Goal: Task Accomplishment & Management: Use online tool/utility

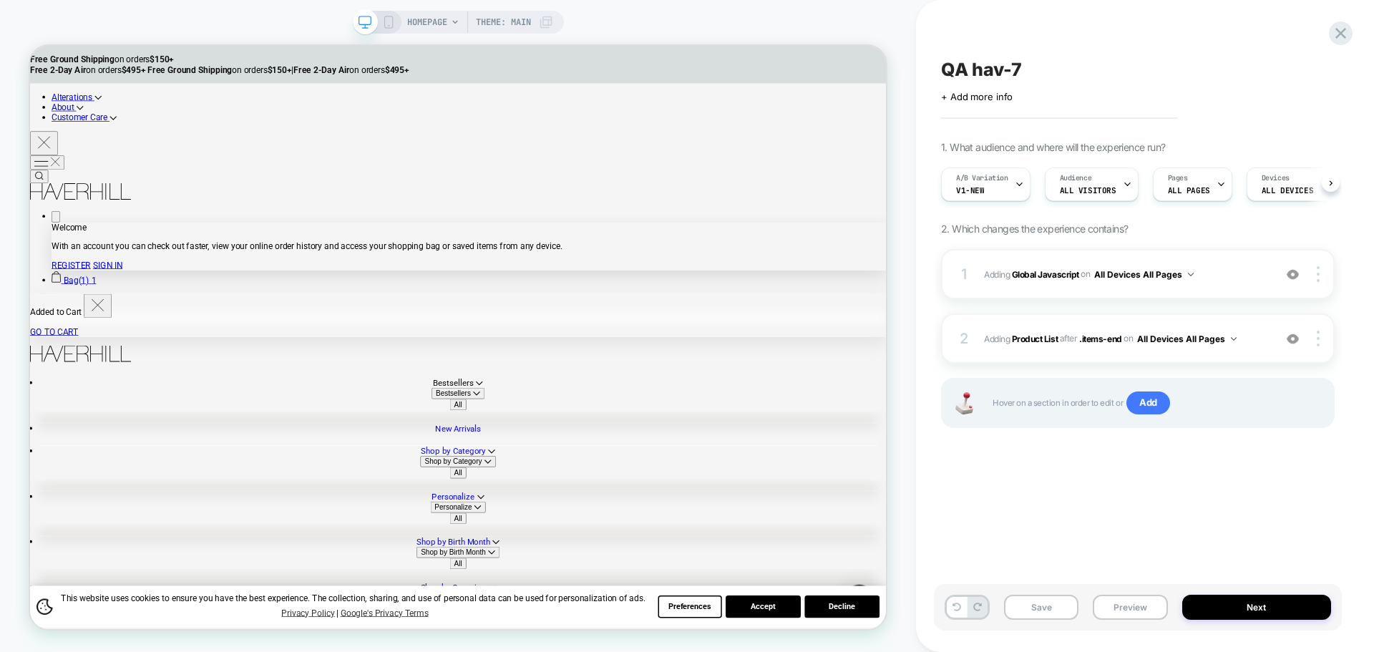
click at [1044, 281] on span "Adding Global Javascript on All Devices All Pages" at bounding box center [1125, 274] width 283 height 18
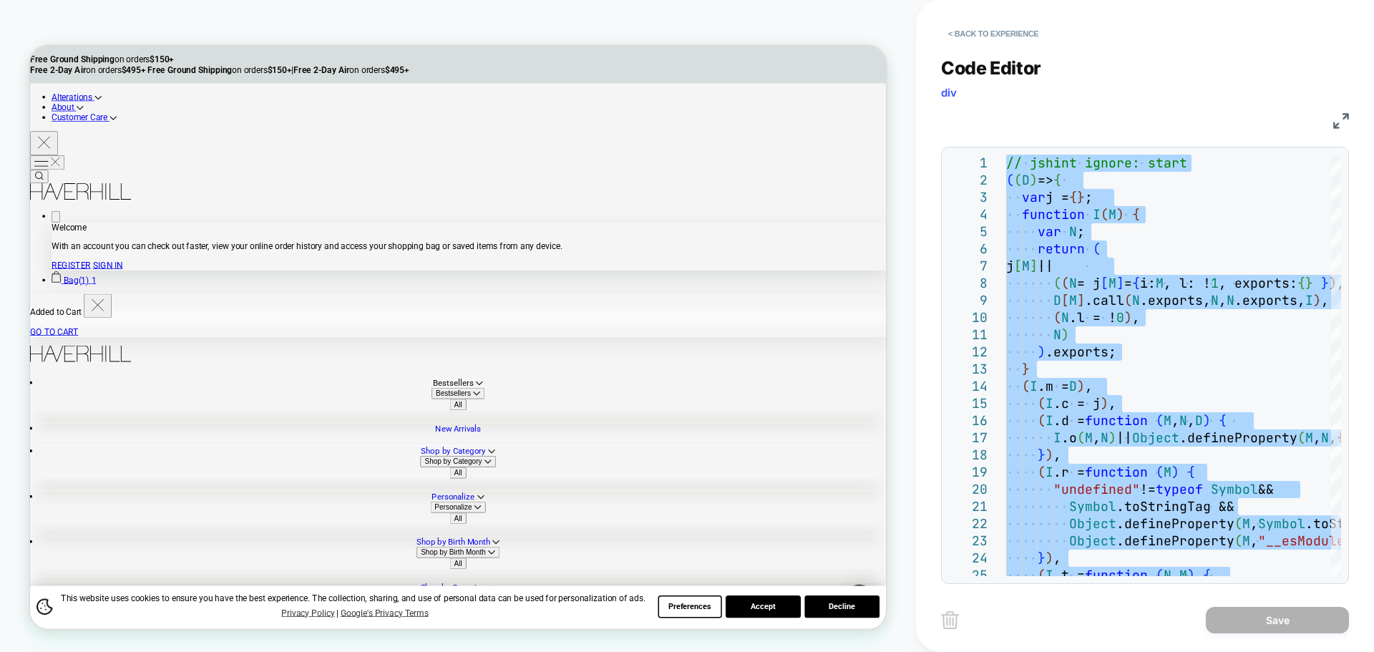
type textarea "**********"
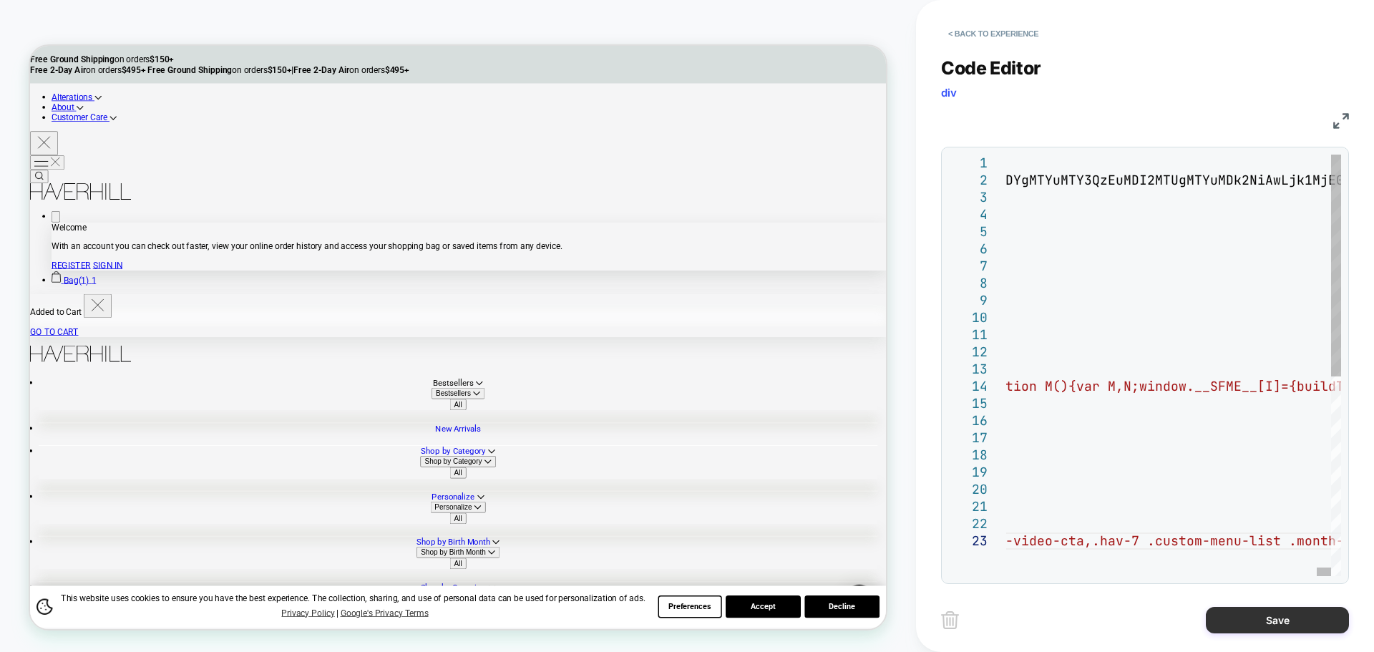
click at [1244, 620] on button "Save" at bounding box center [1277, 620] width 143 height 26
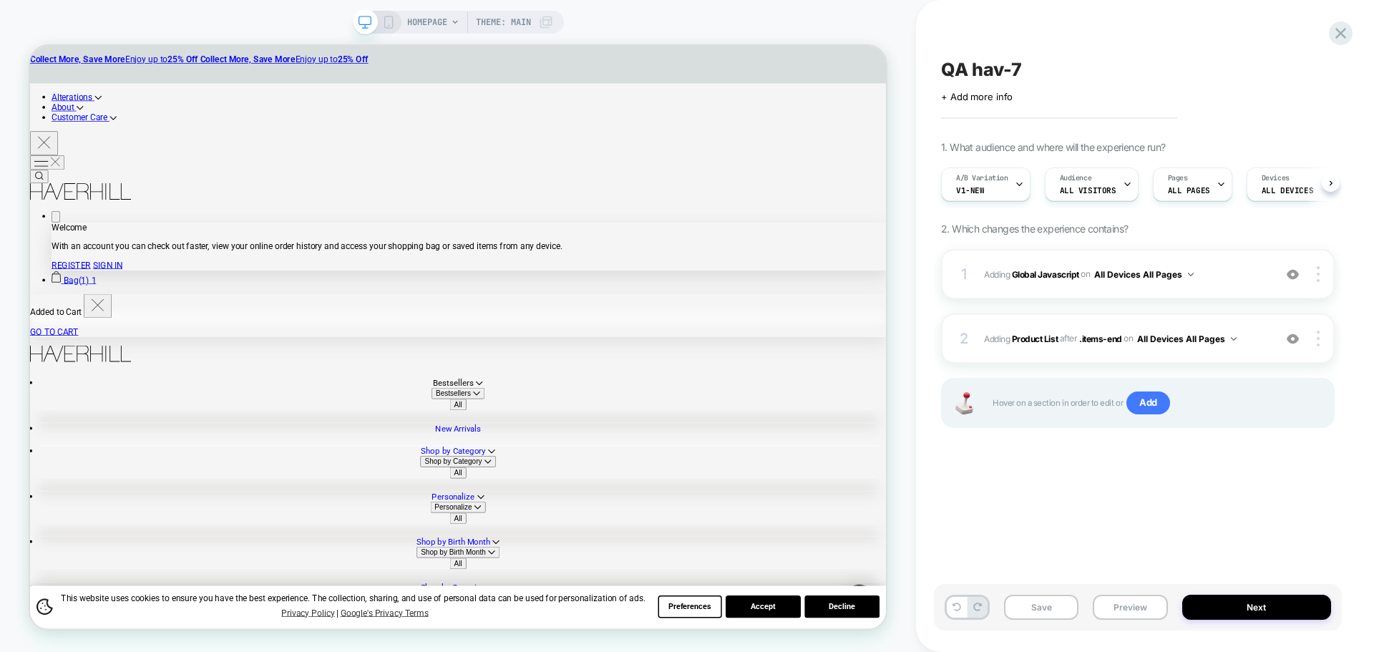
scroll to position [0, 1]
click at [1043, 616] on button "Save" at bounding box center [1041, 607] width 74 height 25
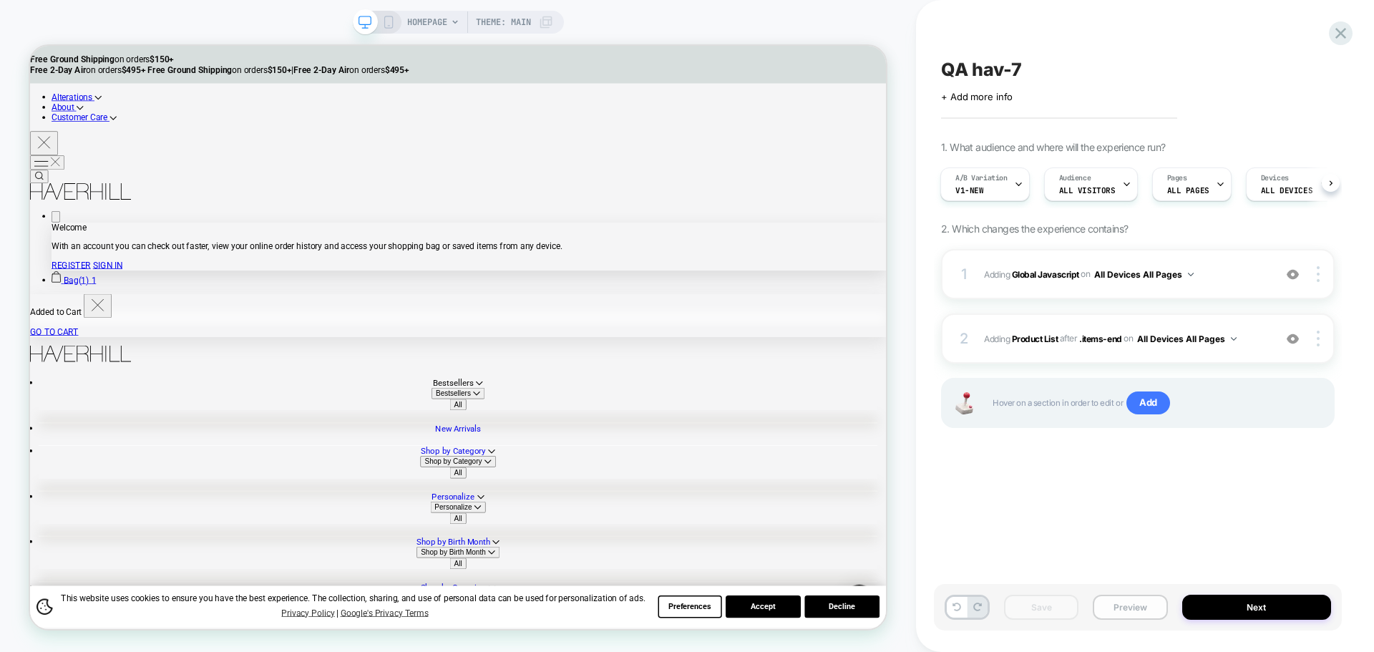
click at [1141, 613] on button "Preview" at bounding box center [1130, 607] width 74 height 25
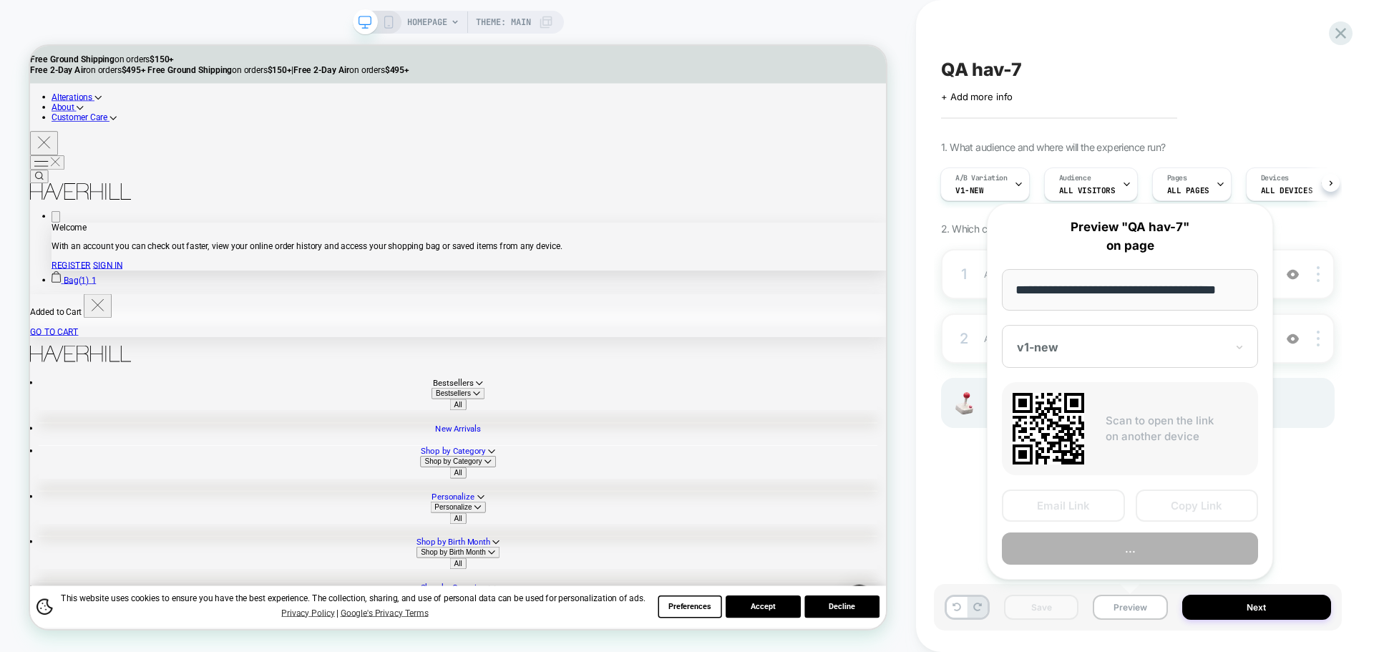
scroll to position [0, 9]
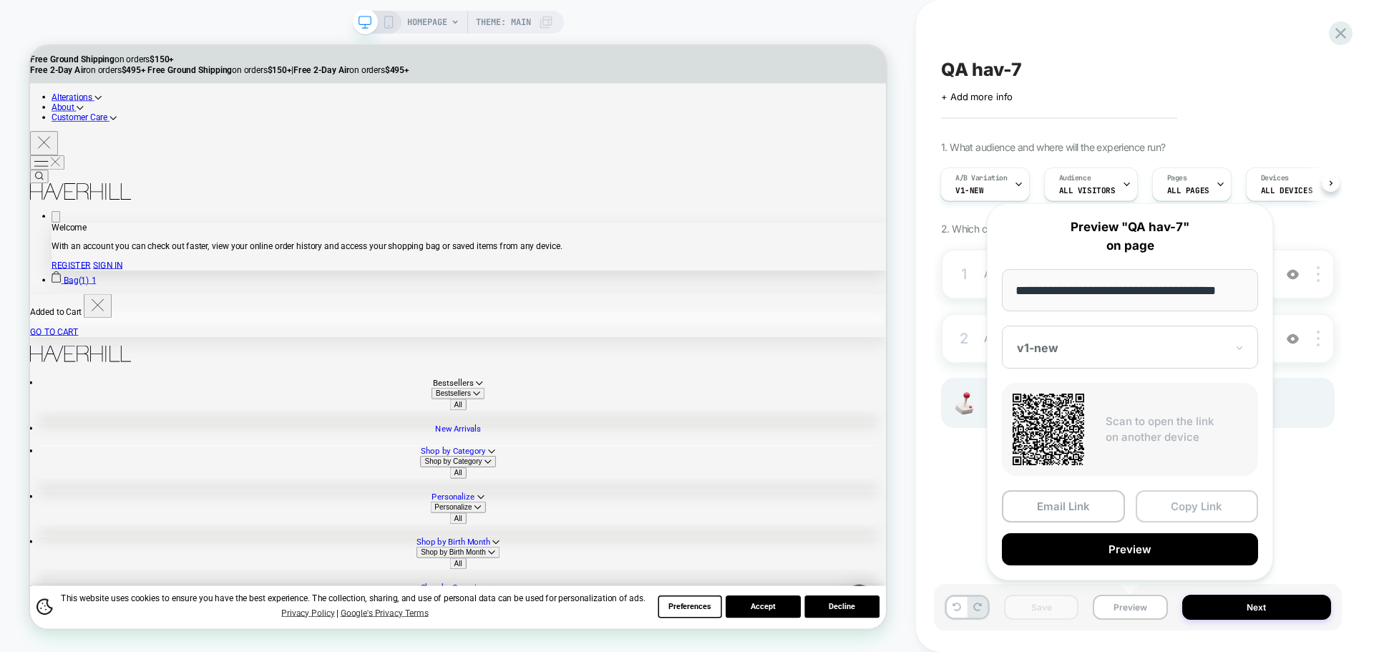
click at [1181, 501] on button "Copy Link" at bounding box center [1197, 506] width 123 height 32
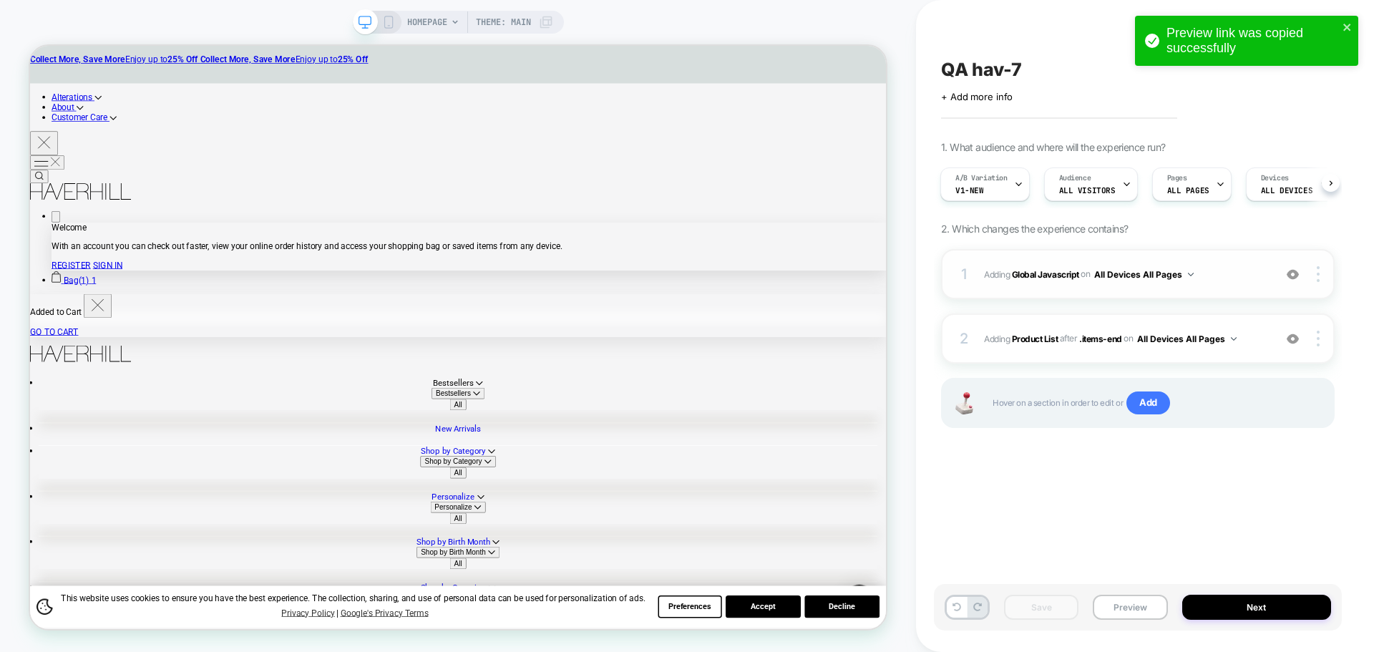
click at [1052, 281] on span "Adding Global Javascript on All Devices All Pages" at bounding box center [1125, 274] width 283 height 18
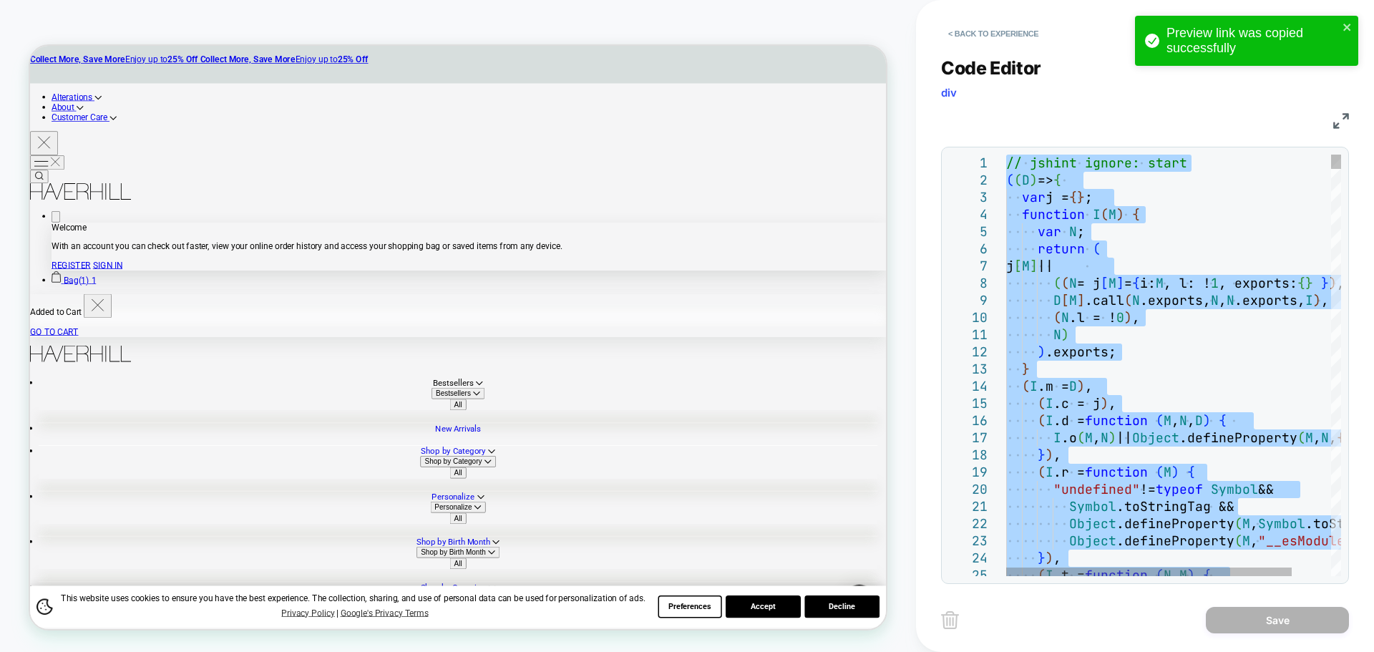
type textarea "**********"
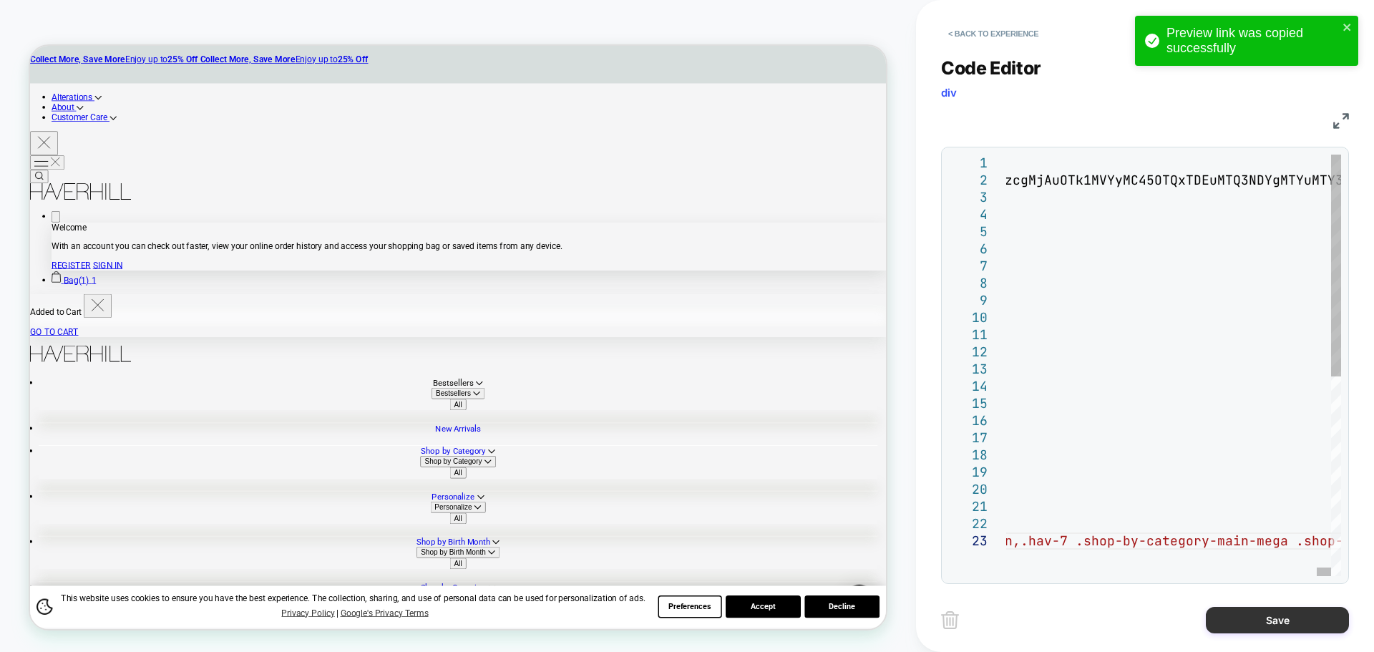
click at [1230, 632] on button "Save" at bounding box center [1277, 620] width 143 height 26
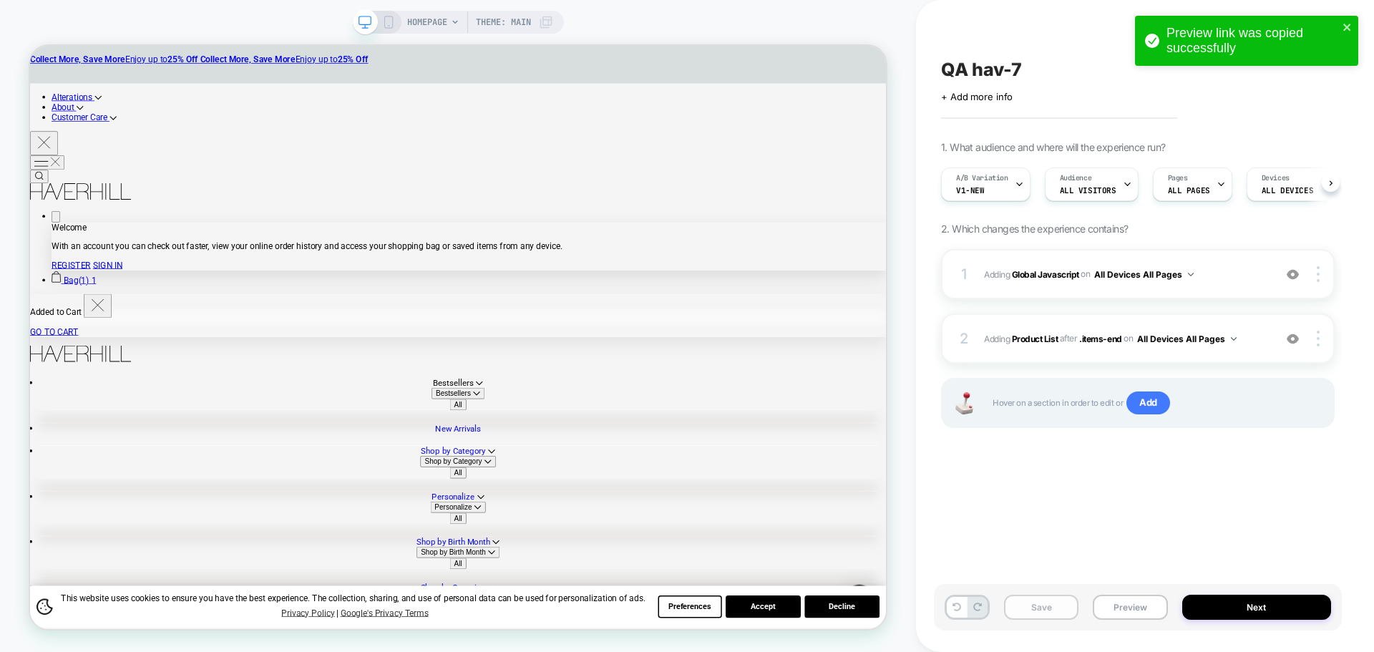
scroll to position [0, 1]
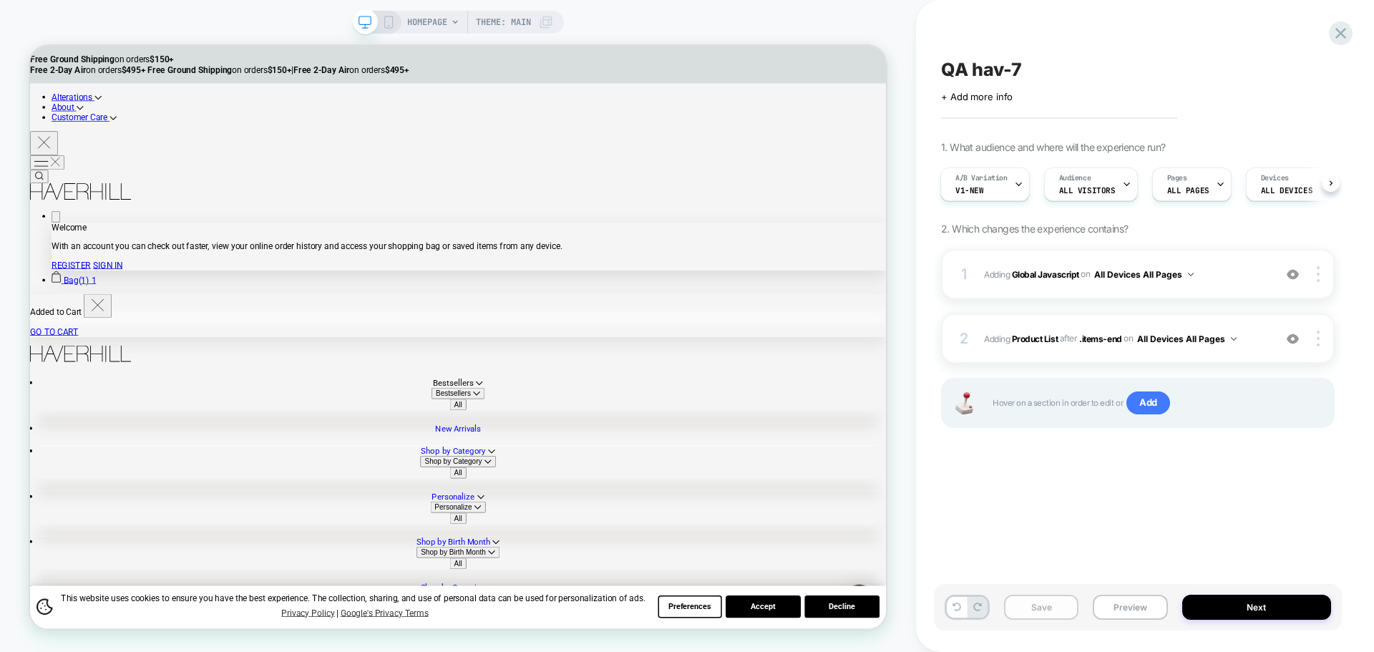
click at [1047, 610] on button "Save" at bounding box center [1041, 607] width 74 height 25
click at [1099, 605] on button "Preview" at bounding box center [1130, 607] width 74 height 25
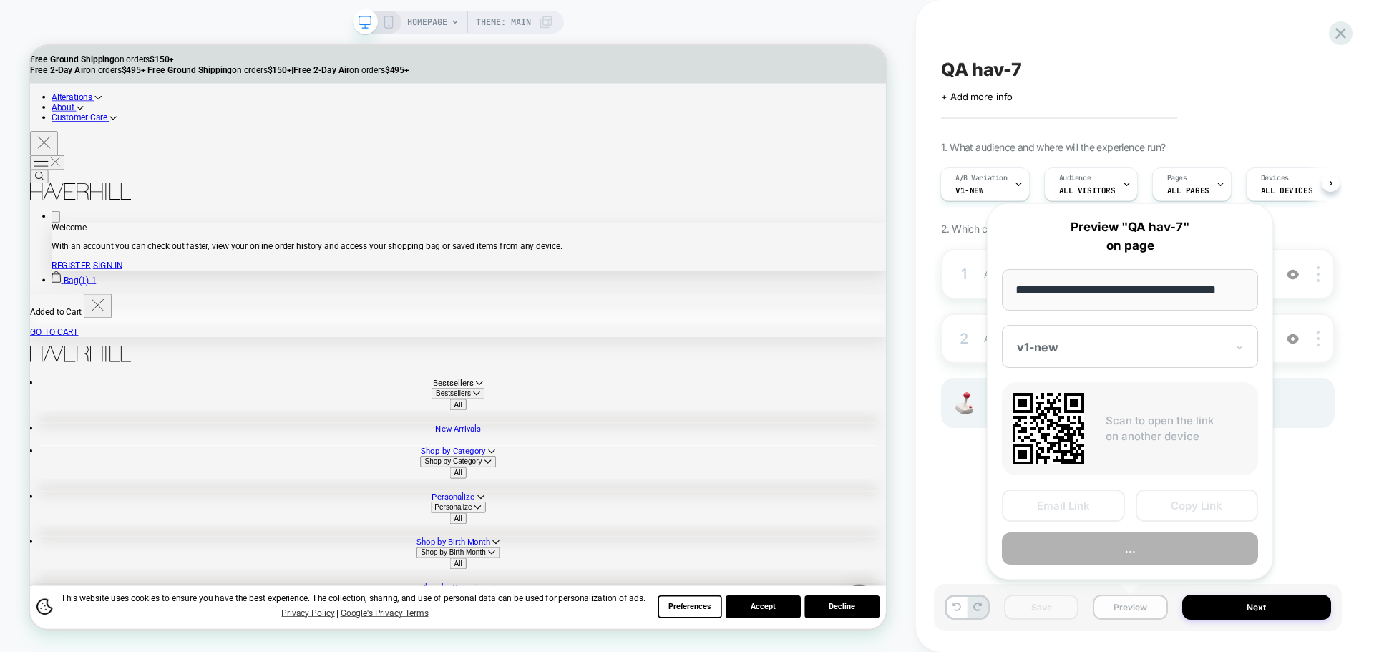
scroll to position [0, 9]
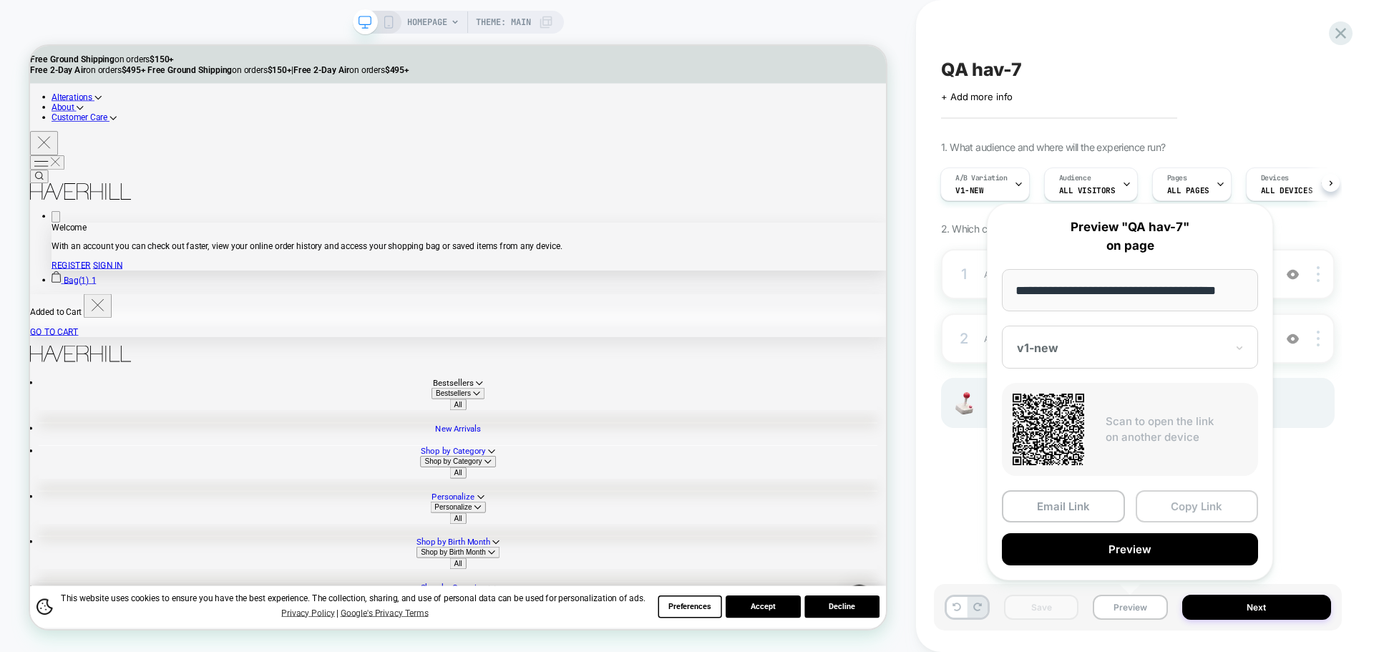
click at [1172, 515] on button "Copy Link" at bounding box center [1197, 506] width 123 height 32
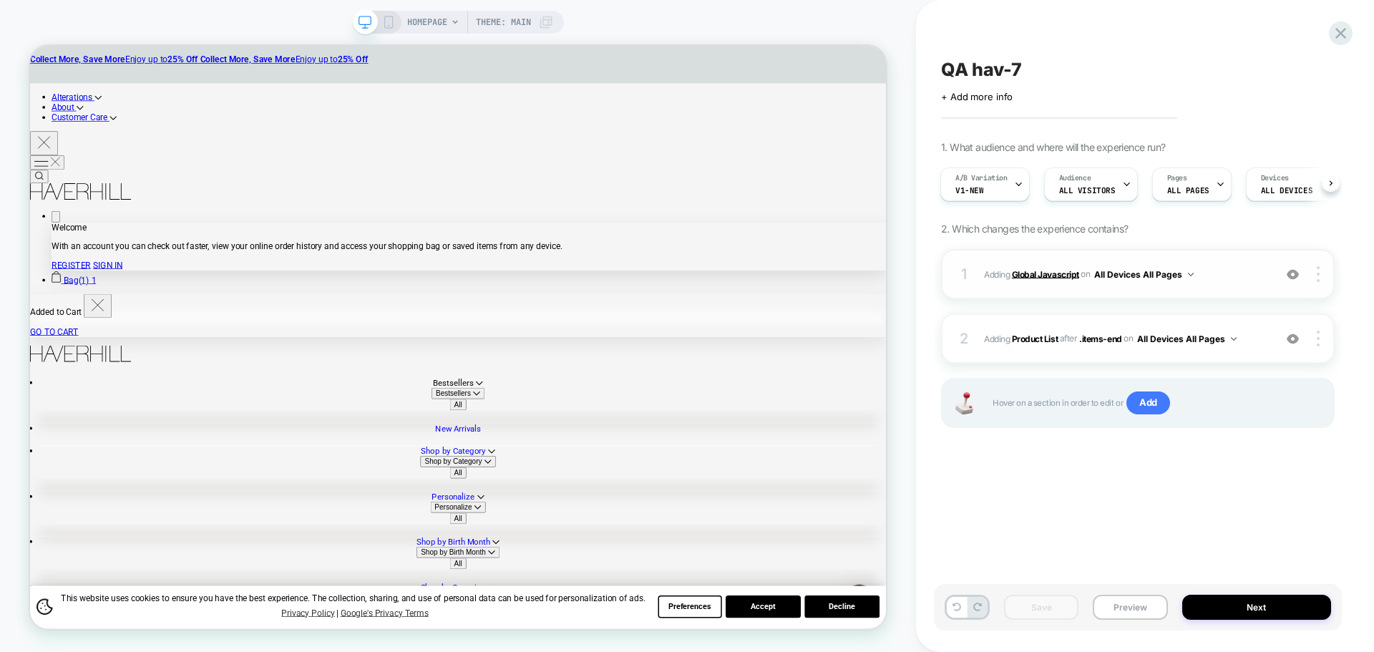
click at [1051, 273] on b "Global Javascript" at bounding box center [1045, 273] width 67 height 11
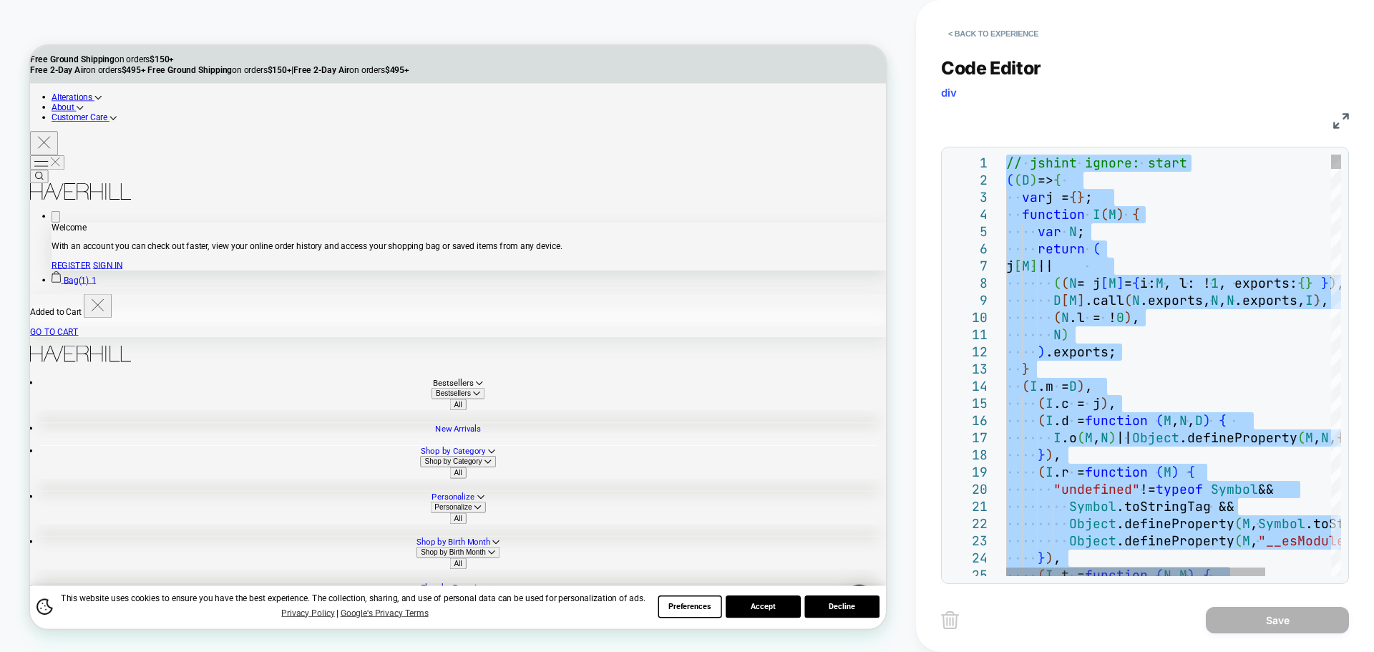
type textarea "**********"
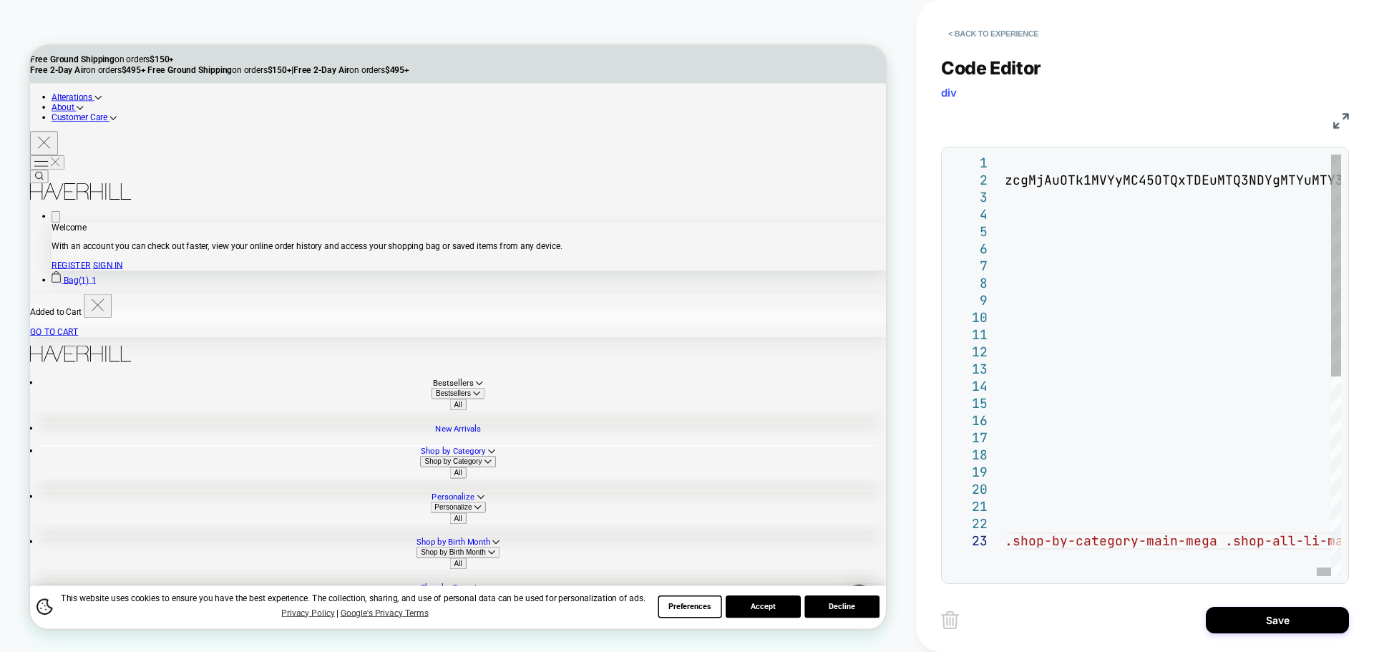
click at [1259, 634] on div "Save" at bounding box center [1145, 620] width 408 height 36
click at [1264, 616] on button "Save" at bounding box center [1277, 620] width 143 height 26
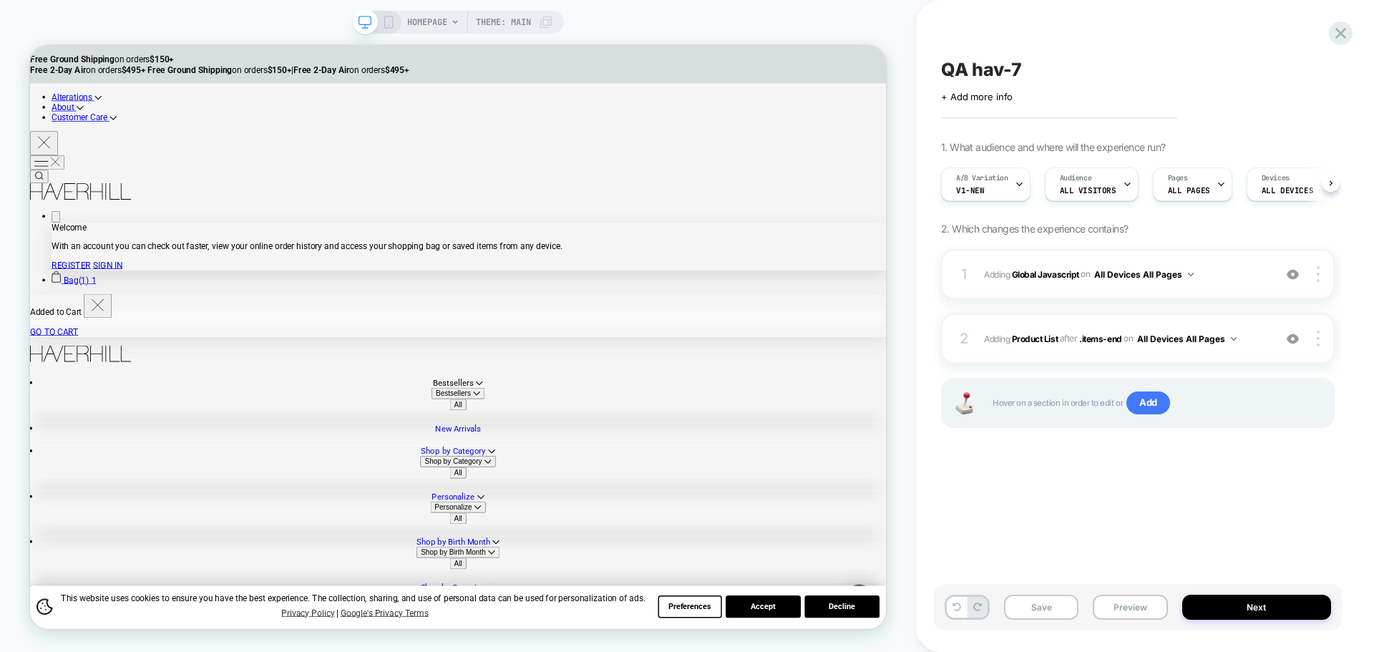
scroll to position [0, 1]
click at [1053, 611] on button "Save" at bounding box center [1041, 607] width 74 height 25
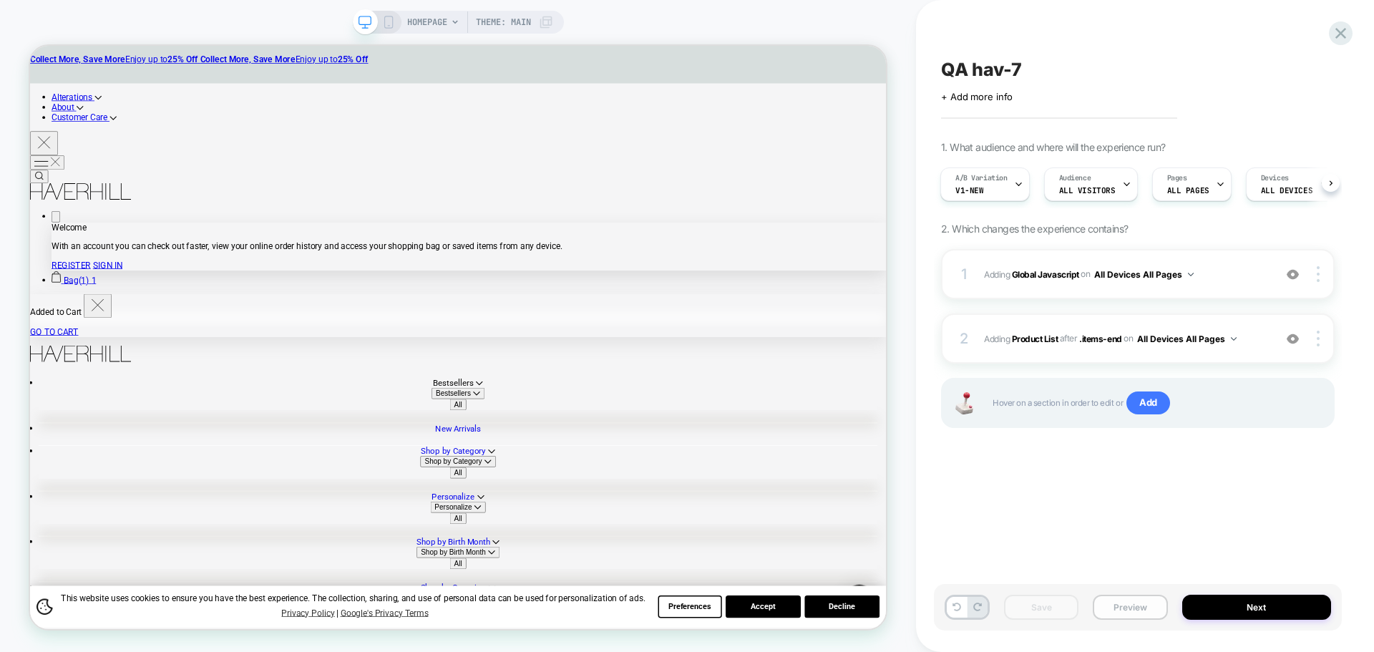
click at [1122, 603] on button "Preview" at bounding box center [1130, 607] width 74 height 25
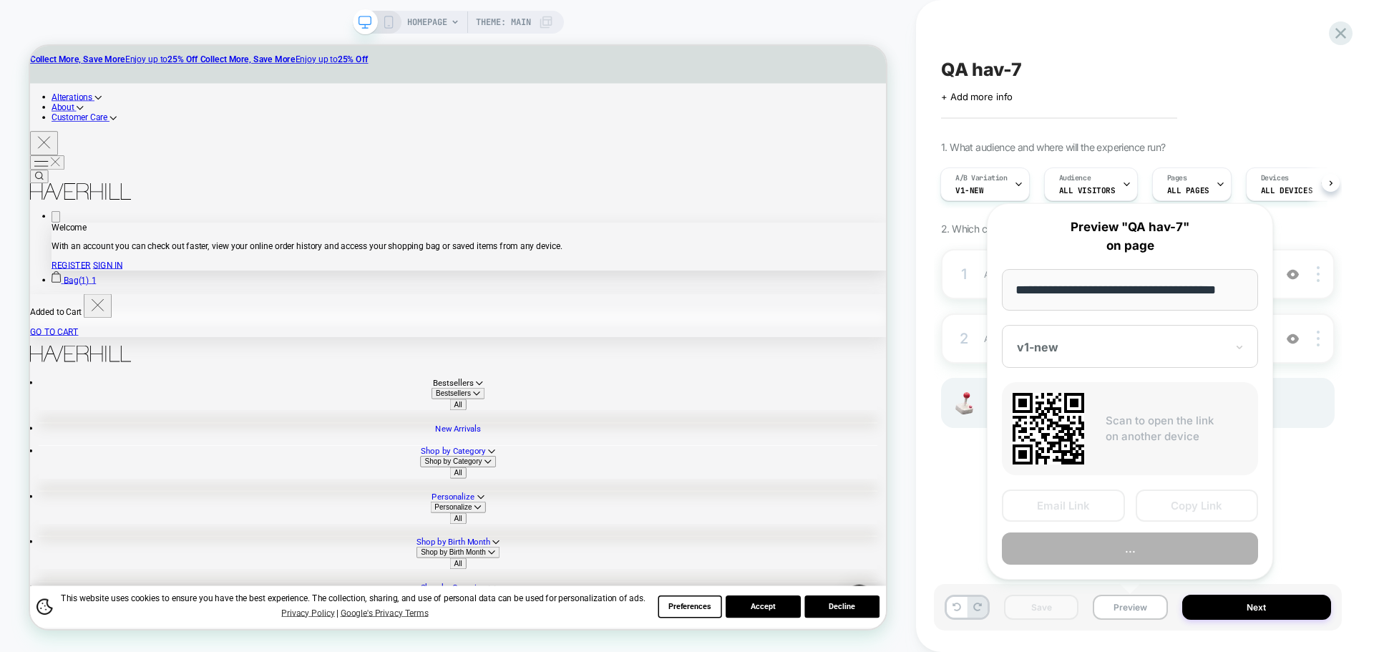
scroll to position [0, 9]
click at [1182, 510] on button "Copy Link" at bounding box center [1197, 506] width 123 height 32
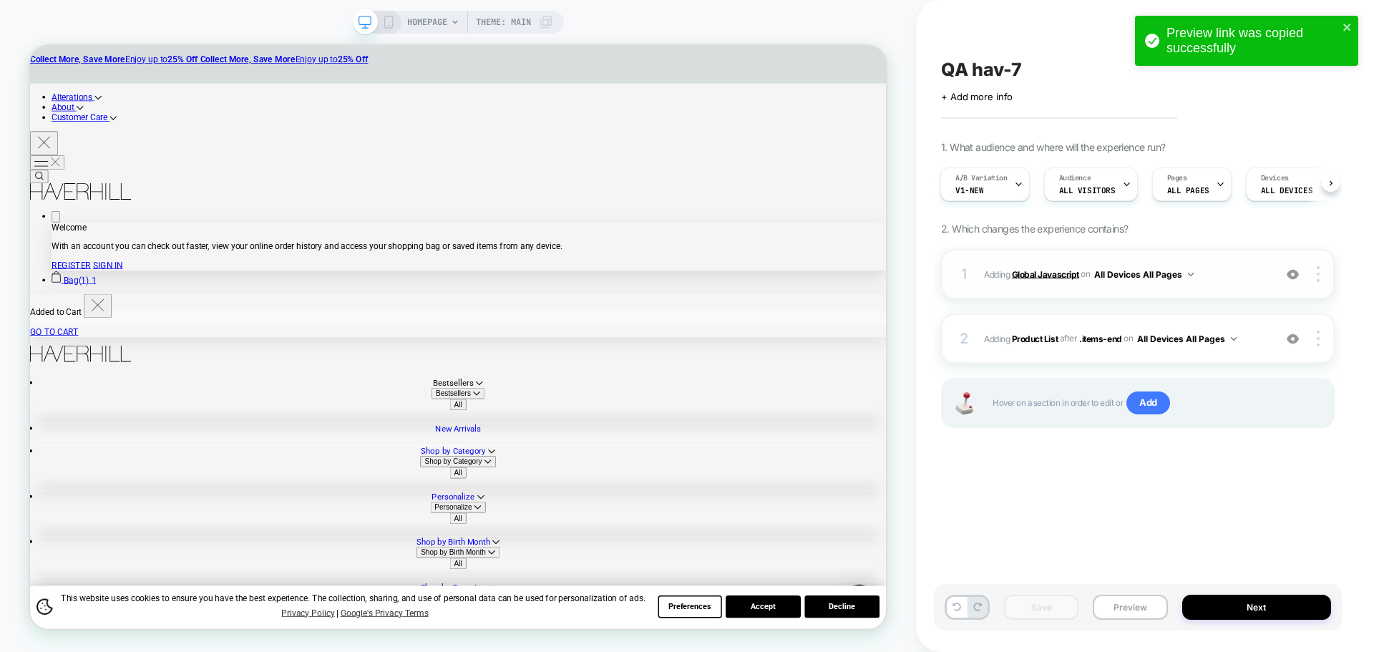
click at [1033, 274] on b "Global Javascript" at bounding box center [1045, 273] width 67 height 11
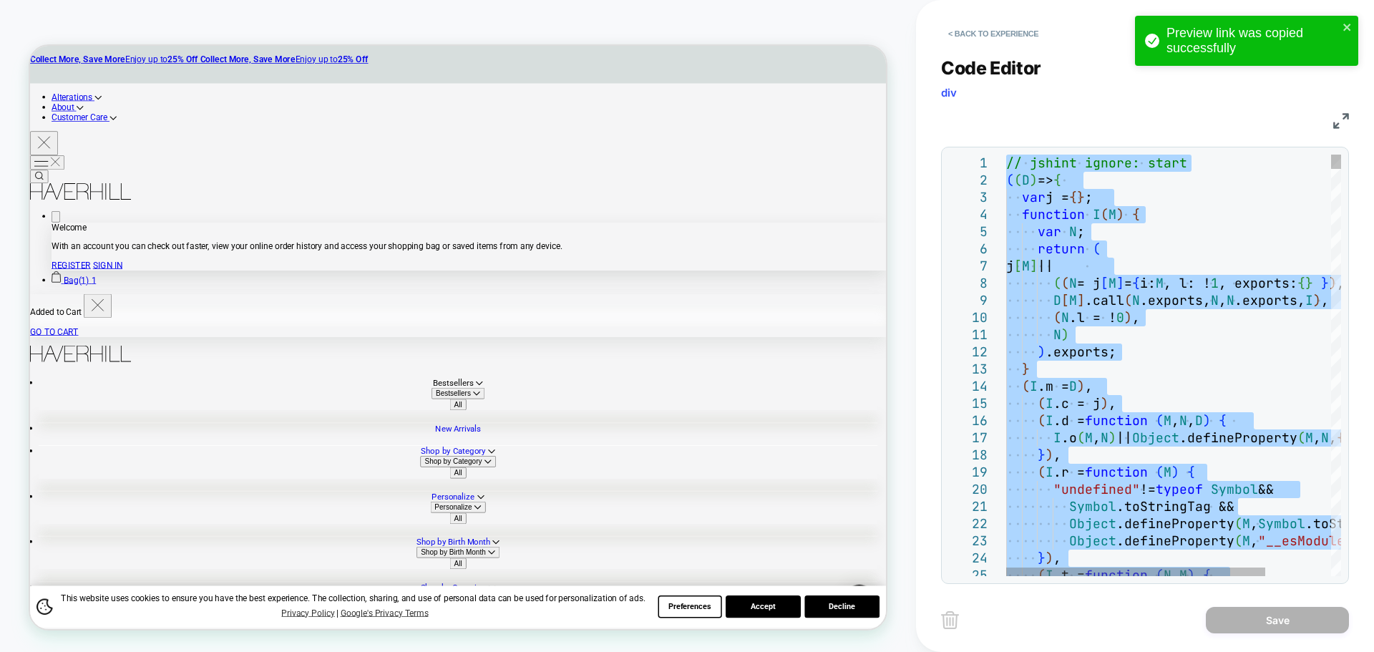
type textarea "**********"
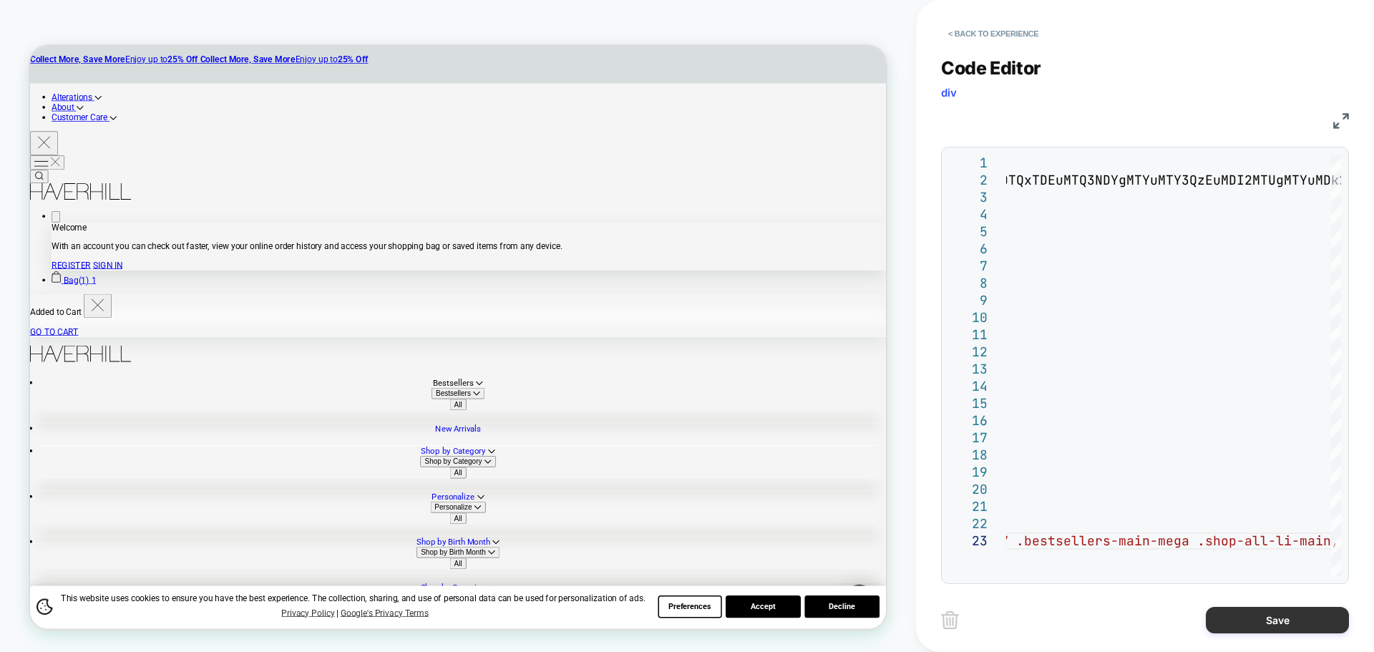
click at [1248, 616] on button "Save" at bounding box center [1277, 620] width 143 height 26
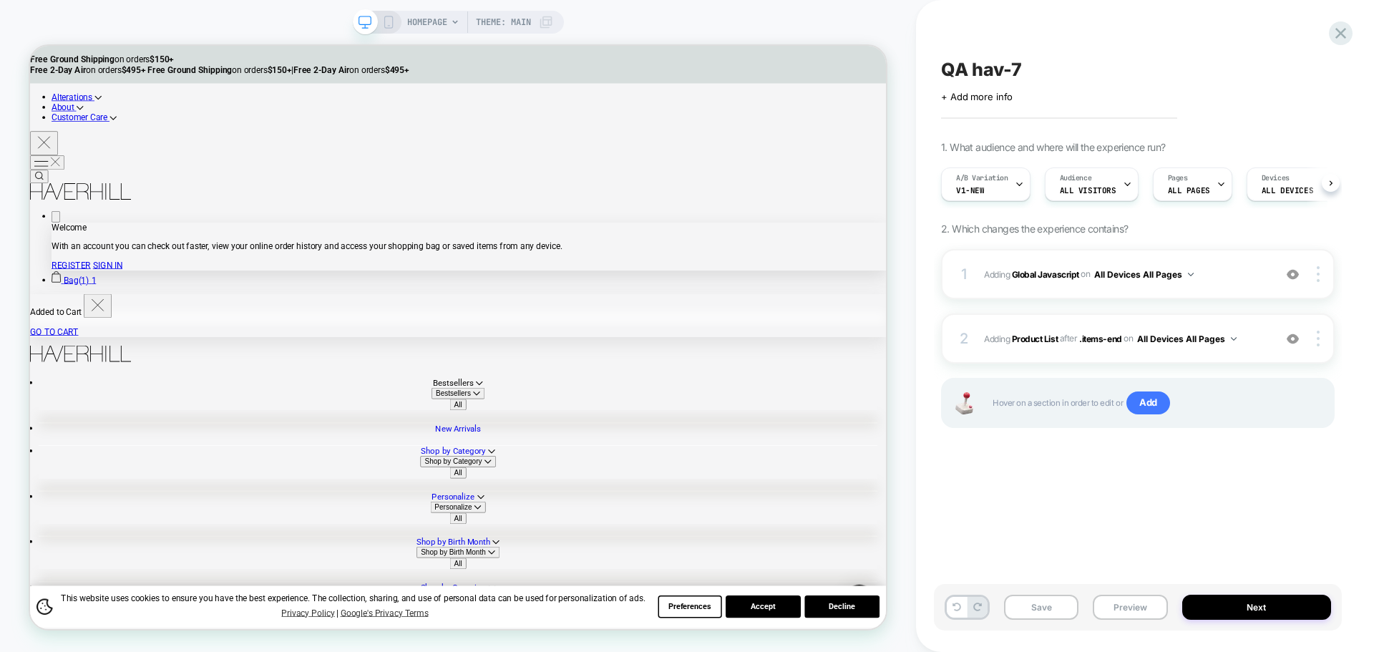
scroll to position [0, 1]
click at [1075, 610] on button "Save" at bounding box center [1041, 607] width 74 height 25
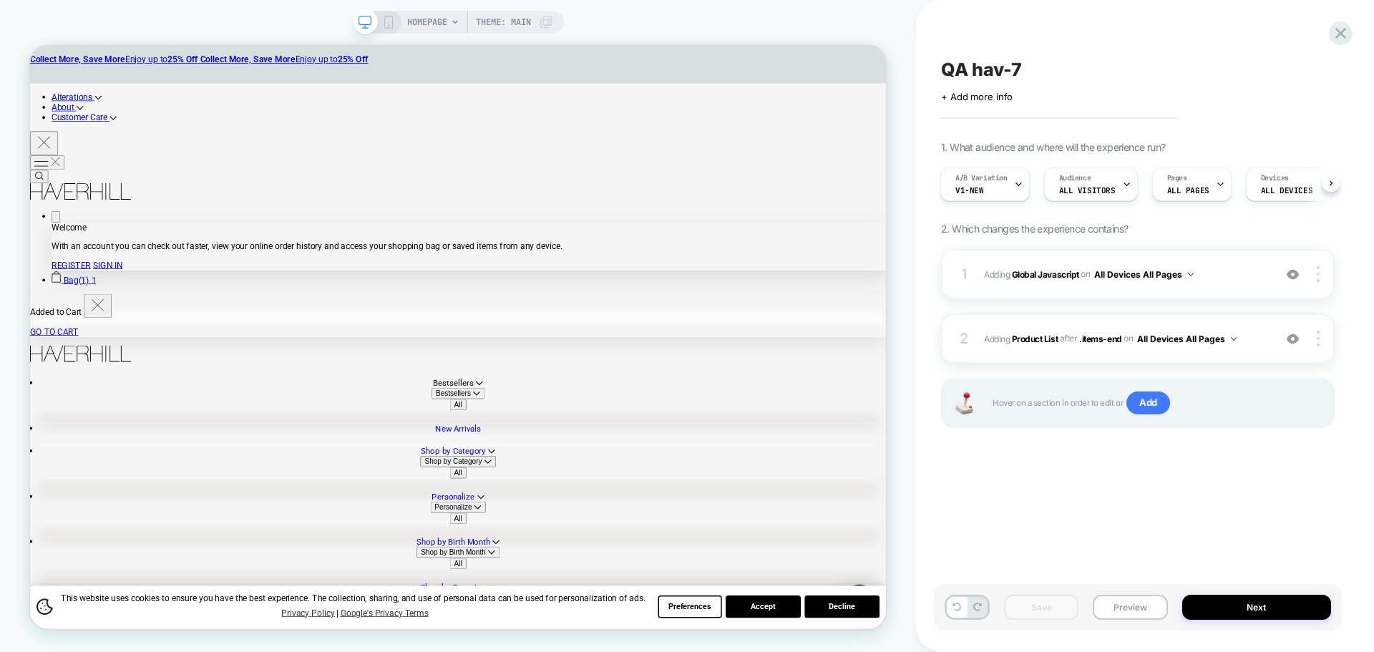
drag, startPoint x: 1128, startPoint y: 596, endPoint x: 1176, endPoint y: 552, distance: 64.3
click at [1128, 596] on button "Preview" at bounding box center [1130, 607] width 74 height 25
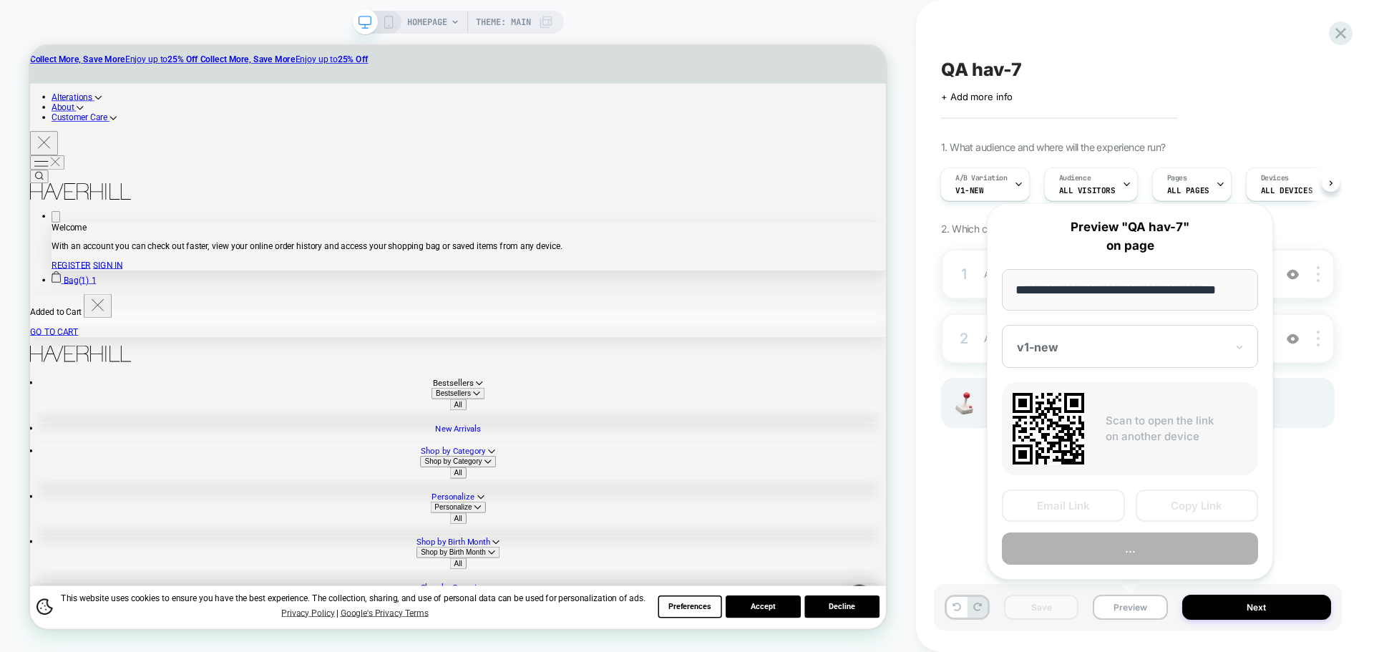
scroll to position [0, 9]
click at [1200, 516] on button "Copy Link" at bounding box center [1197, 506] width 123 height 32
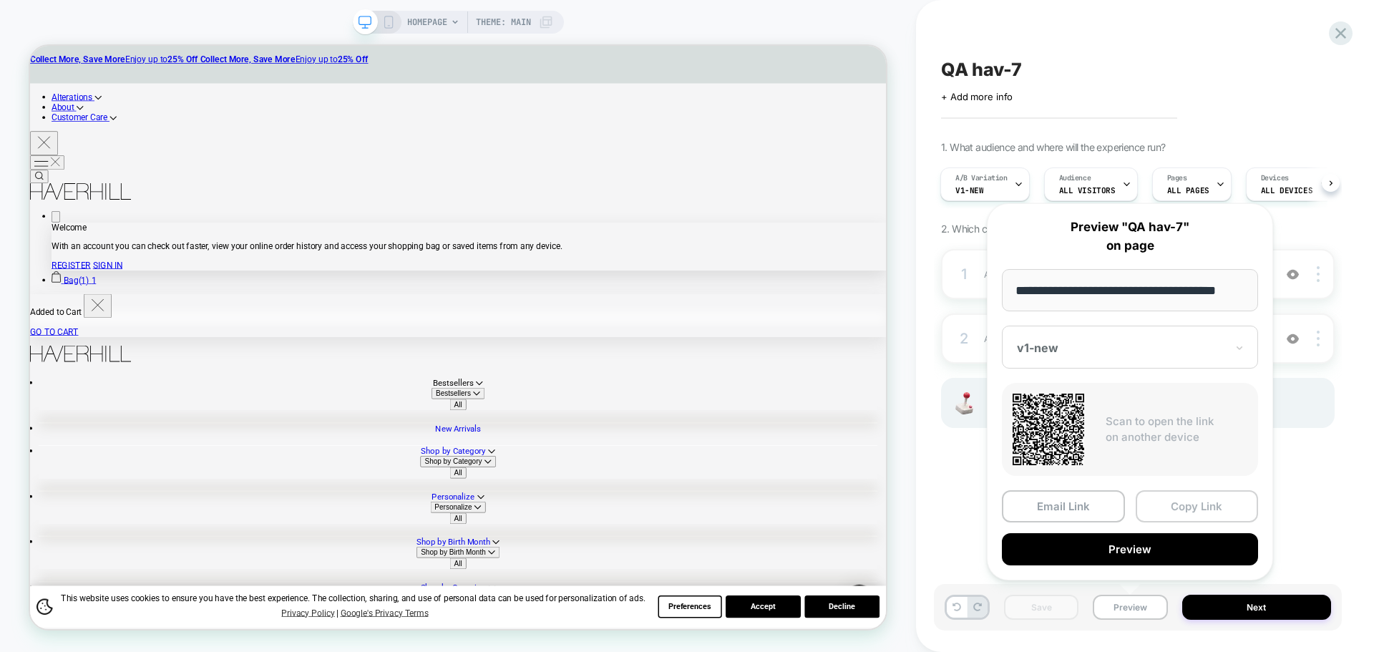
scroll to position [0, 0]
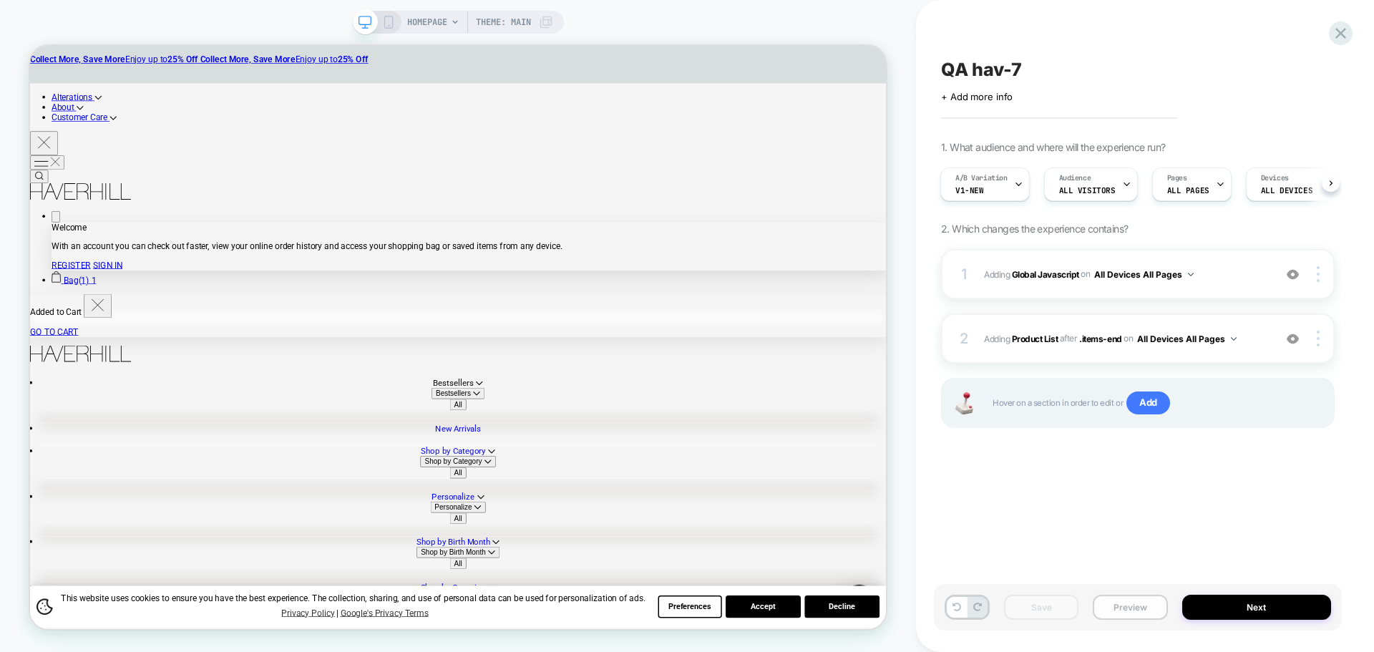
click at [1128, 608] on button "Preview" at bounding box center [1130, 607] width 74 height 25
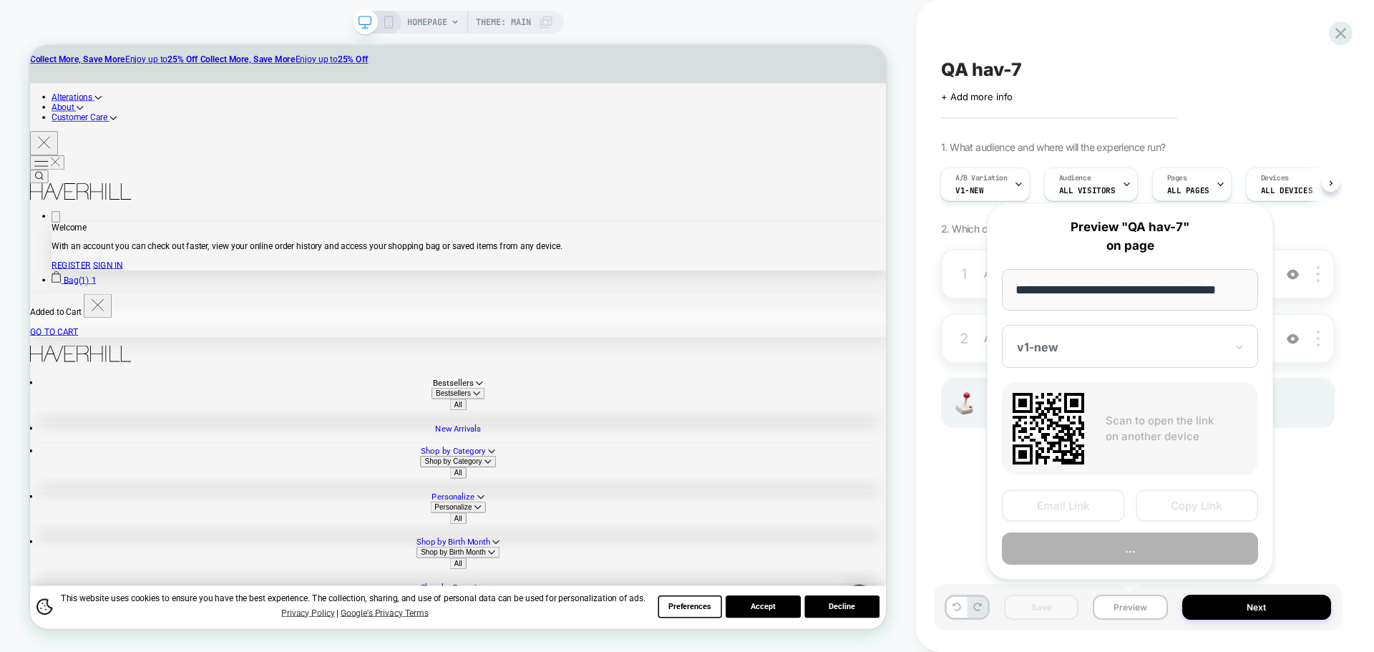
scroll to position [0, 9]
click at [1237, 510] on button "Copy Link" at bounding box center [1197, 506] width 123 height 32
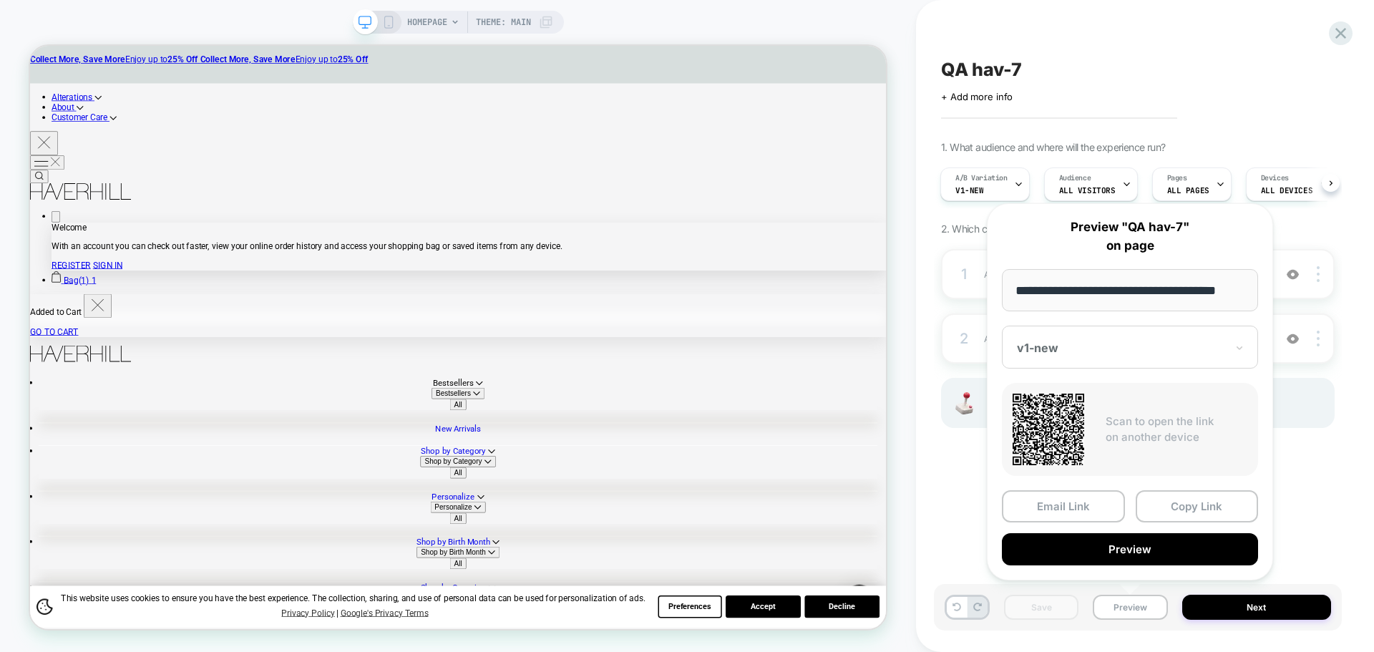
scroll to position [0, 0]
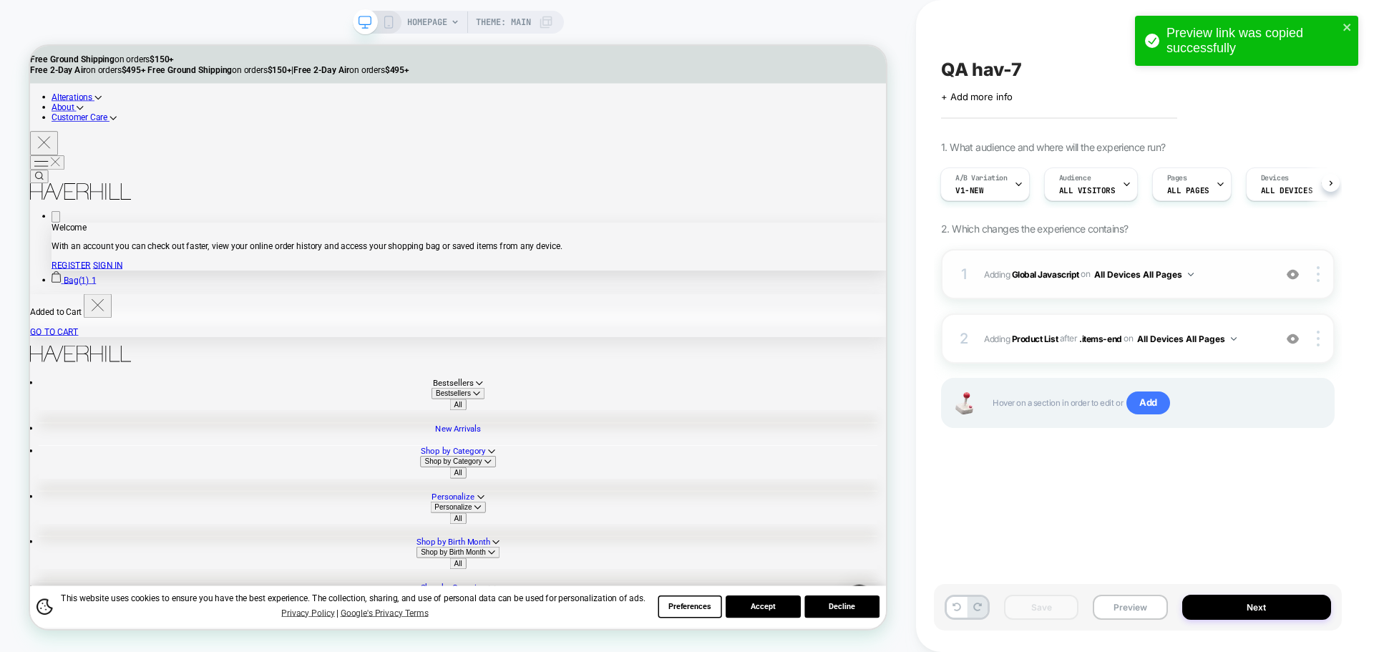
click at [1055, 266] on span "Adding Global Javascript on All Devices All Pages" at bounding box center [1125, 274] width 283 height 18
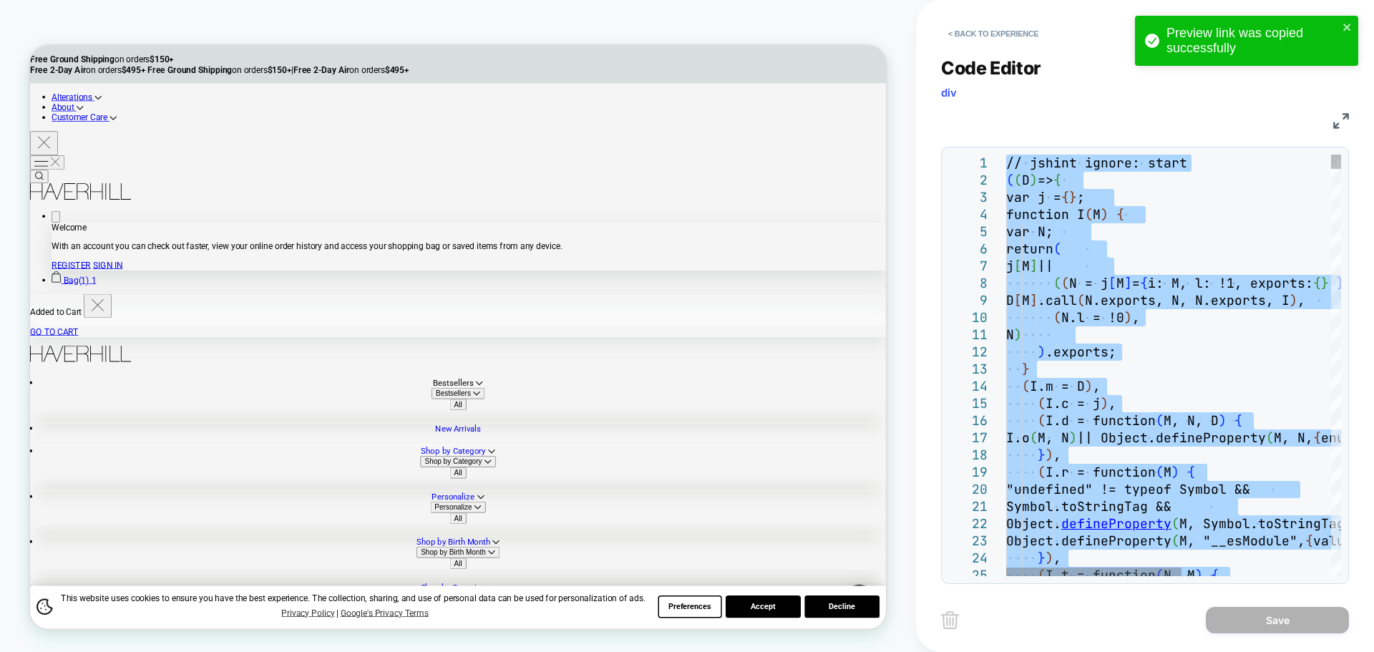
type textarea "**********"
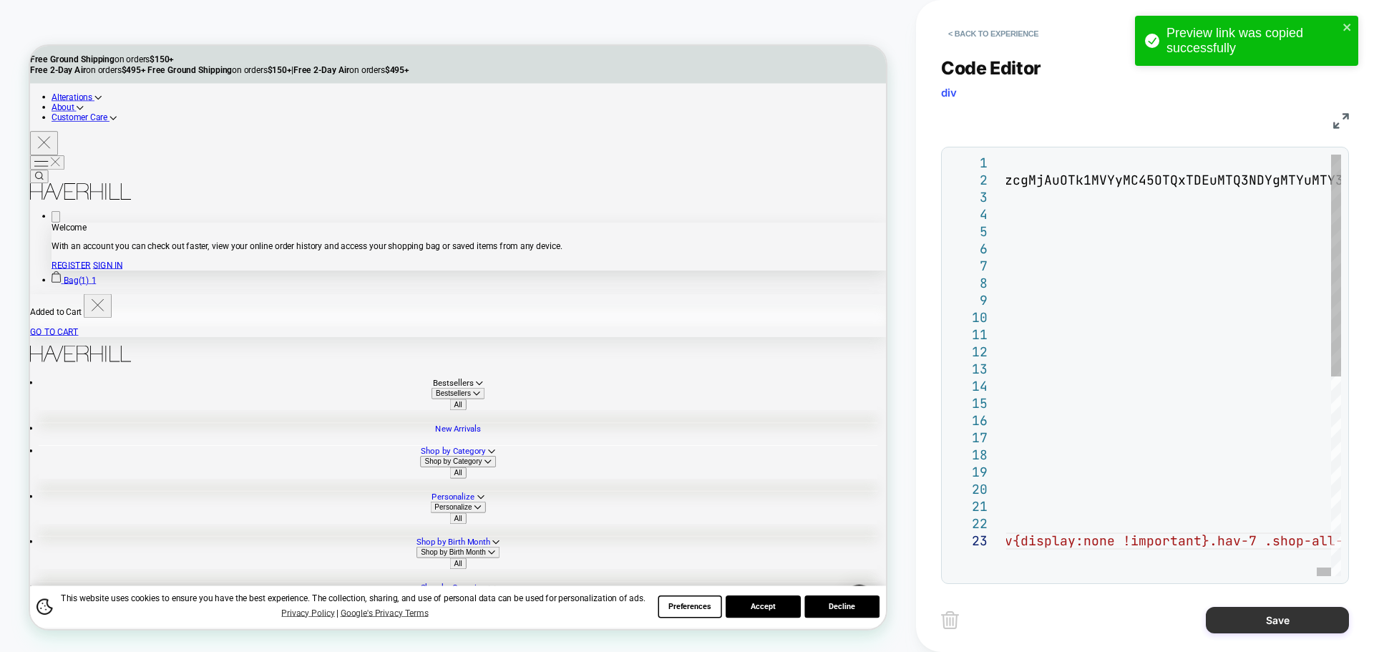
click at [1287, 626] on button "Save" at bounding box center [1277, 620] width 143 height 26
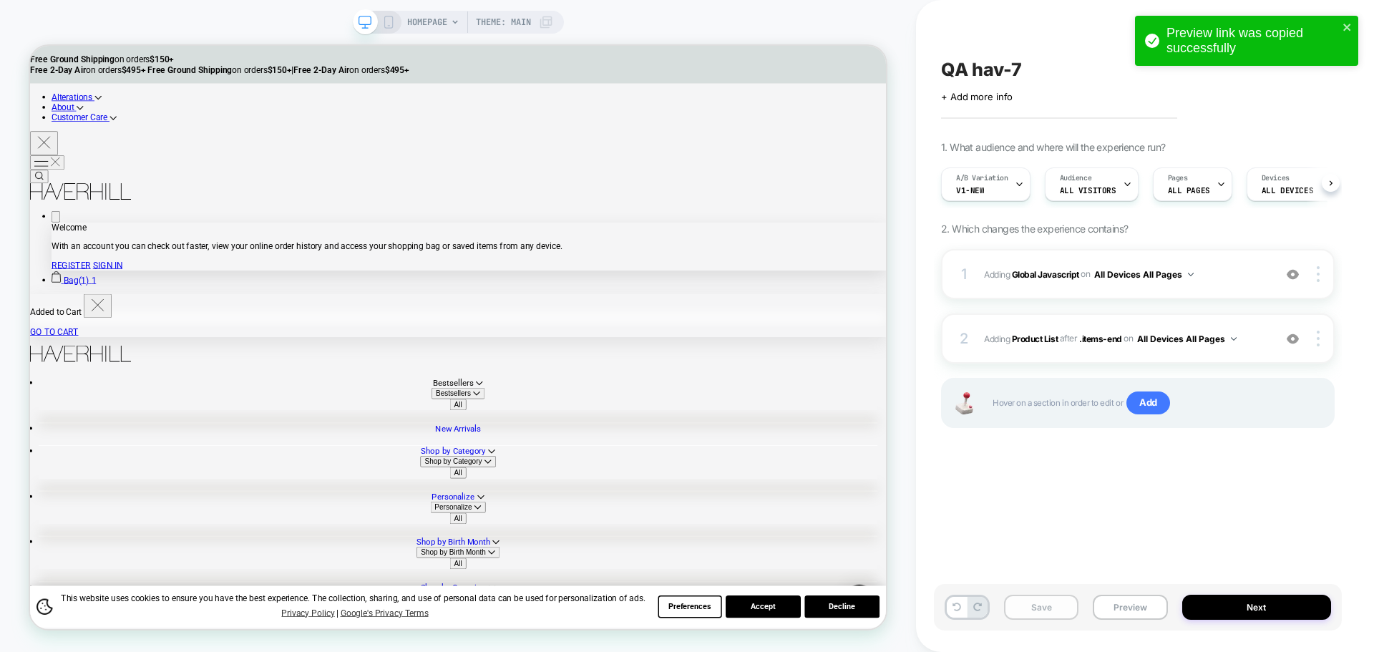
click at [1068, 613] on button "Save" at bounding box center [1041, 607] width 74 height 25
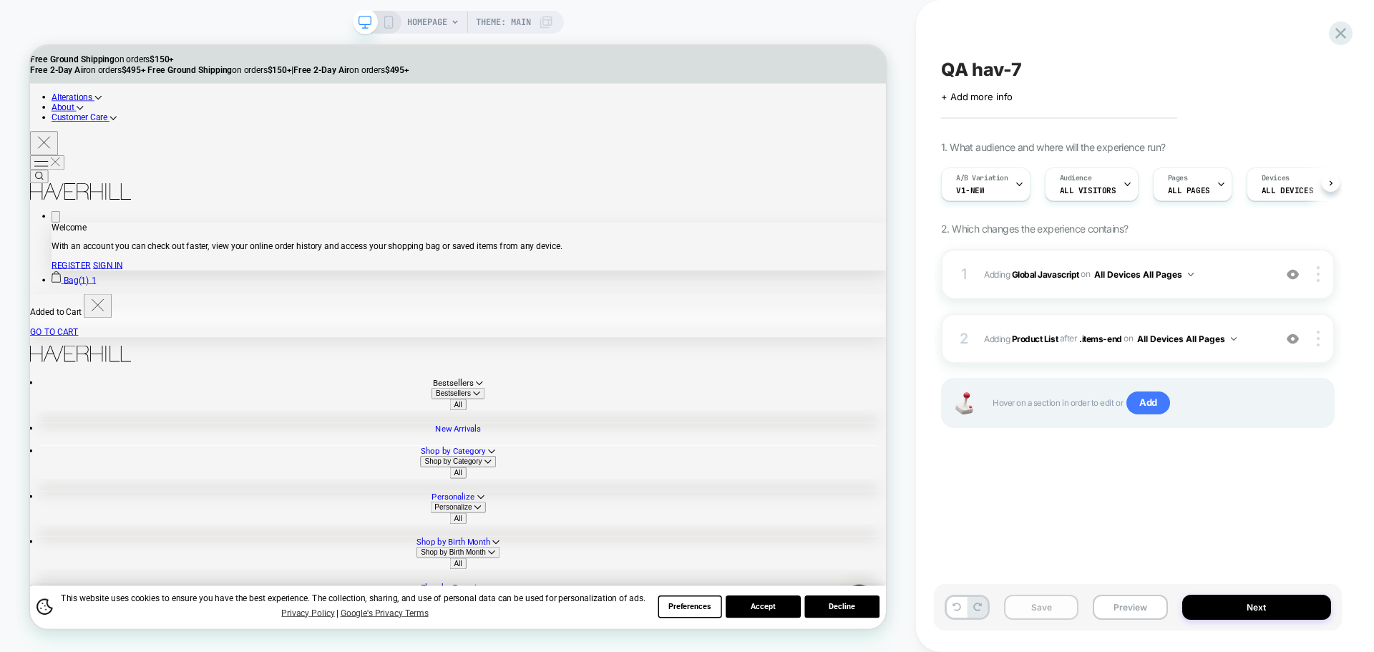
click at [1068, 613] on button "Save" at bounding box center [1041, 607] width 74 height 25
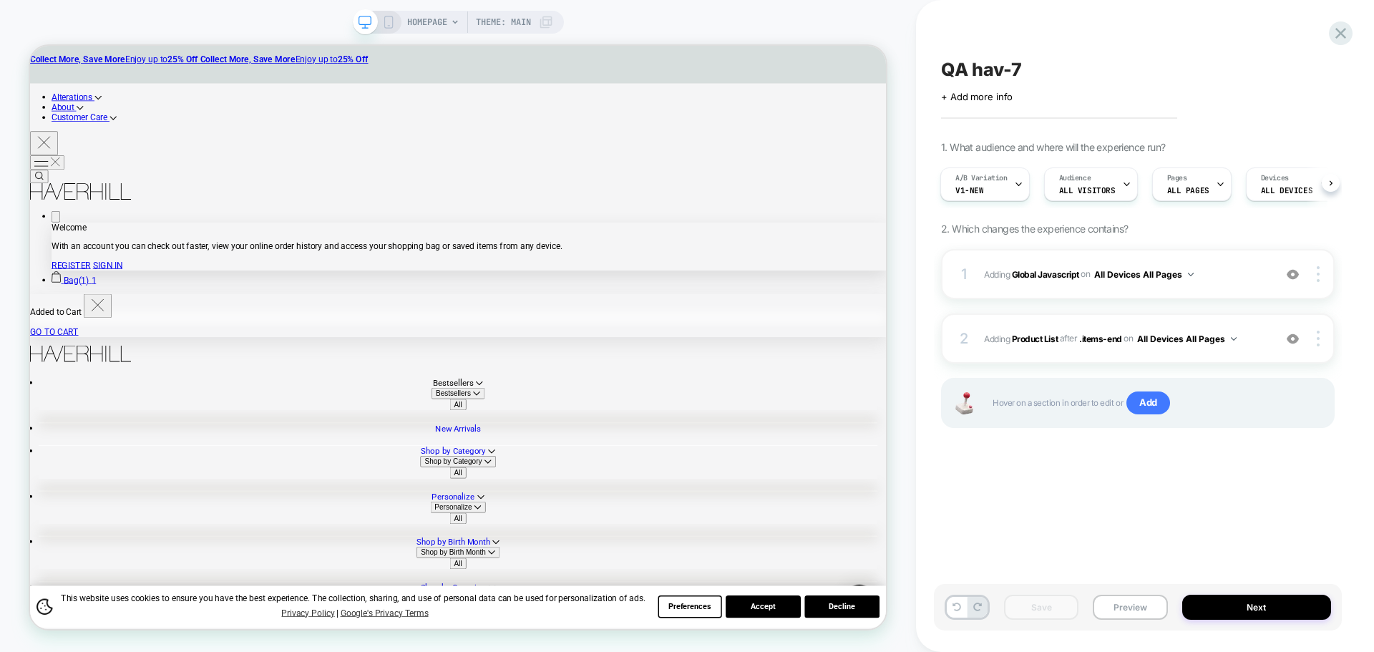
click at [1123, 601] on button "Preview" at bounding box center [1130, 607] width 74 height 25
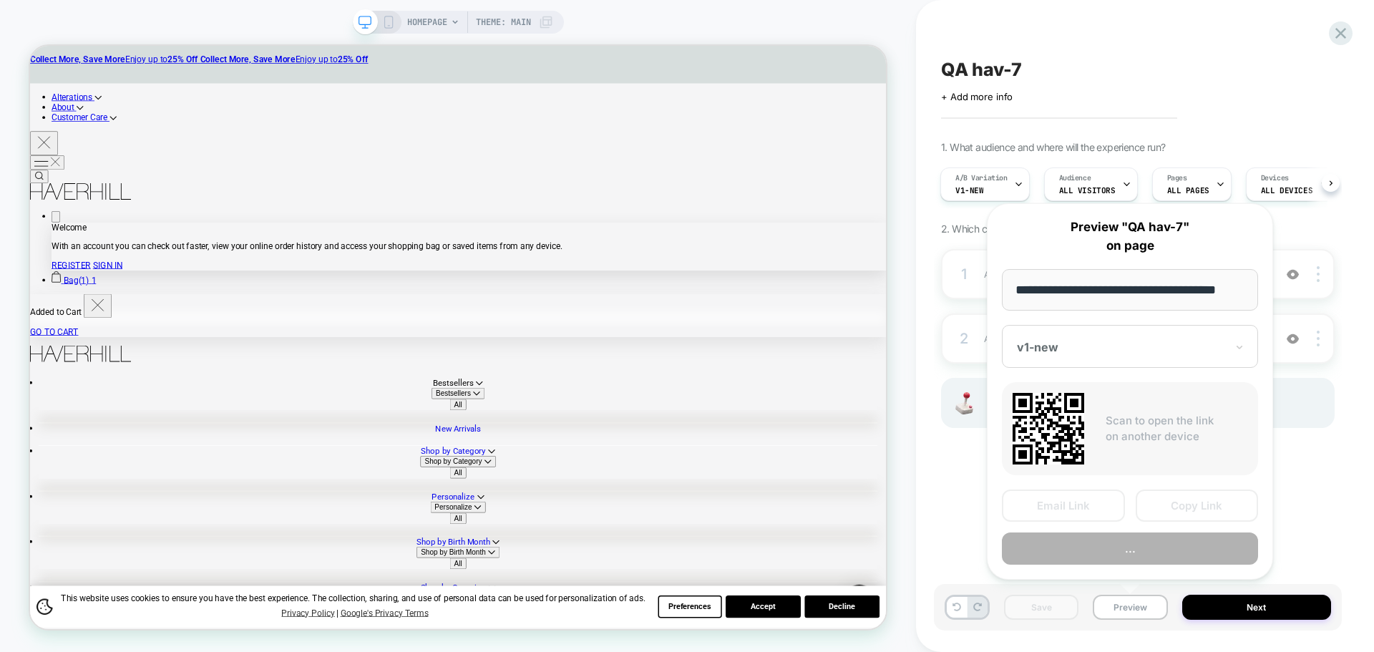
scroll to position [0, 0]
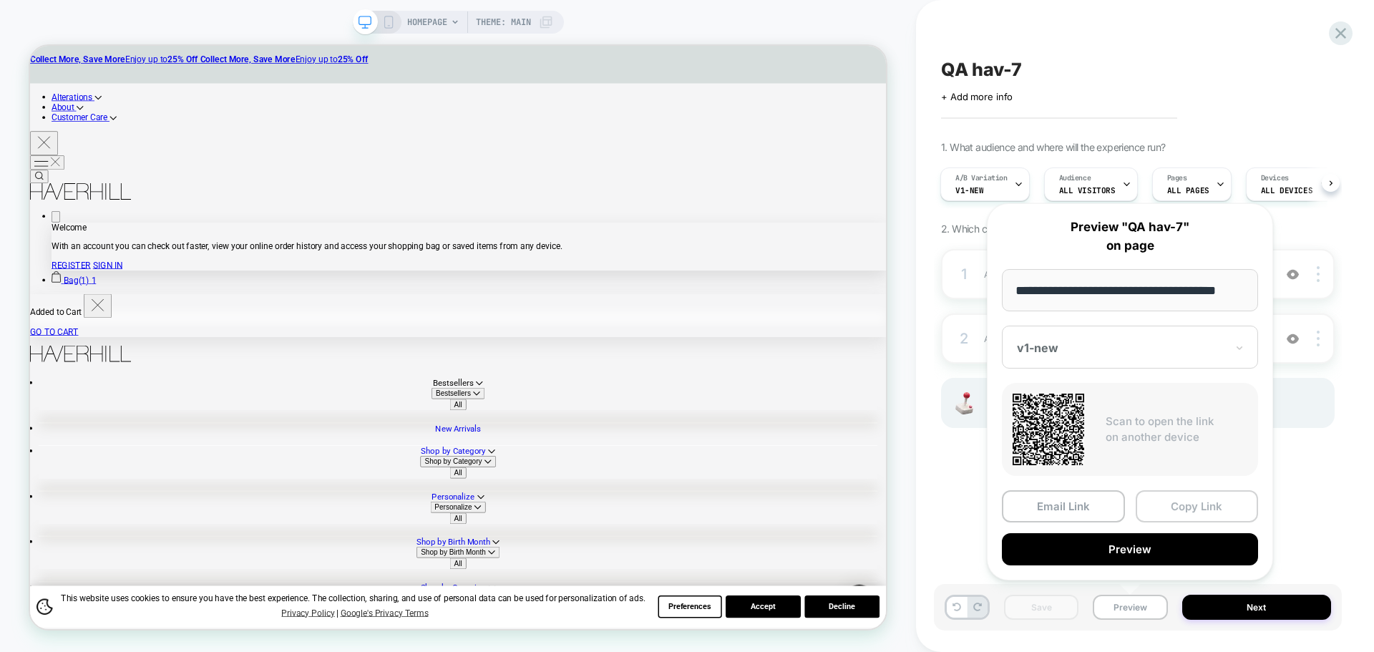
click at [1203, 502] on button "Copy Link" at bounding box center [1197, 506] width 123 height 32
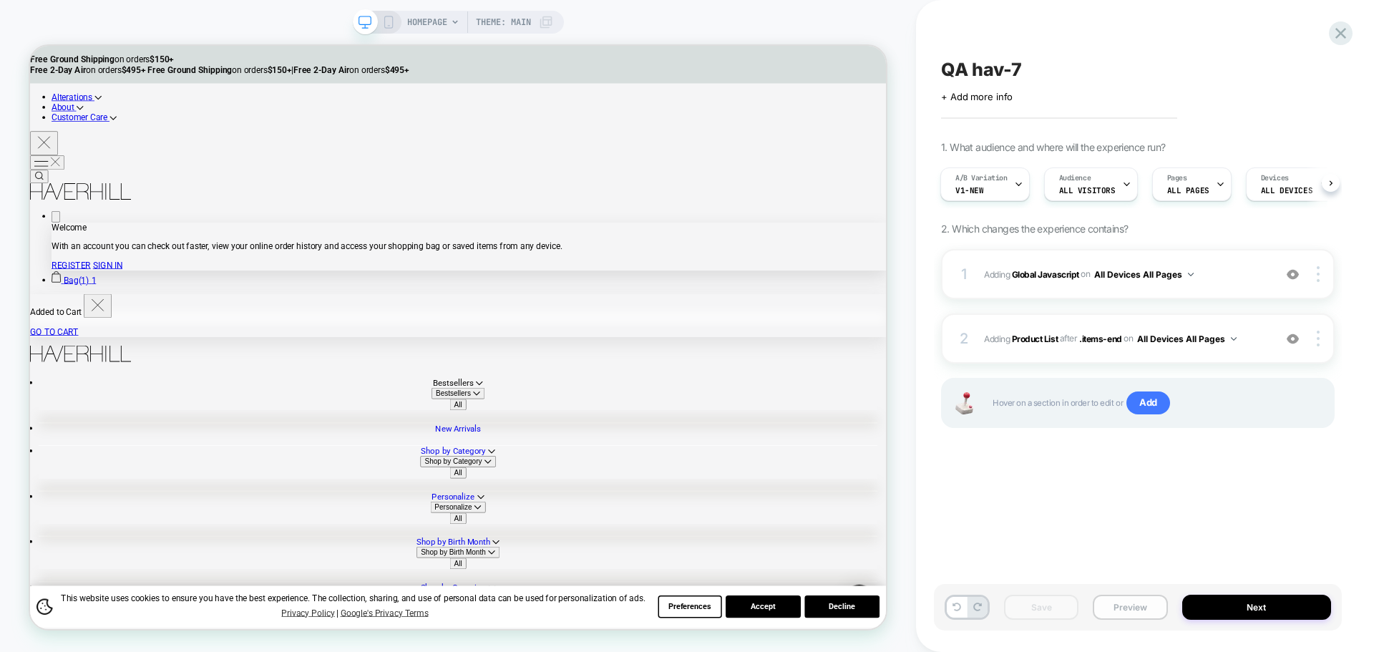
click at [1117, 595] on button "Preview" at bounding box center [1130, 607] width 74 height 25
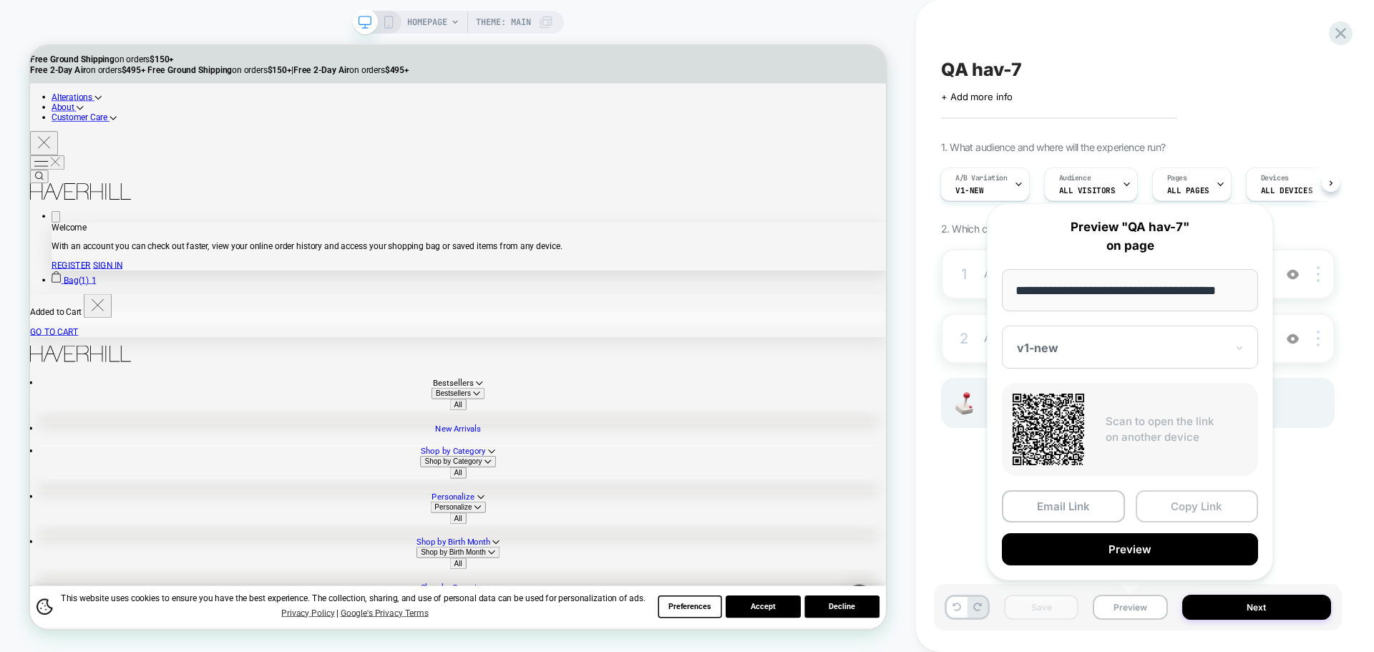
click at [1186, 507] on button "Copy Link" at bounding box center [1197, 506] width 123 height 32
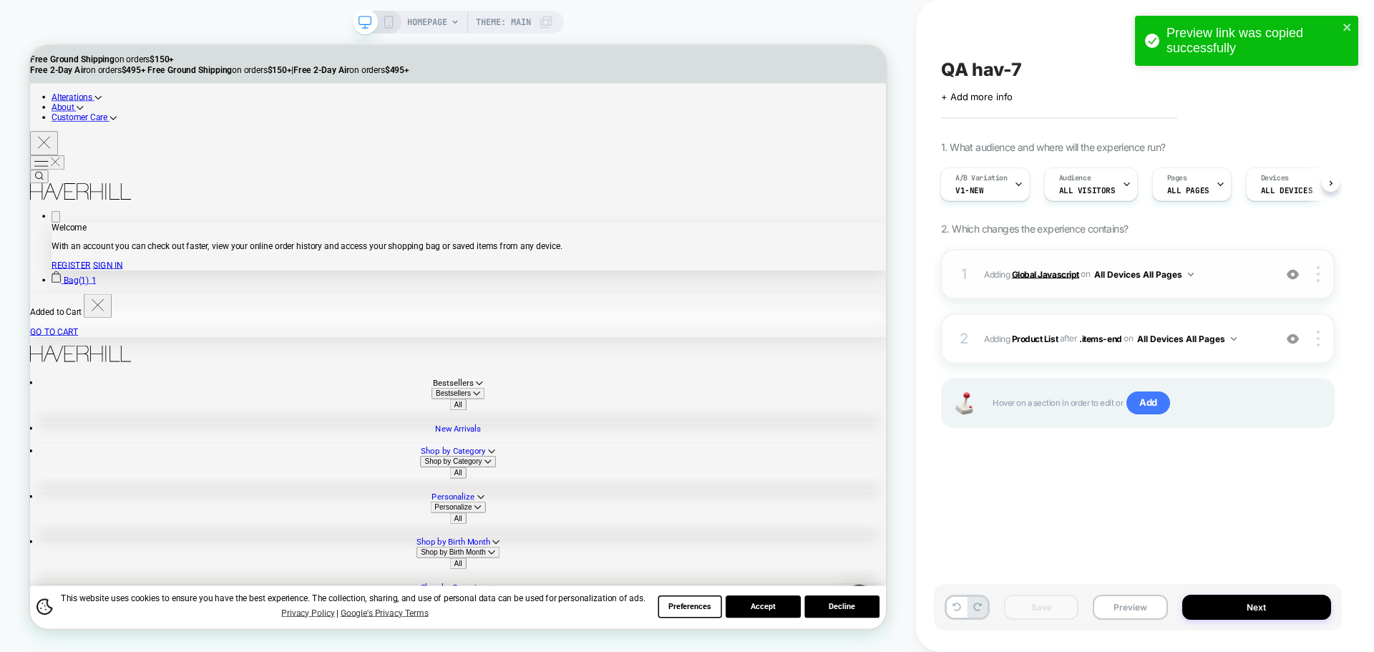
click at [1036, 275] on b "Global Javascript" at bounding box center [1045, 273] width 67 height 11
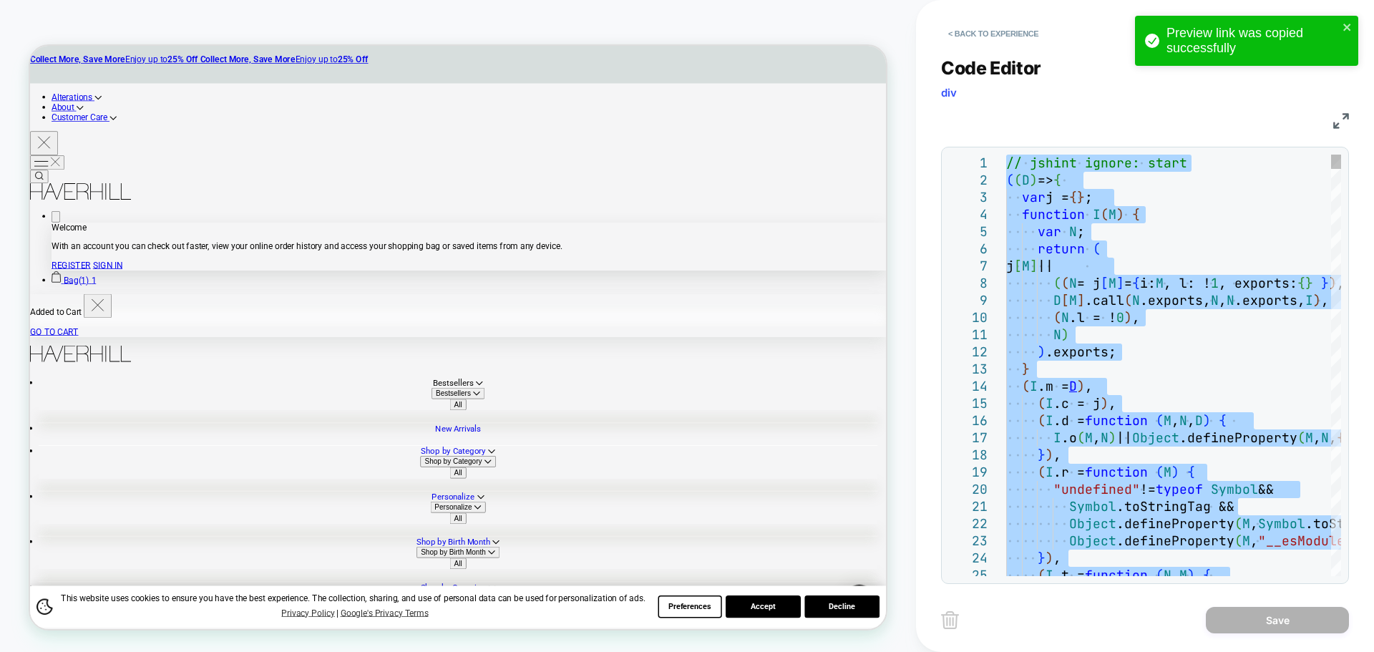
type textarea "**********"
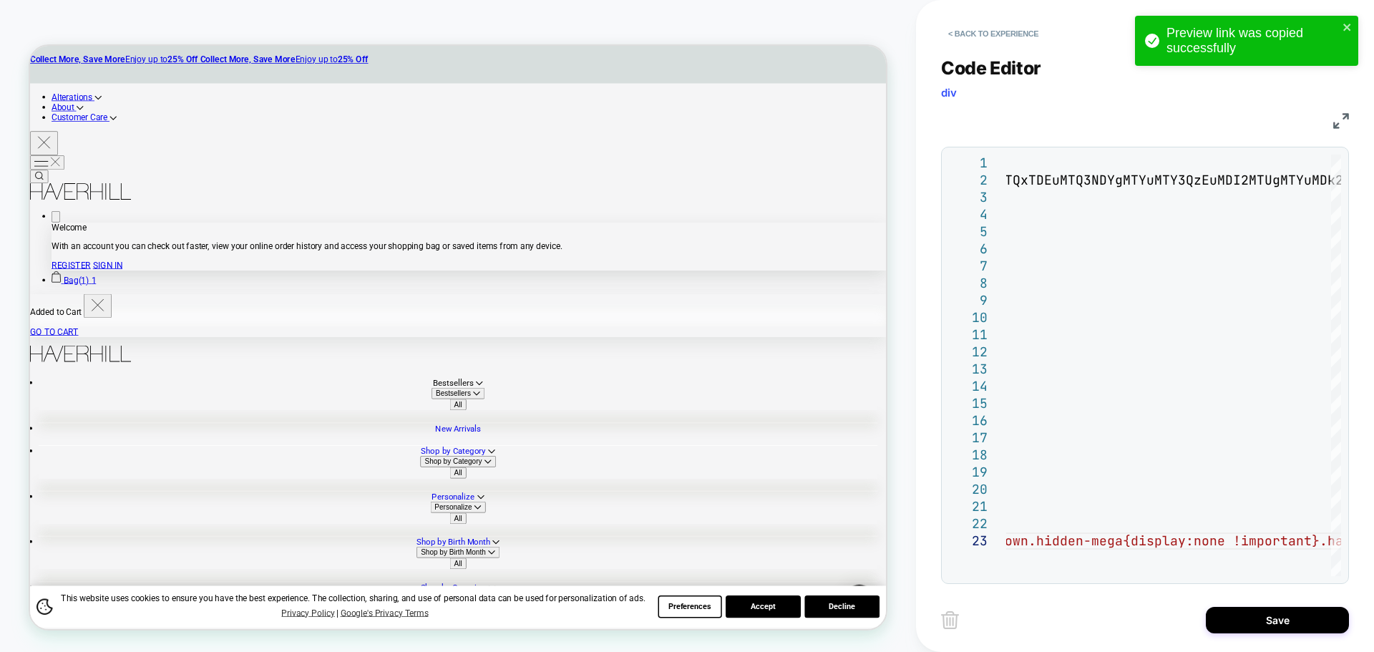
click at [1267, 635] on div "Save" at bounding box center [1145, 620] width 408 height 36
click at [1269, 623] on button "Save" at bounding box center [1277, 620] width 143 height 26
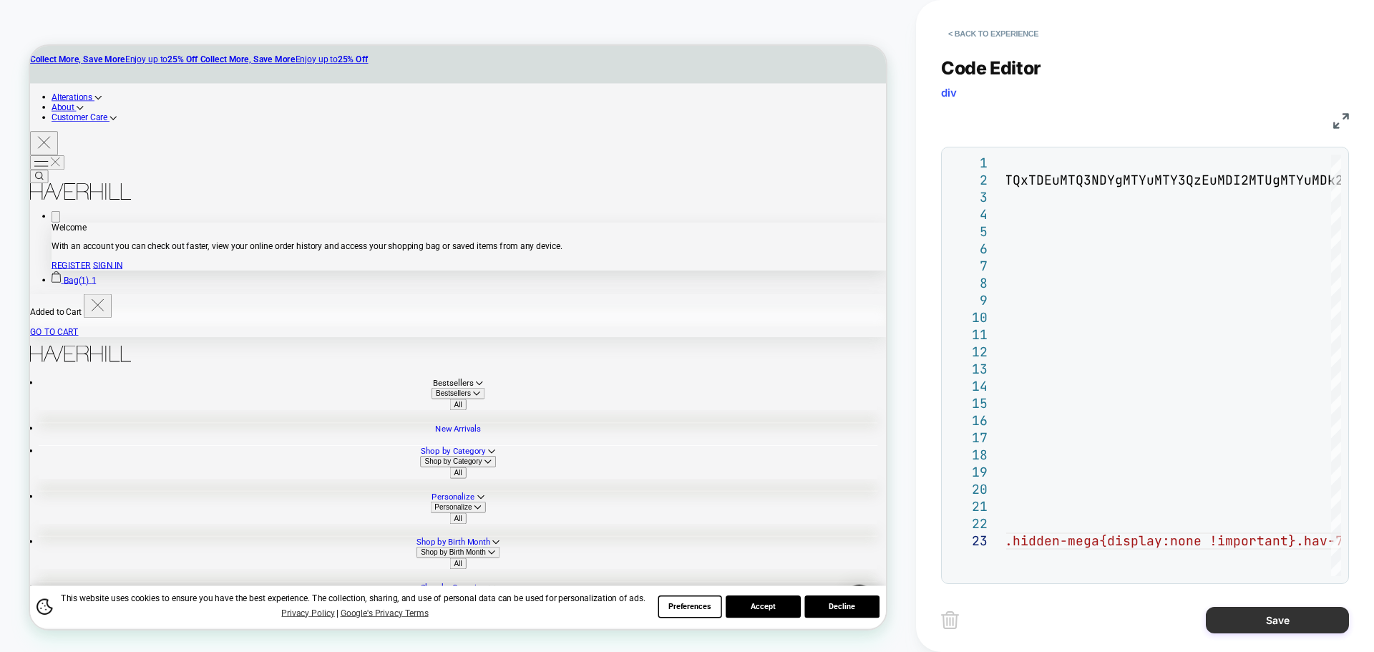
click at [1269, 623] on button "Save" at bounding box center [1277, 620] width 143 height 26
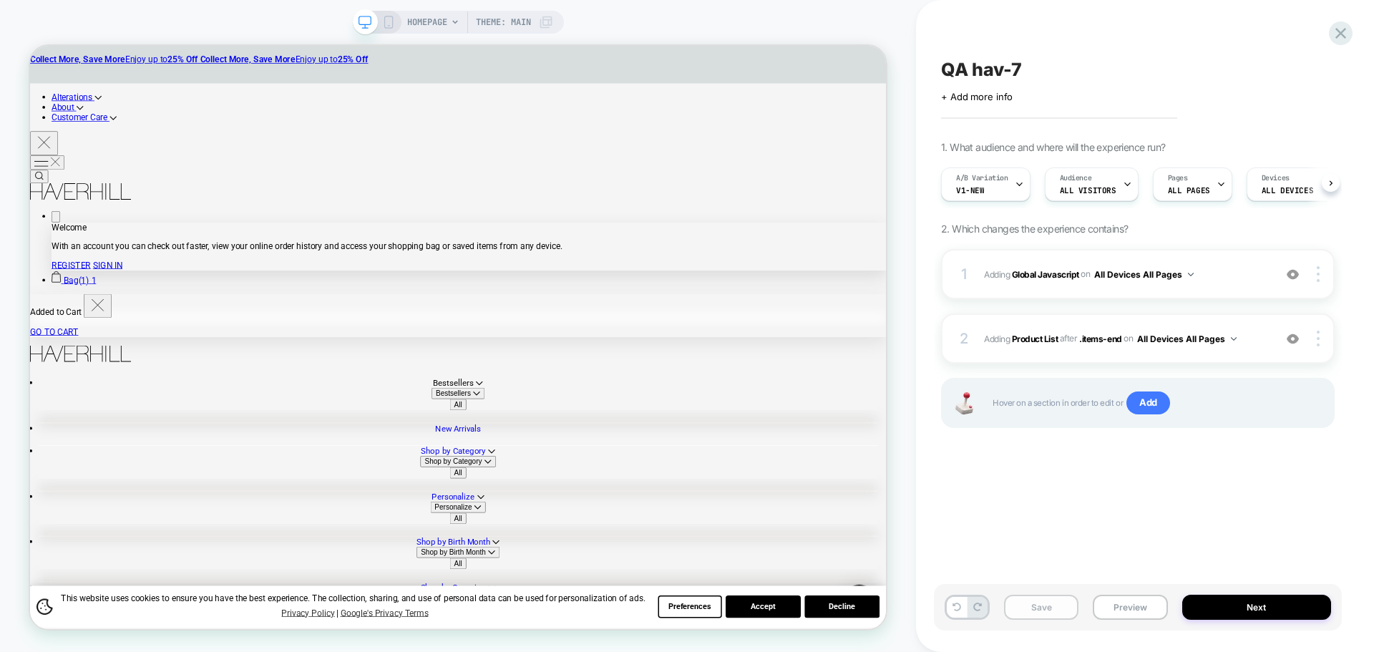
scroll to position [0, 1]
click at [1030, 609] on button "Save" at bounding box center [1041, 607] width 74 height 25
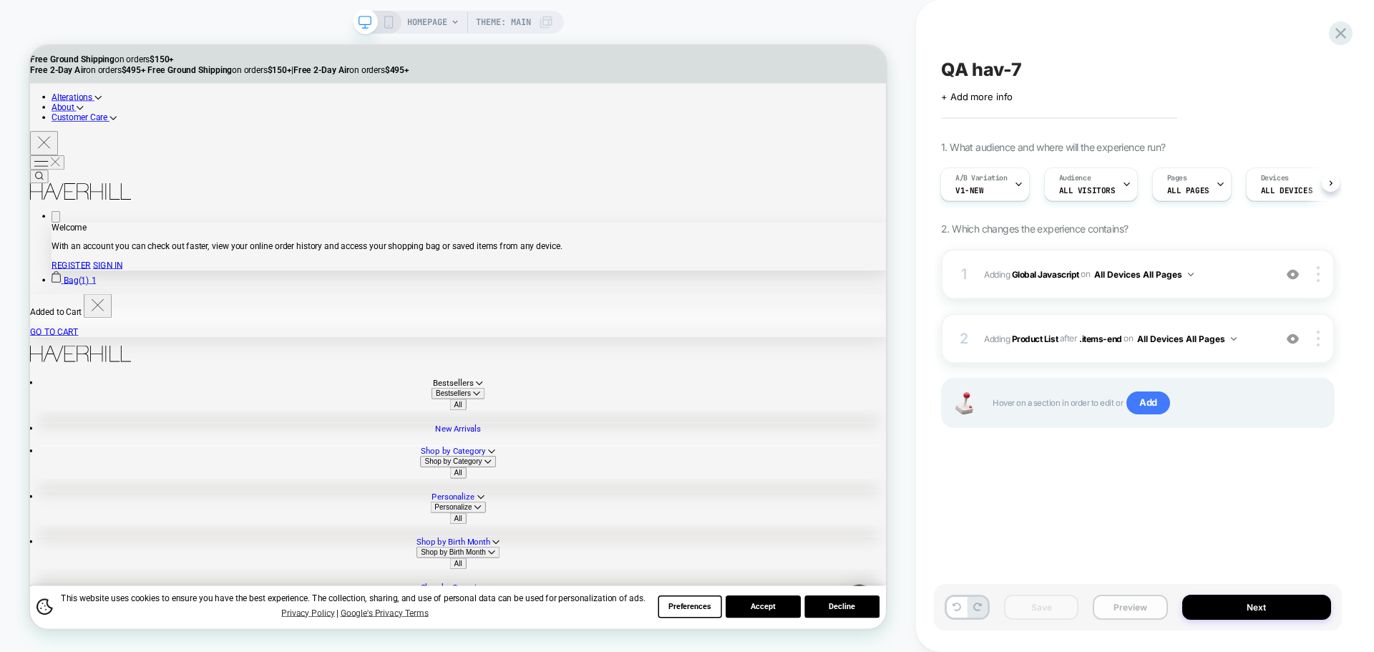
click at [1114, 610] on button "Preview" at bounding box center [1130, 607] width 74 height 25
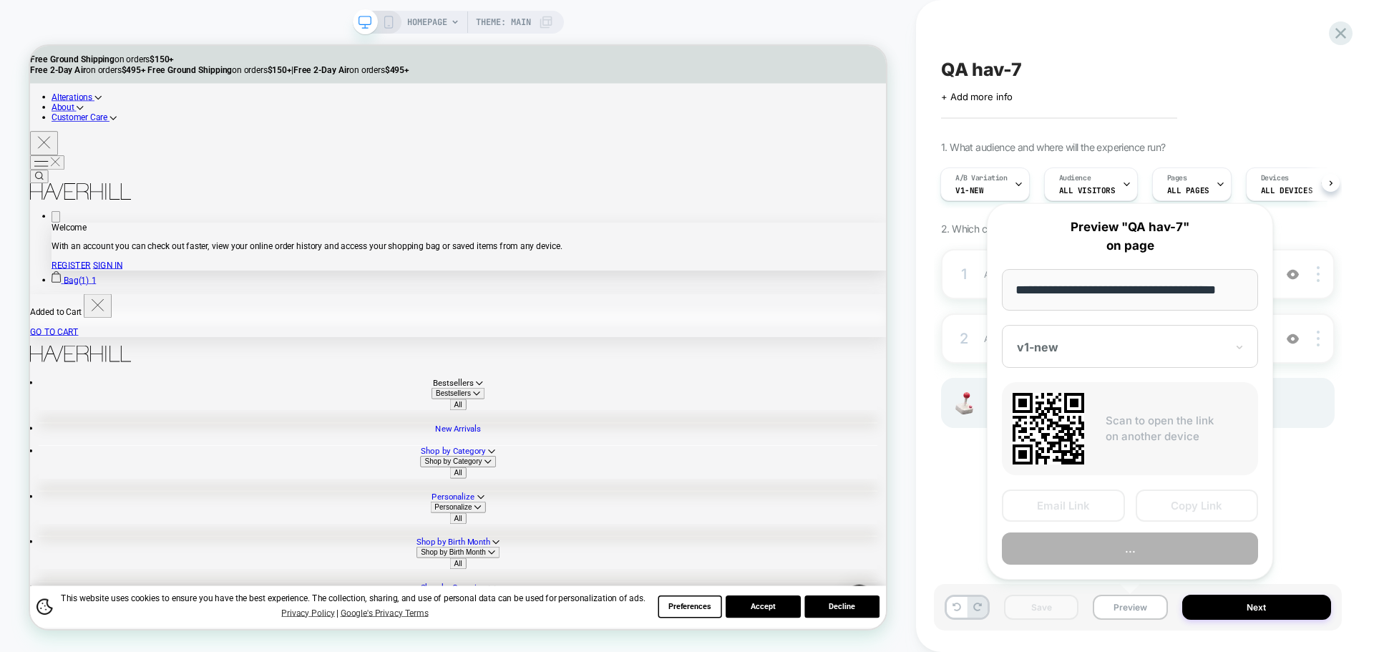
scroll to position [0, 9]
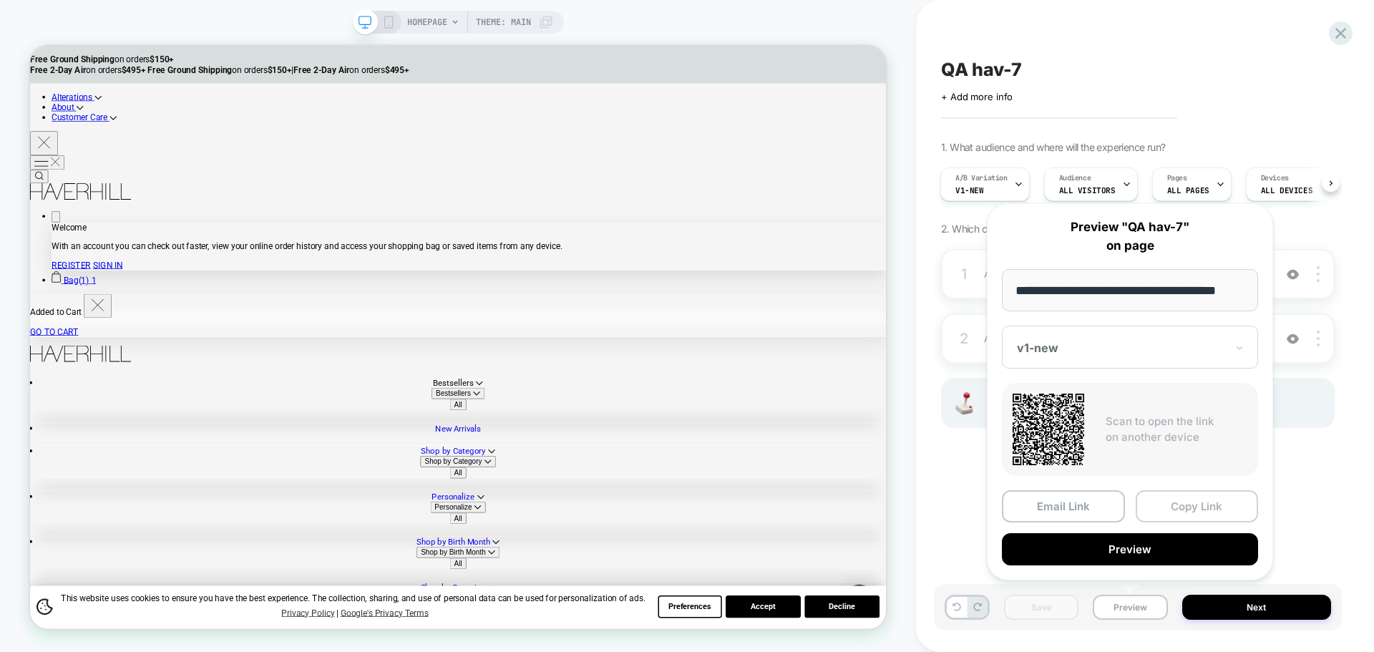
click at [1190, 518] on button "Copy Link" at bounding box center [1197, 506] width 123 height 32
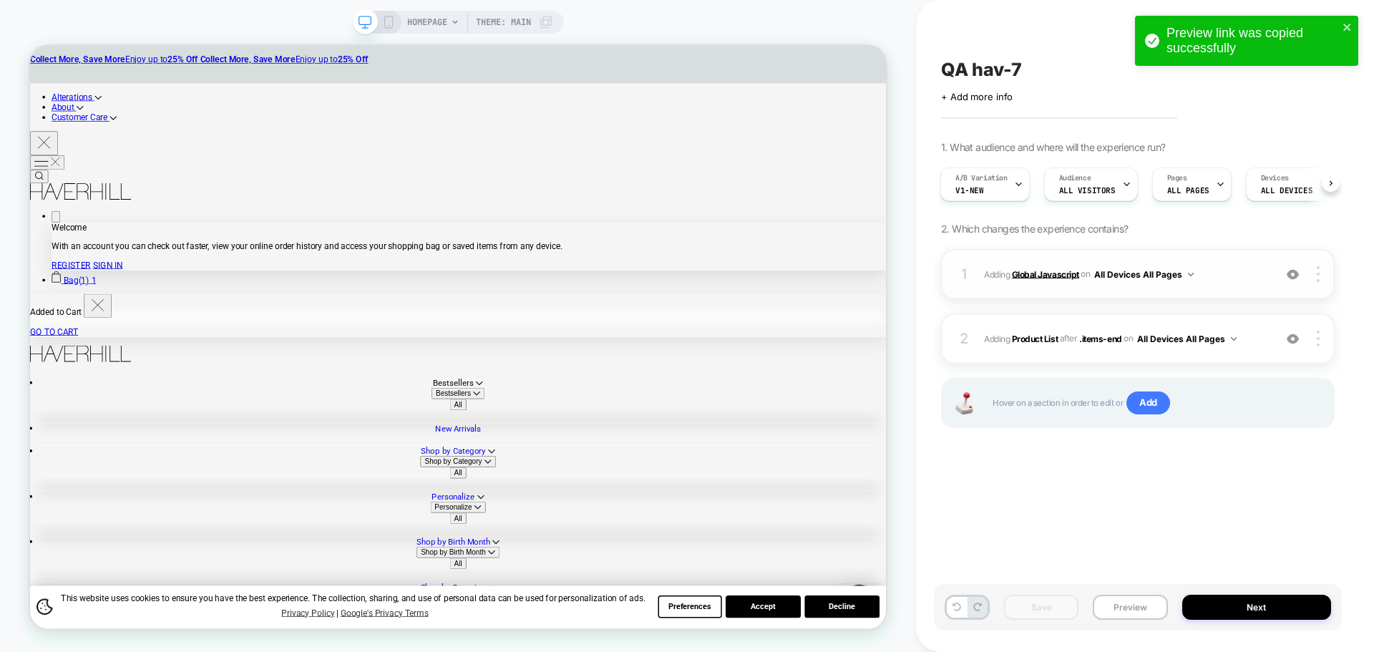
click at [1034, 277] on b "Global Javascript" at bounding box center [1045, 273] width 67 height 11
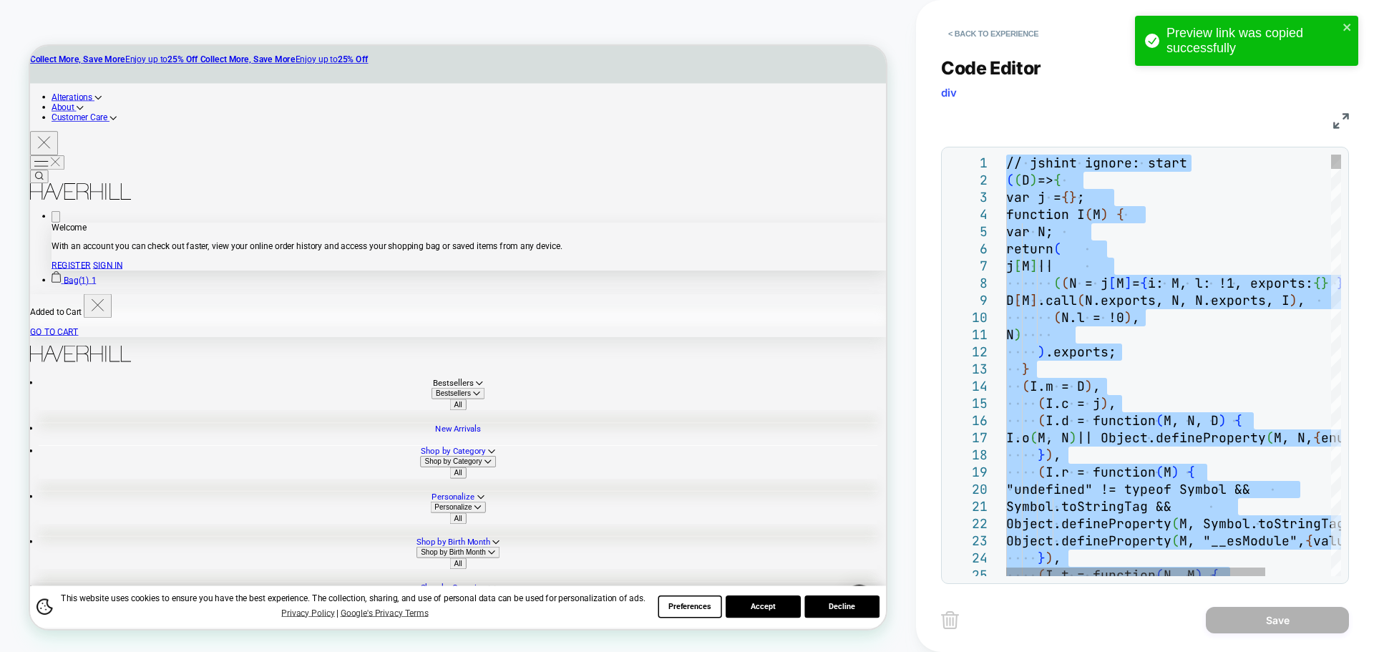
type textarea "**********"
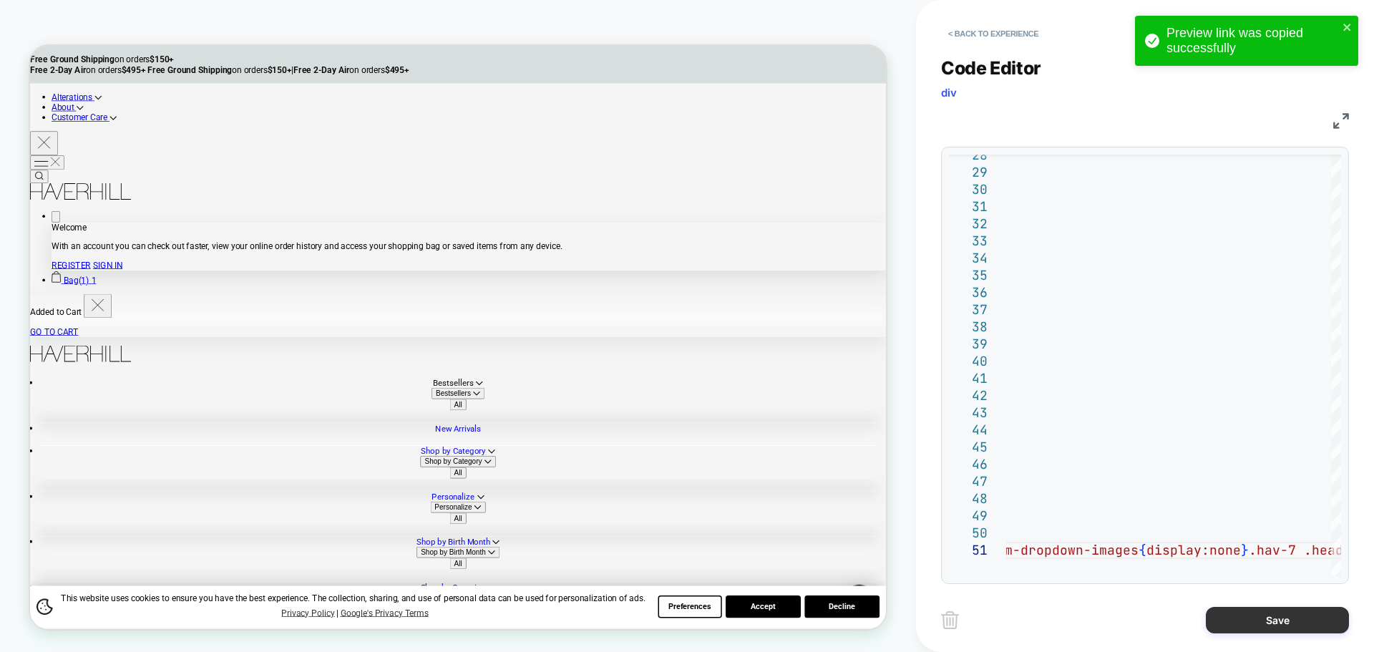
click at [1246, 613] on button "Save" at bounding box center [1277, 620] width 143 height 26
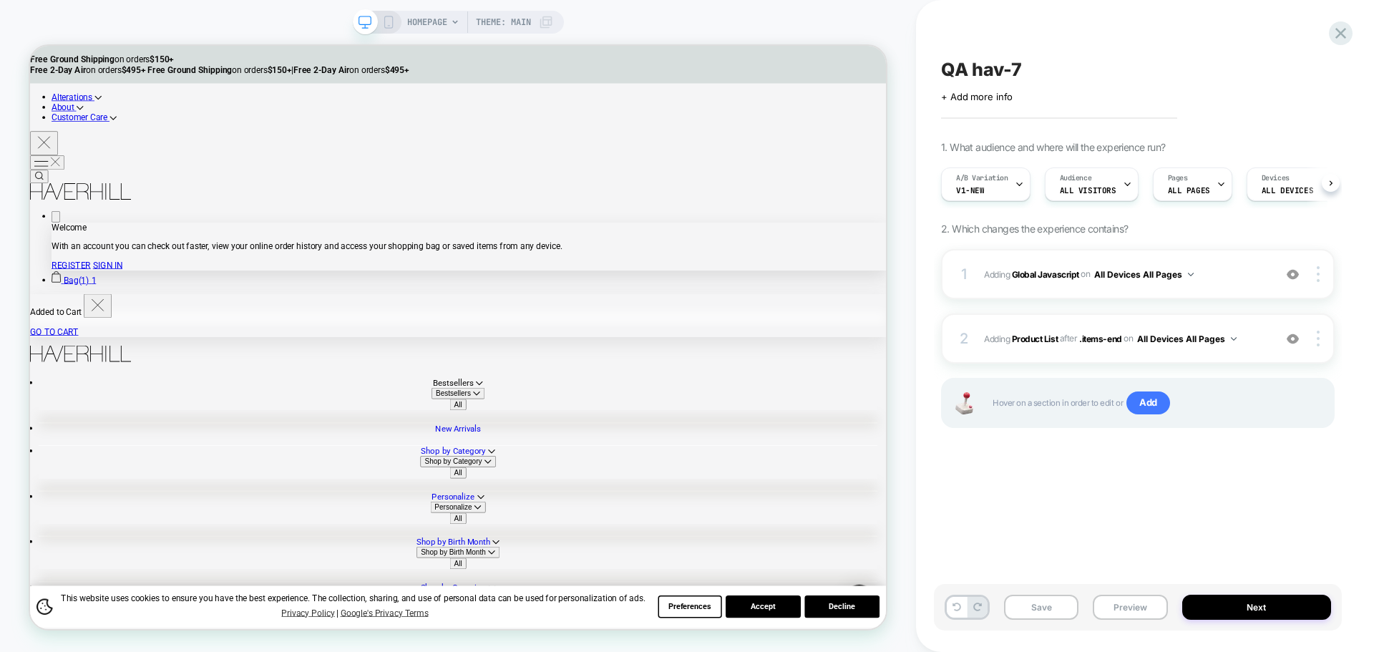
scroll to position [0, 1]
click at [1040, 600] on button "Save" at bounding box center [1041, 607] width 74 height 25
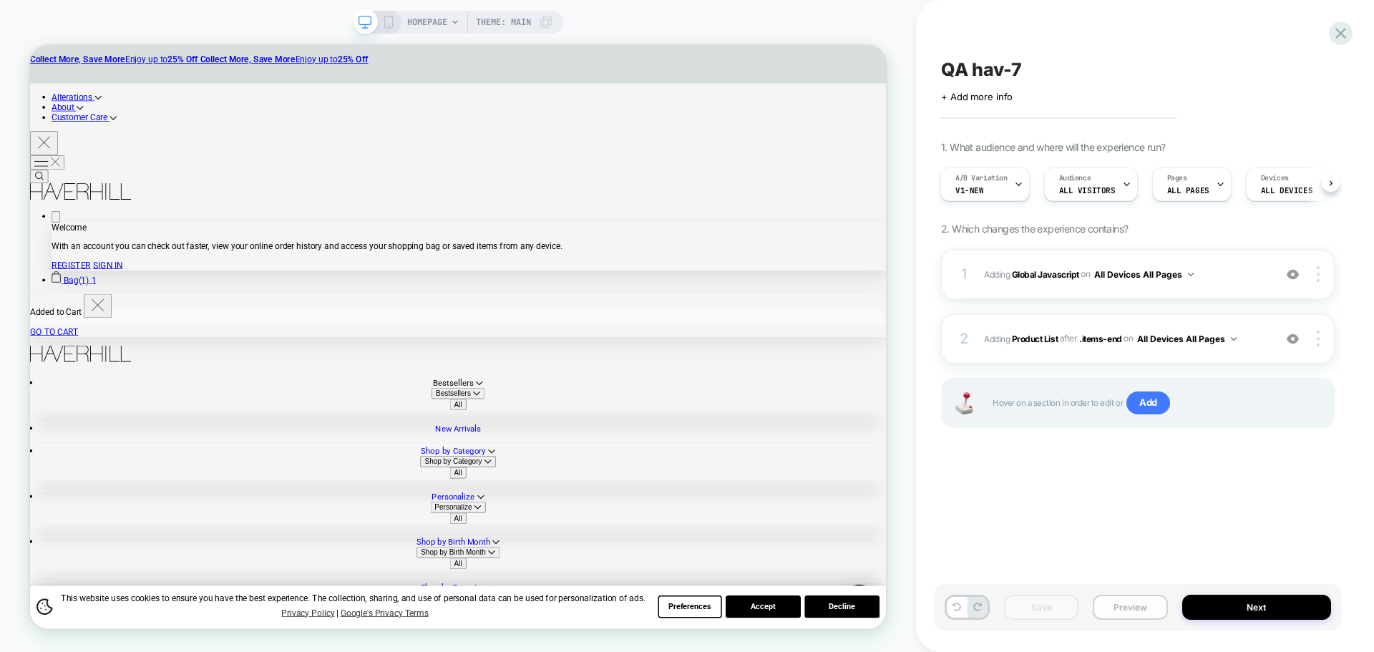
click at [1109, 613] on button "Preview" at bounding box center [1130, 607] width 74 height 25
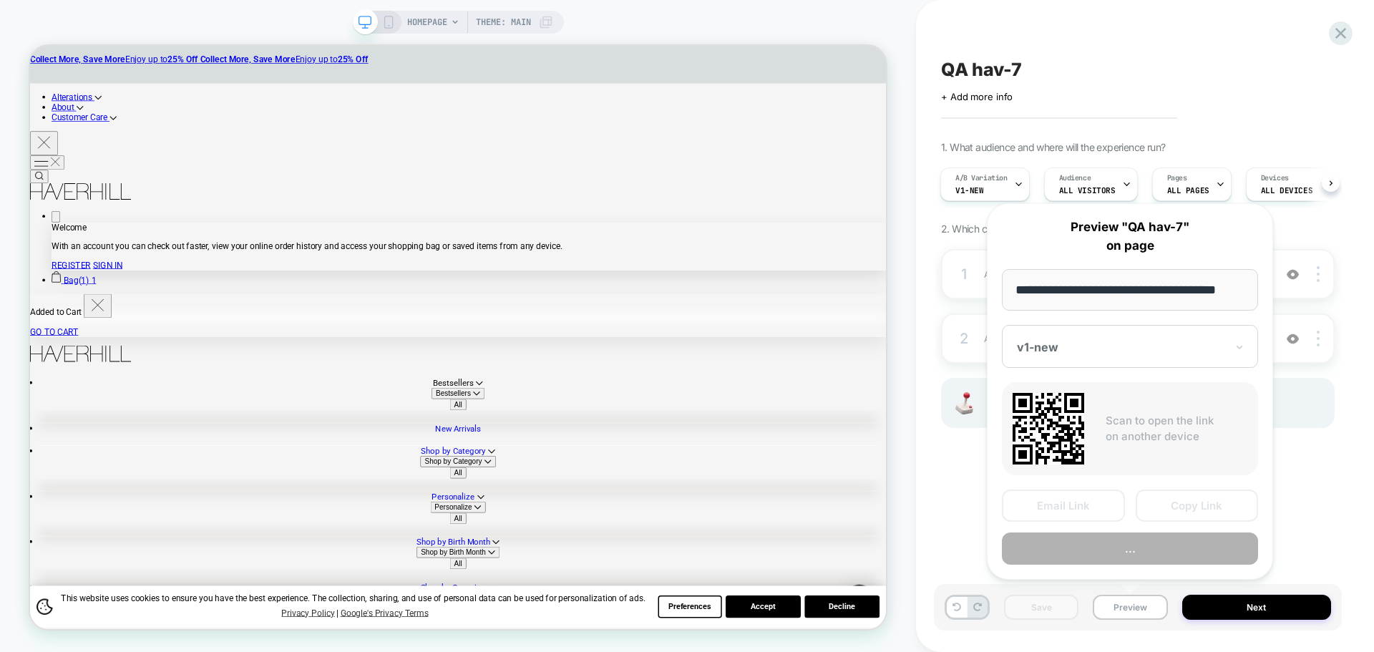
scroll to position [0, 9]
click at [1189, 504] on button "Copy Link" at bounding box center [1197, 506] width 123 height 32
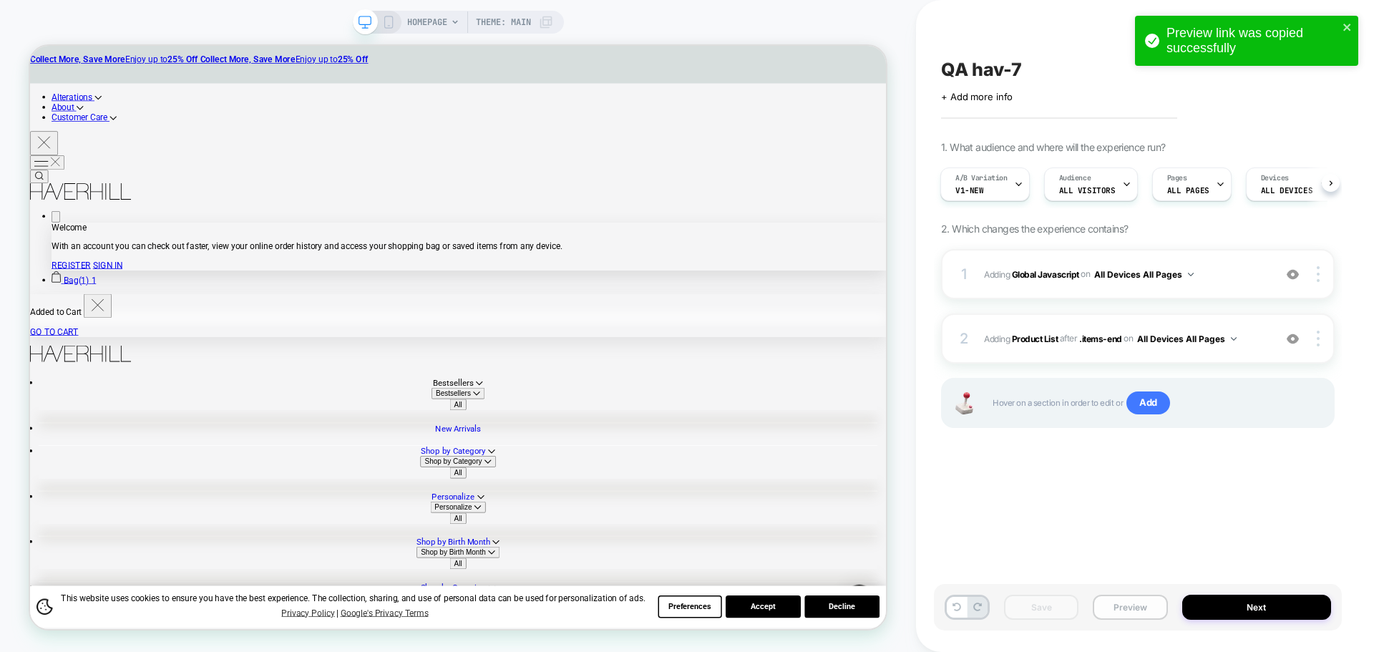
click at [1147, 606] on button "Preview" at bounding box center [1130, 607] width 74 height 25
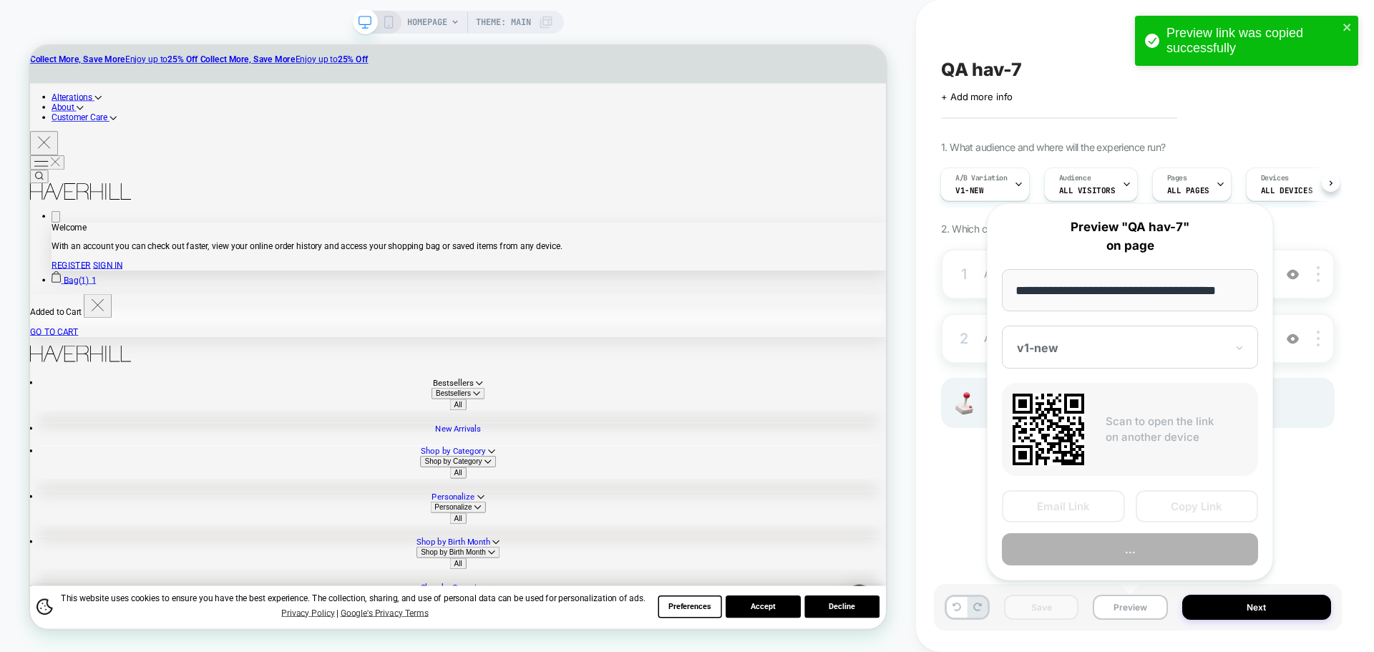
click at [1180, 504] on button "Copy Link" at bounding box center [1197, 506] width 123 height 32
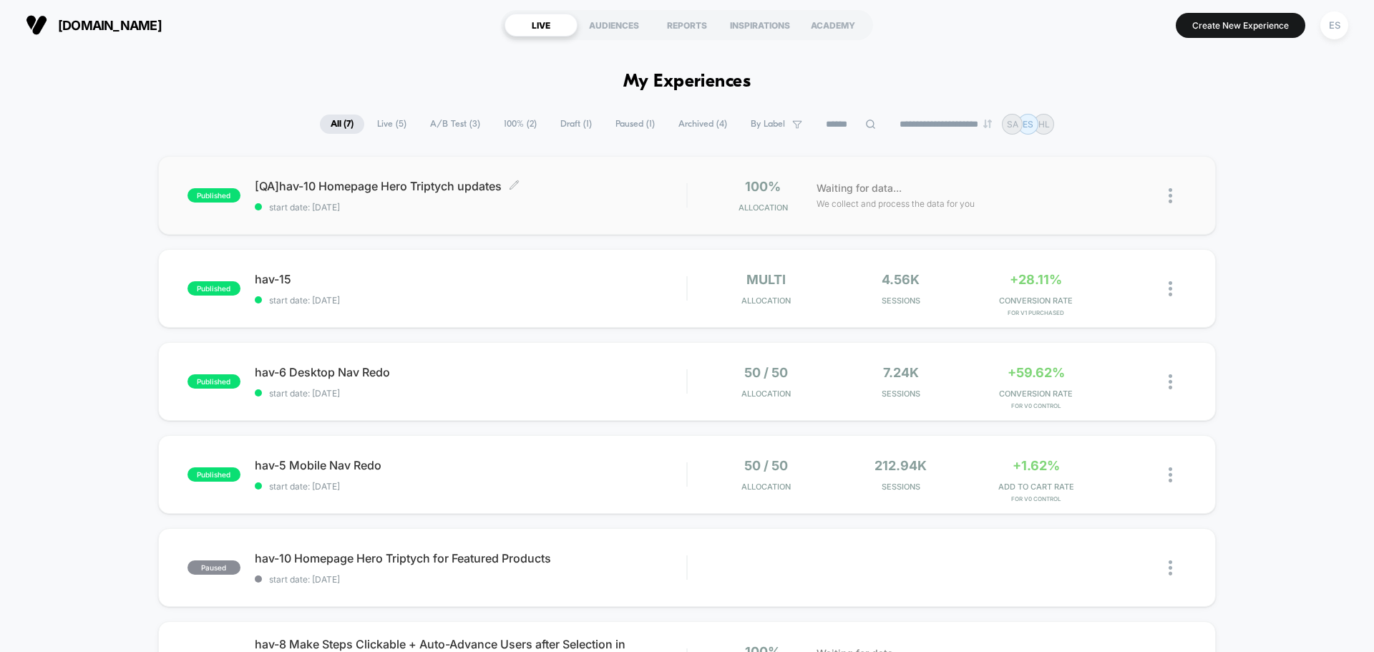
click at [492, 194] on div "[QA]hav-10 Homepage Hero Triptych updates Click to edit experience details Clic…" at bounding box center [471, 196] width 432 height 34
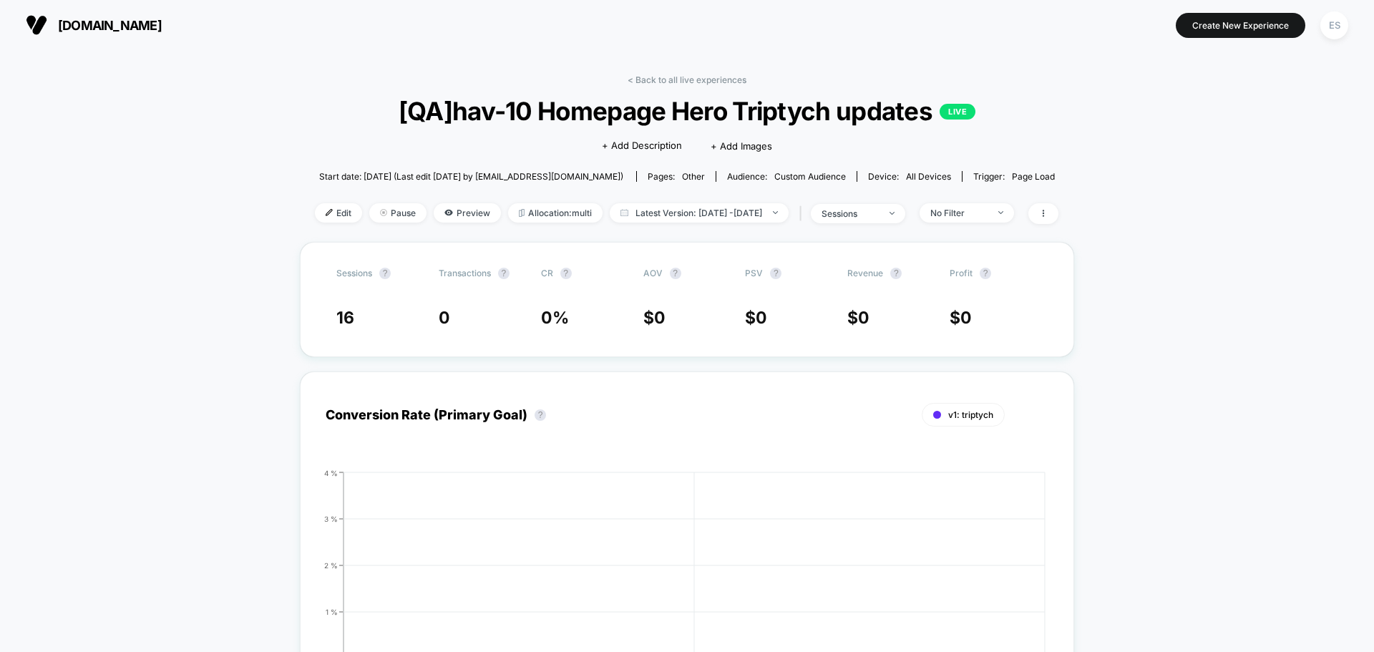
click at [330, 224] on div "< Back to all live experiences [QA]hav-10 Homepage Hero Triptych updates LIVE C…" at bounding box center [687, 157] width 744 height 167
click at [330, 216] on span "Edit" at bounding box center [338, 212] width 47 height 19
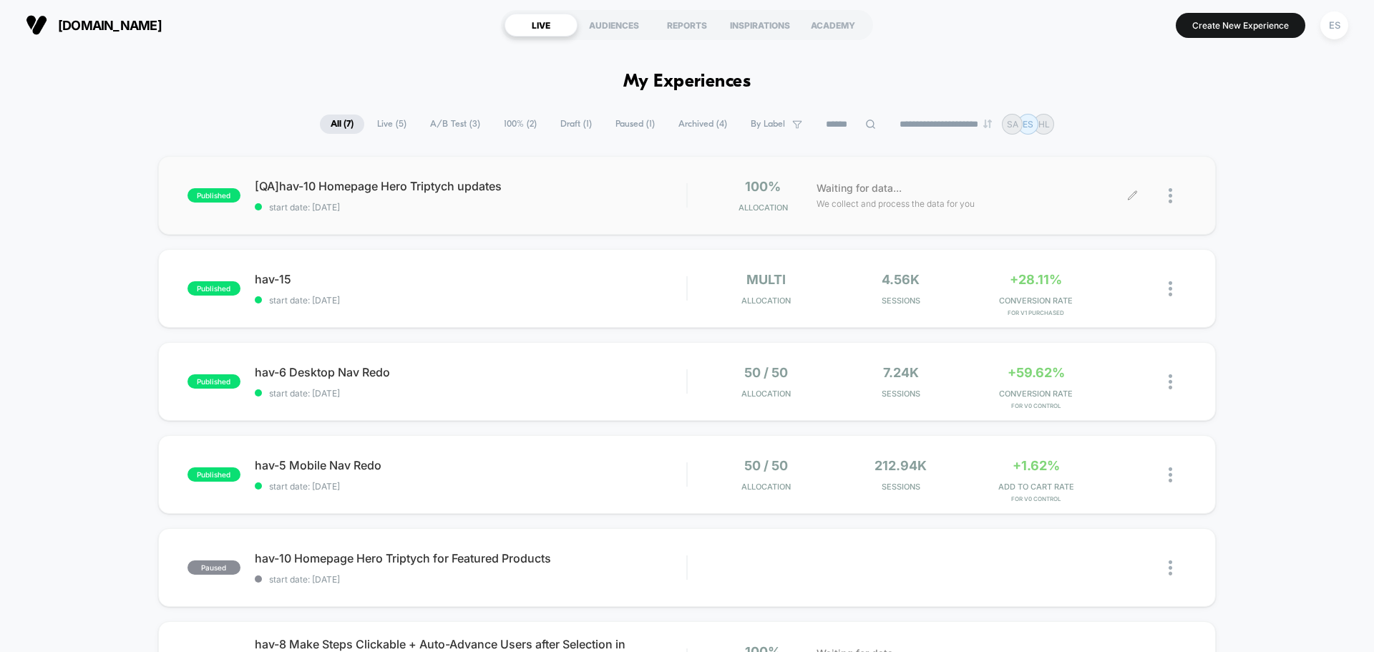
click at [1173, 203] on div at bounding box center [1178, 196] width 18 height 34
click at [1087, 179] on div "Pause" at bounding box center [1097, 179] width 129 height 32
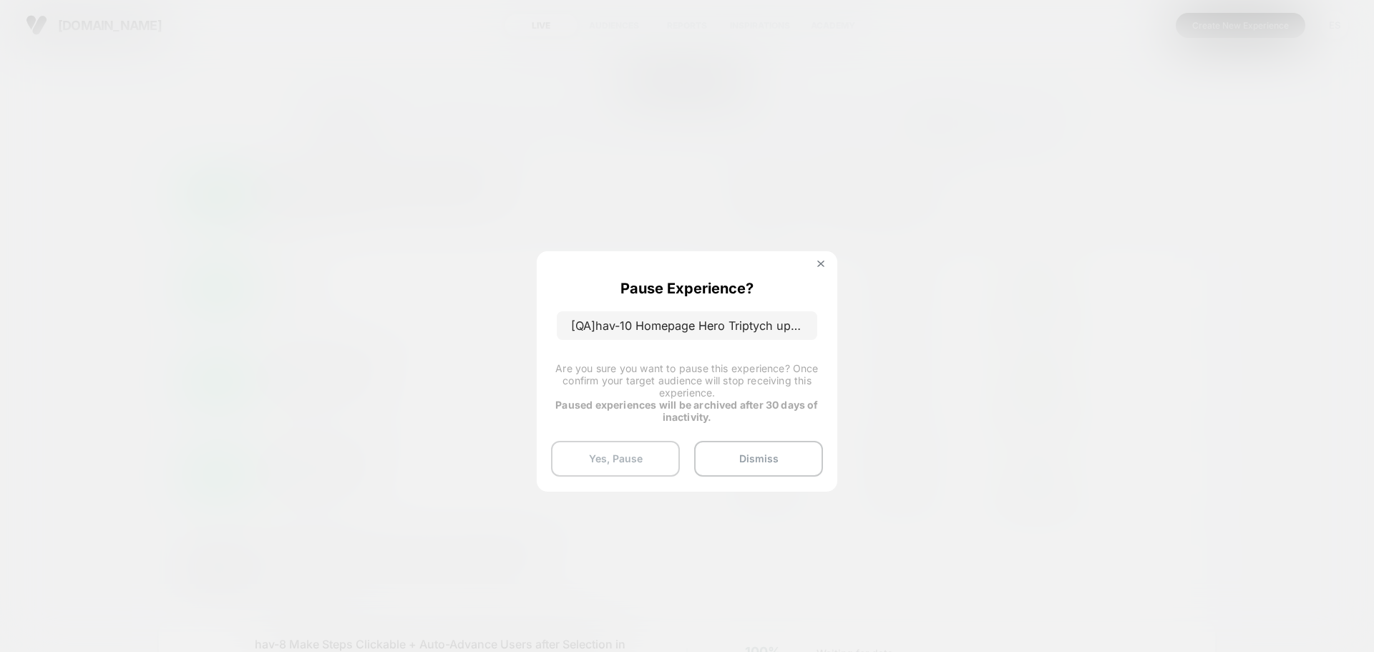
click at [642, 464] on button "Yes, Pause" at bounding box center [615, 459] width 129 height 36
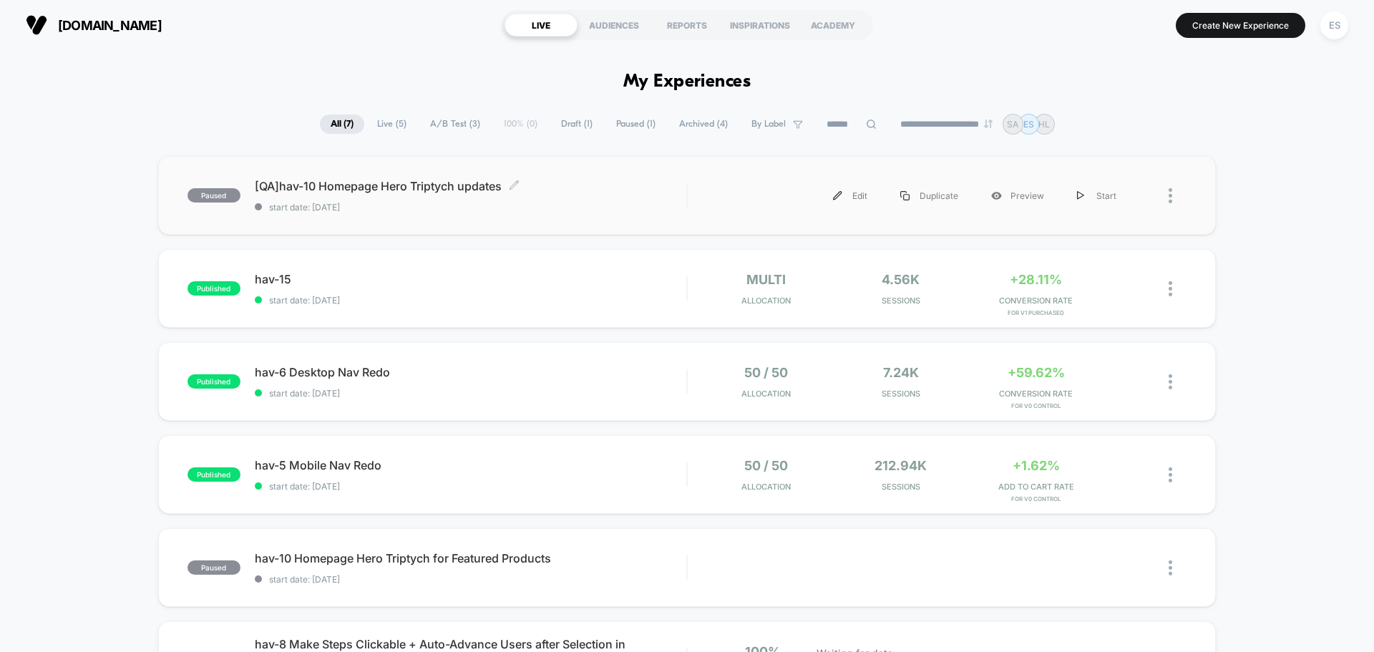
click at [438, 181] on span "[QA]hav-10 Homepage Hero Triptych updates Click to edit experience details" at bounding box center [471, 186] width 432 height 14
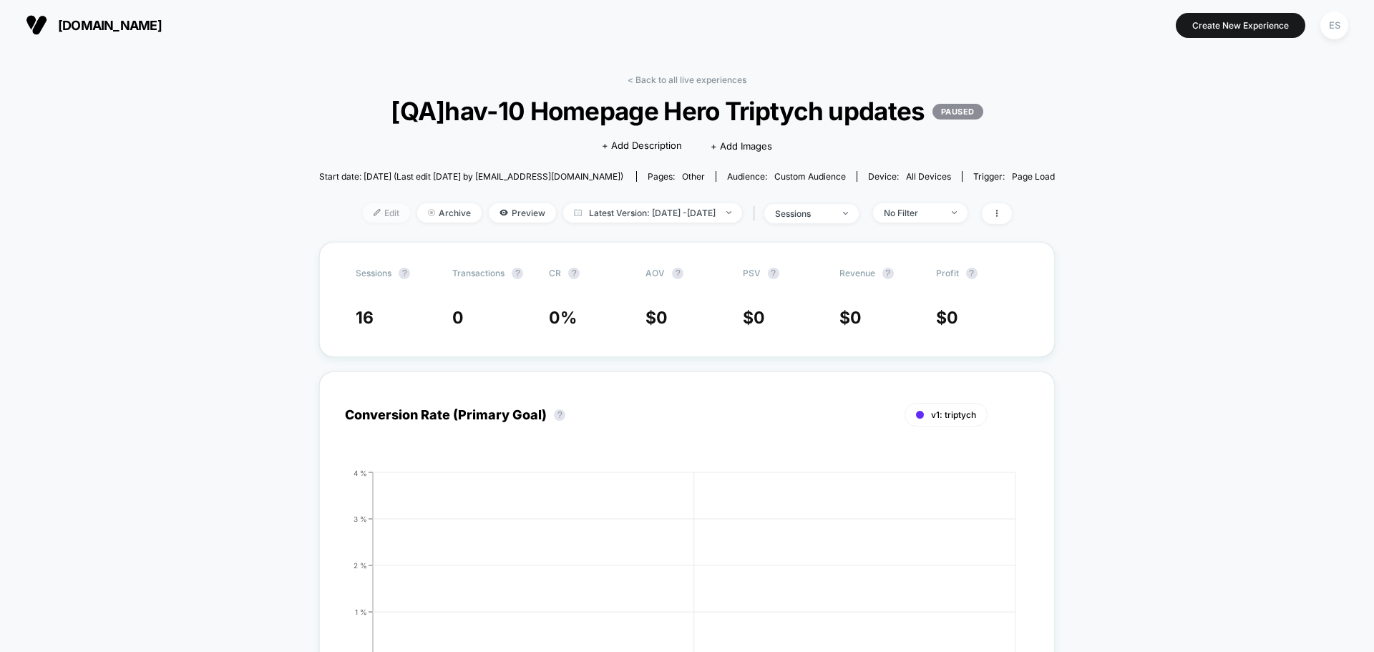
click at [363, 213] on span "Edit" at bounding box center [386, 212] width 47 height 19
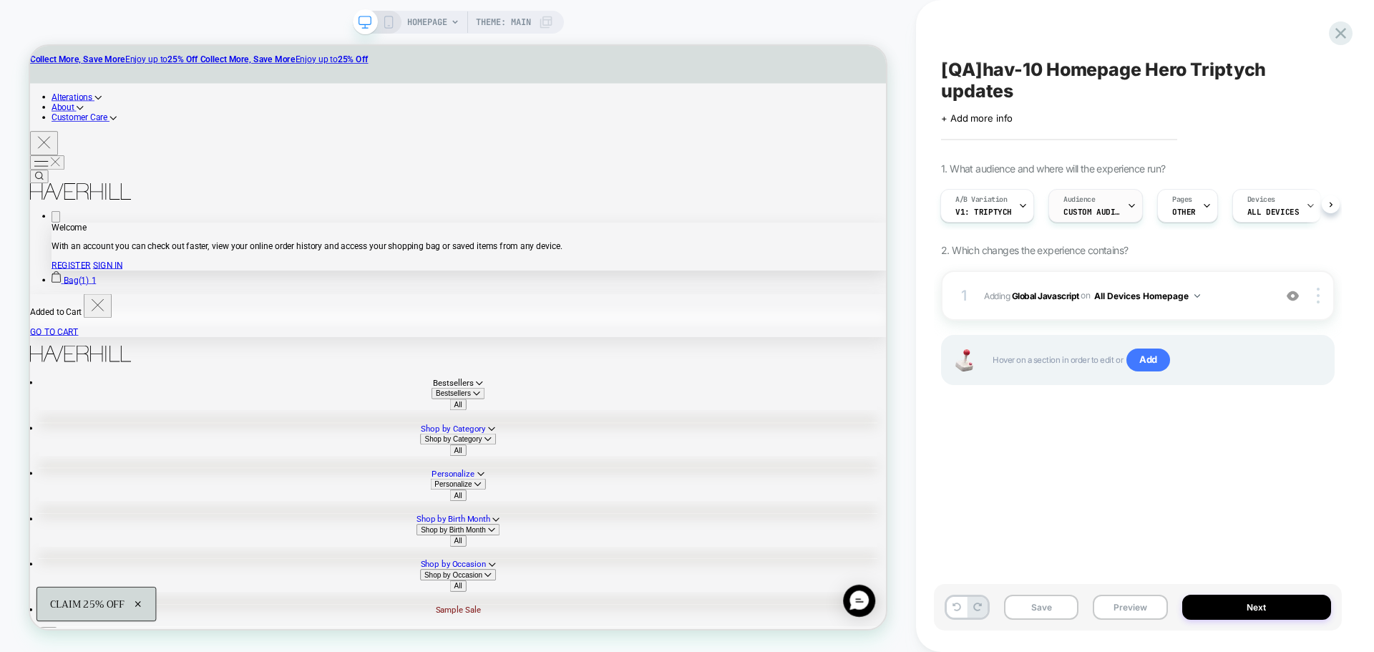
click at [1114, 220] on div "Audience Custom Audience" at bounding box center [1092, 206] width 86 height 32
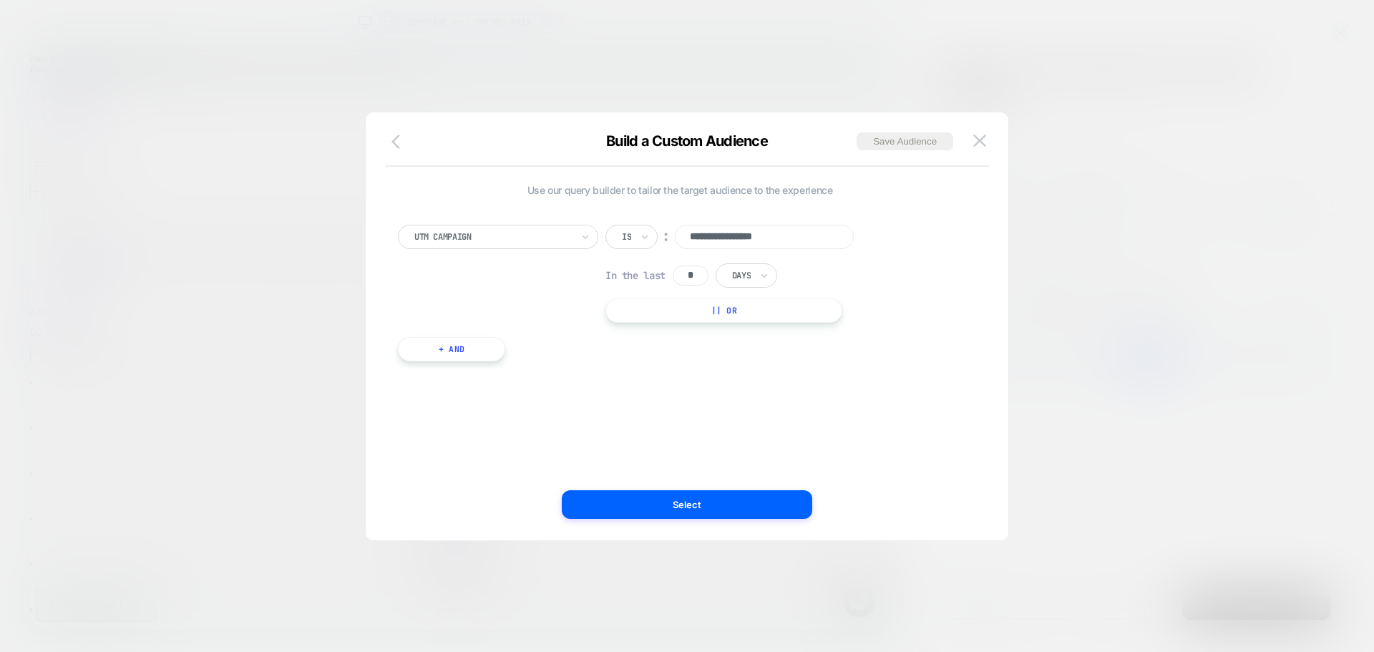
click at [394, 143] on icon "button" at bounding box center [395, 142] width 9 height 14
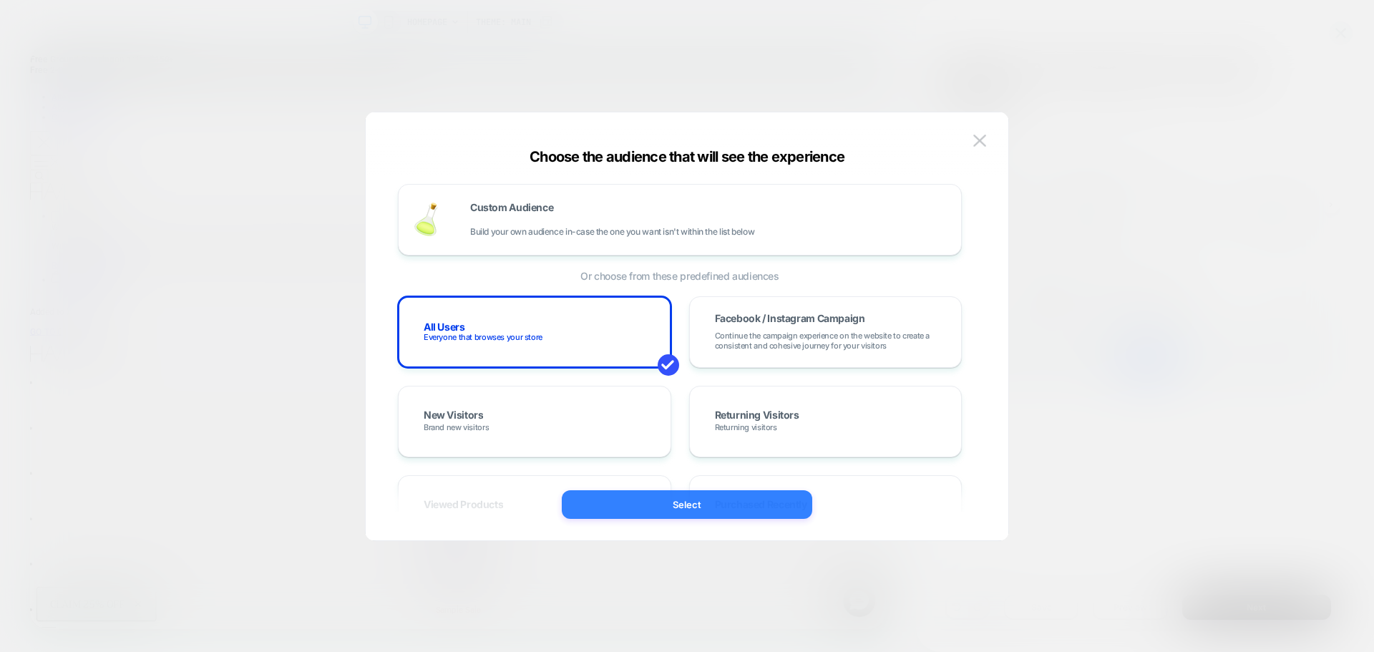
click at [696, 502] on button "Select" at bounding box center [687, 504] width 250 height 29
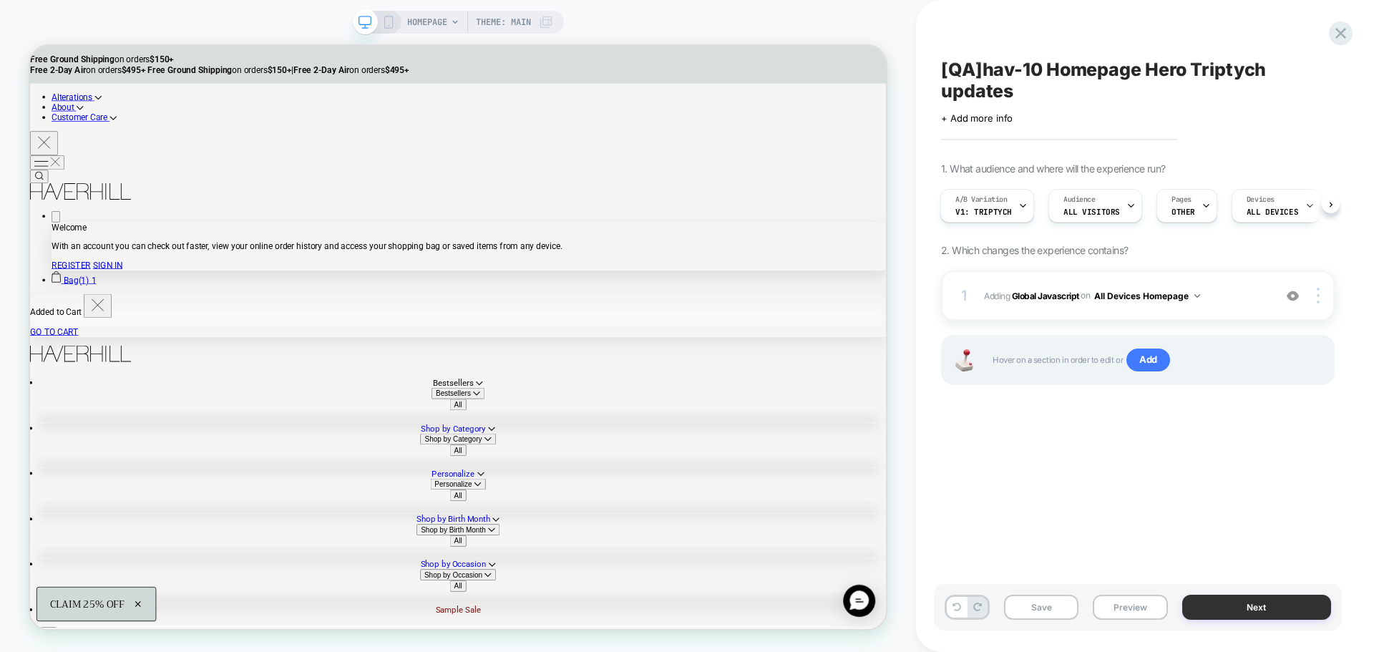
click at [1205, 604] on button "Next" at bounding box center [1257, 607] width 150 height 25
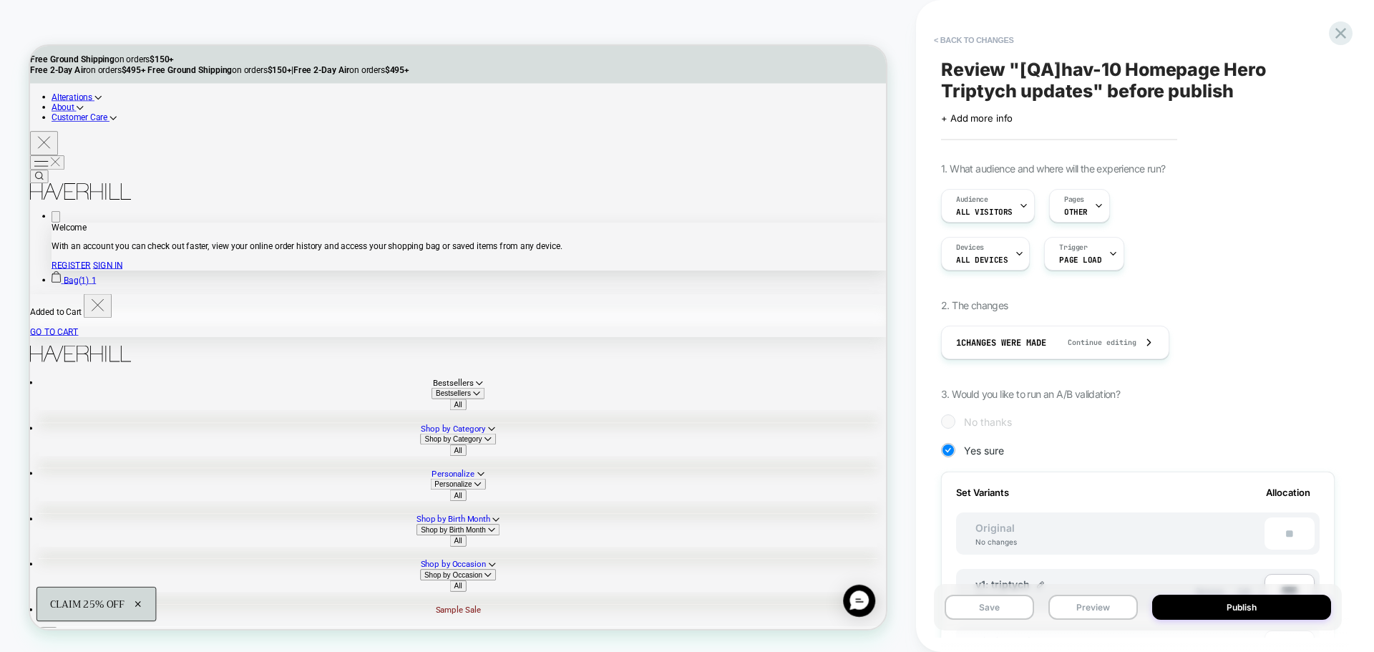
scroll to position [286, 0]
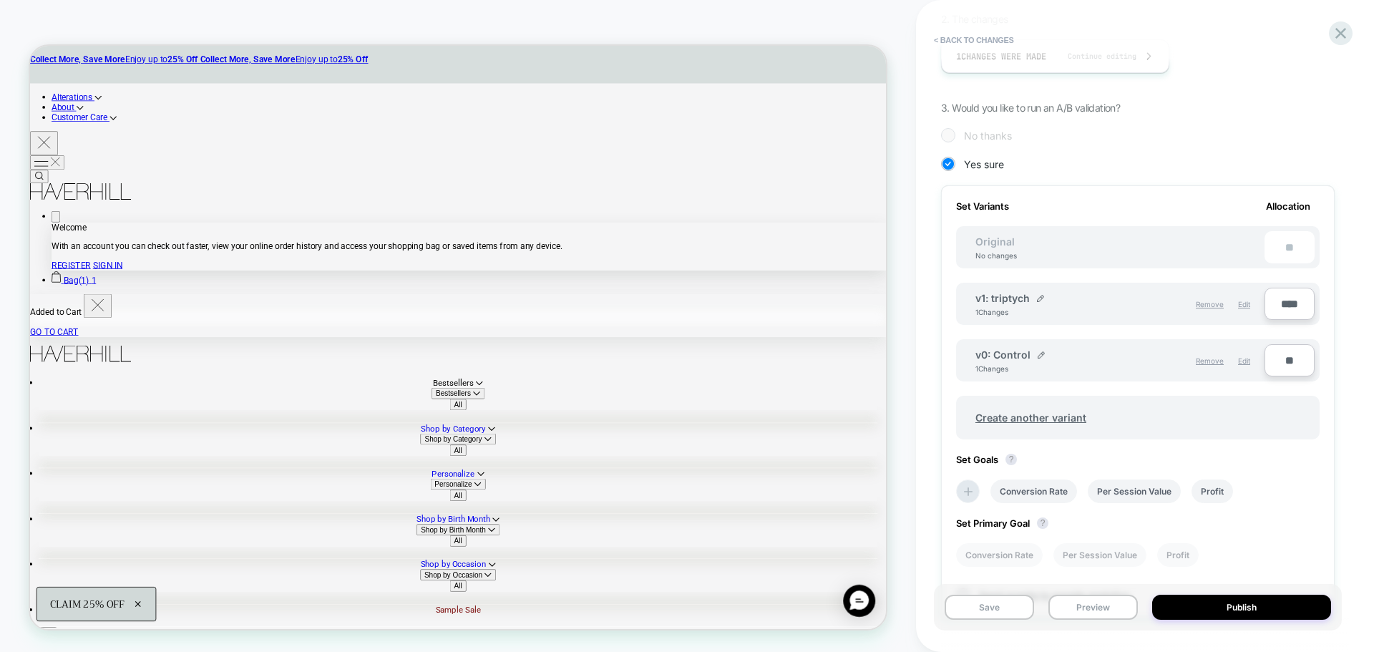
click at [1279, 308] on input "****" at bounding box center [1289, 304] width 50 height 32
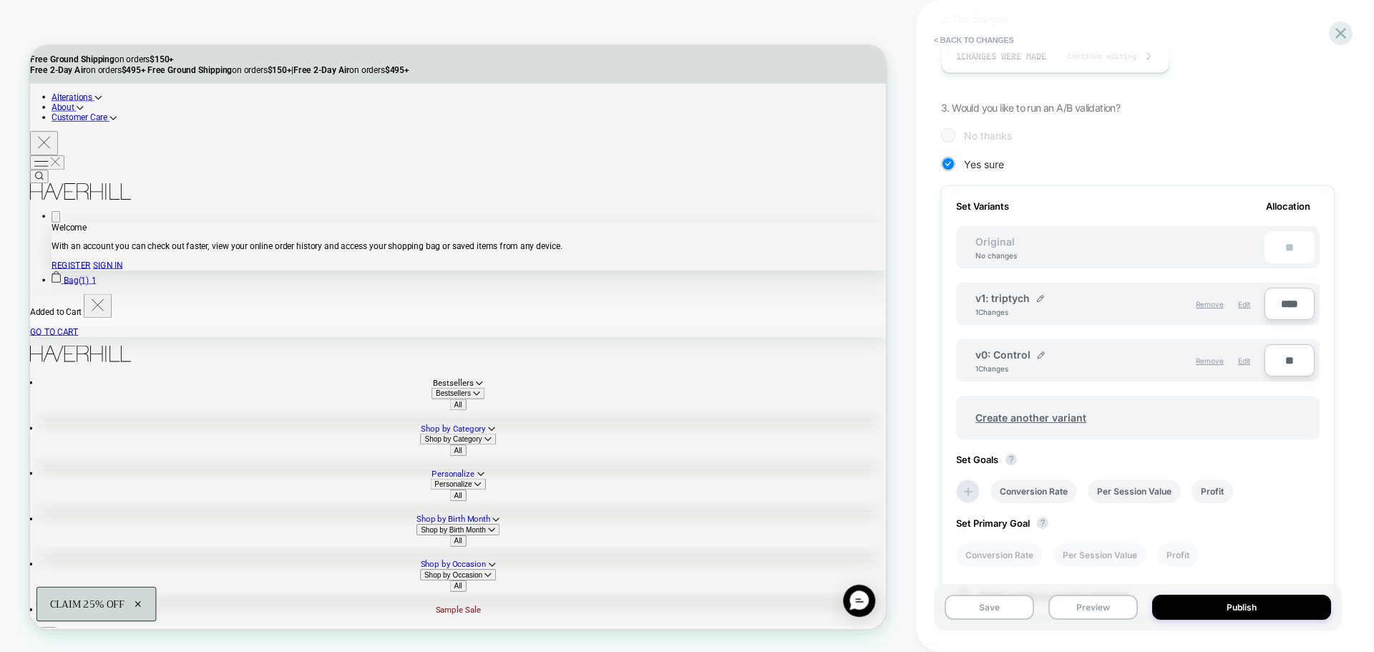
click at [1279, 308] on input "****" at bounding box center [1289, 304] width 50 height 32
type input "***"
click at [1286, 360] on input "**" at bounding box center [1289, 360] width 50 height 32
type input "***"
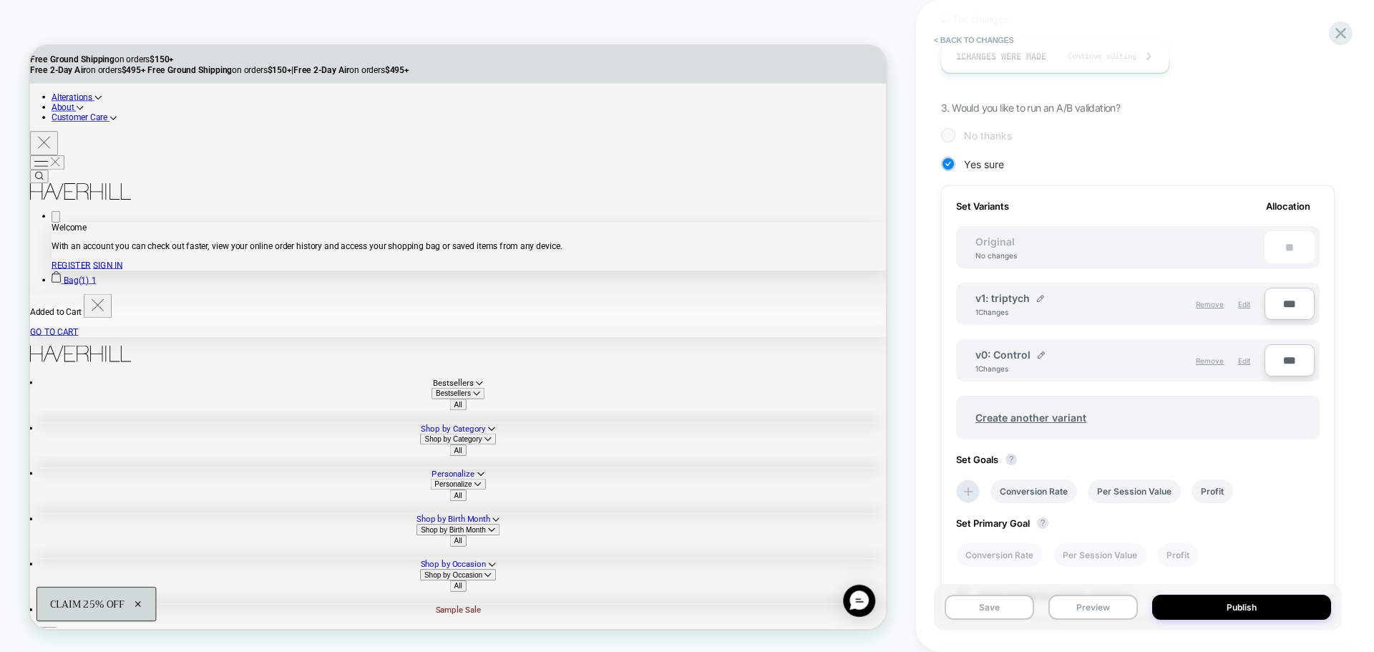
type input "**"
click at [1286, 360] on input "***" at bounding box center [1289, 360] width 50 height 32
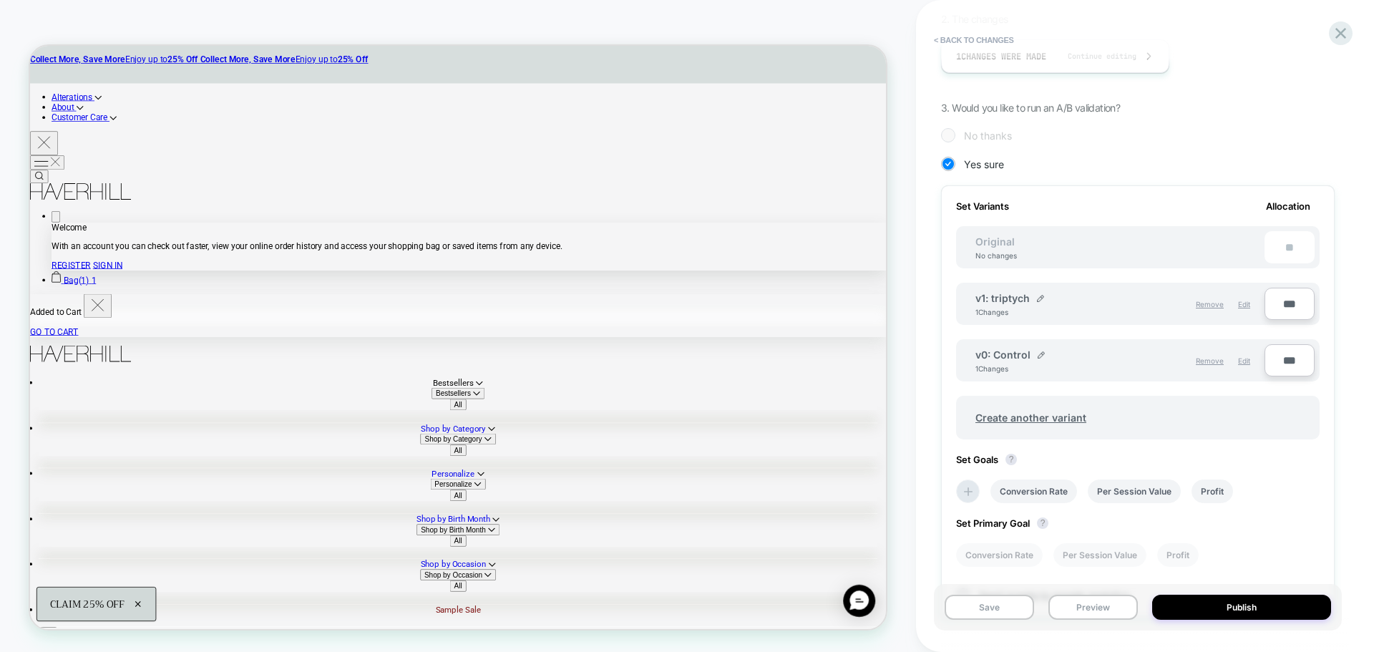
click at [1286, 360] on input "***" at bounding box center [1289, 360] width 50 height 32
type input "***"
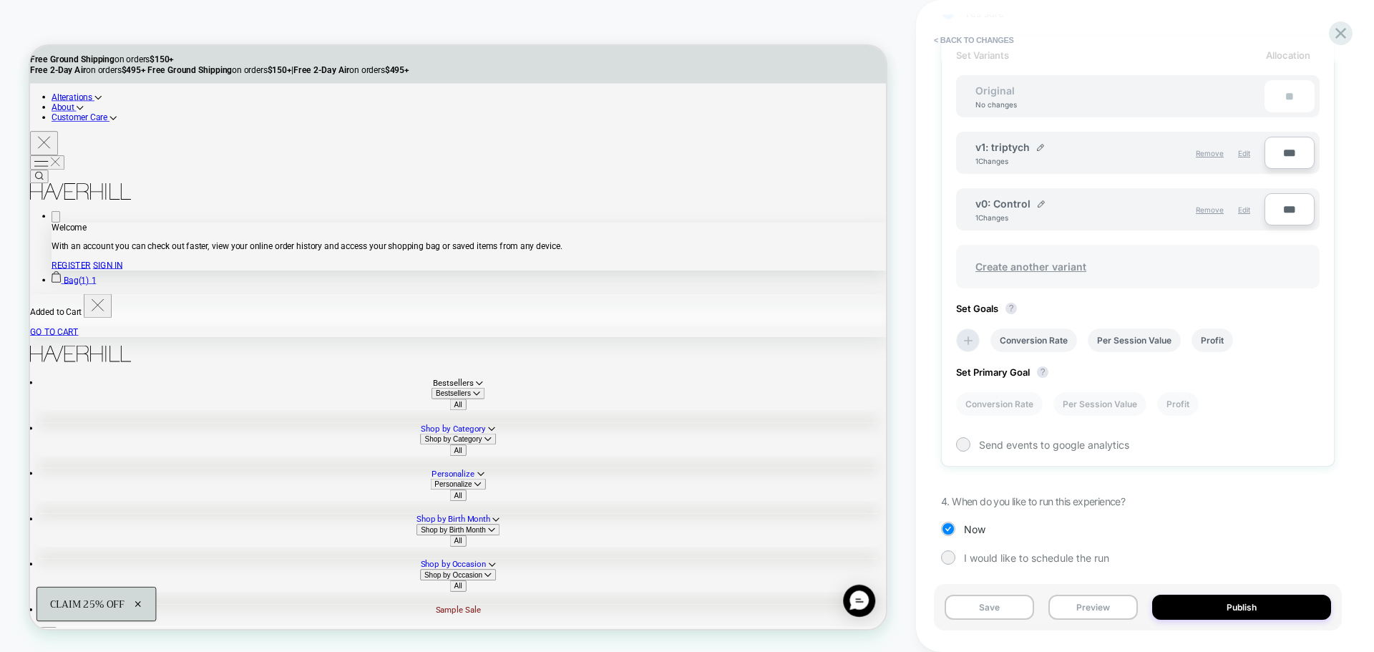
scroll to position [443, 0]
click at [959, 332] on li at bounding box center [968, 335] width 24 height 24
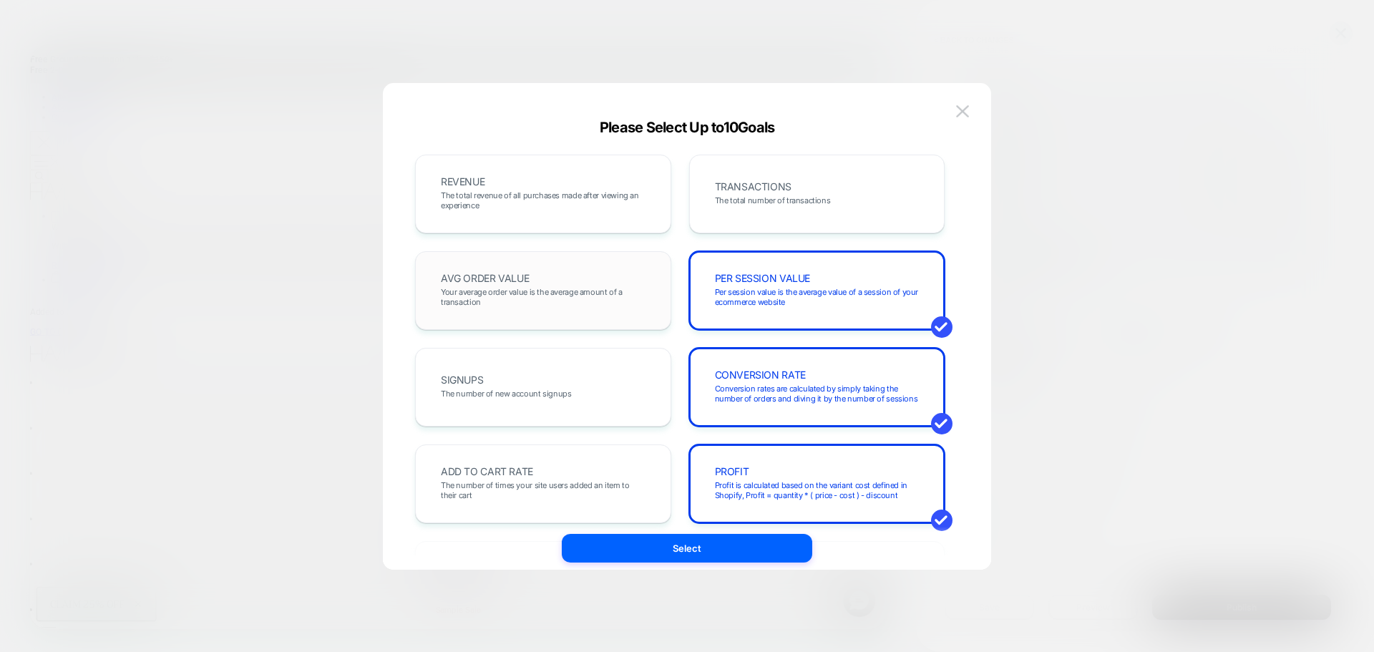
click at [596, 287] on span "Your average order value is the average amount of a transaction" at bounding box center [543, 297] width 205 height 20
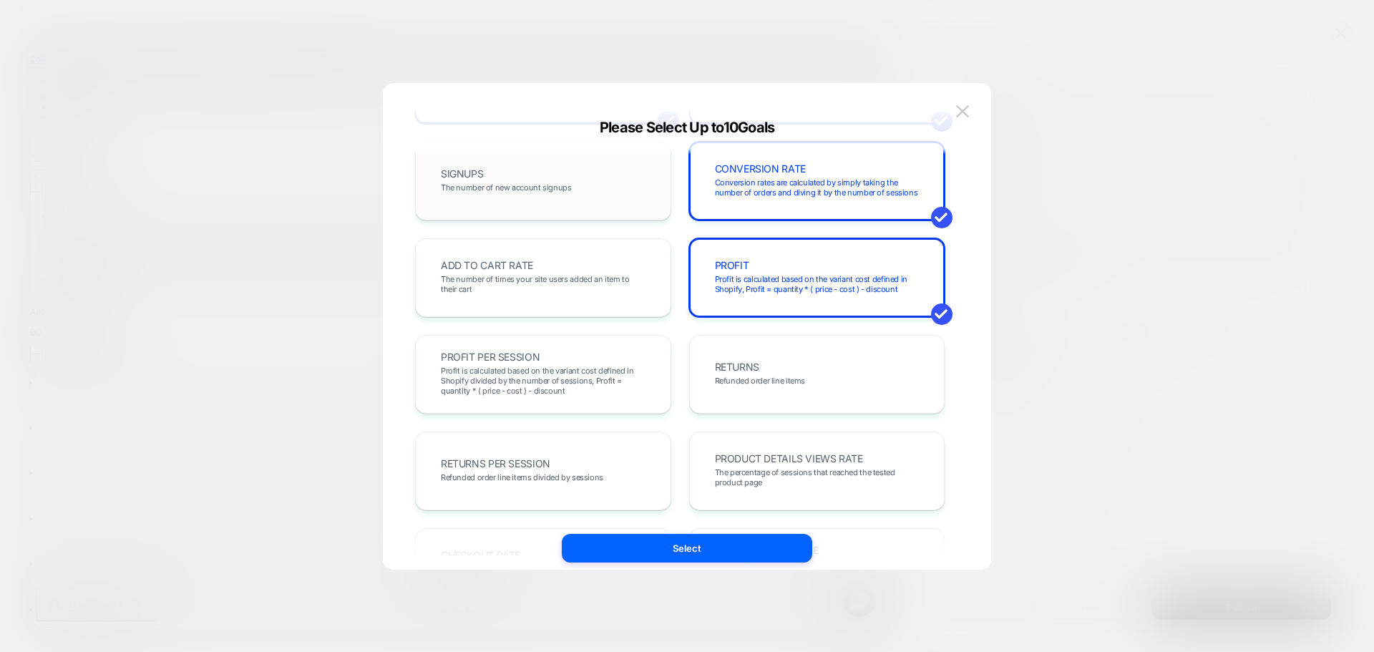
scroll to position [215, 0]
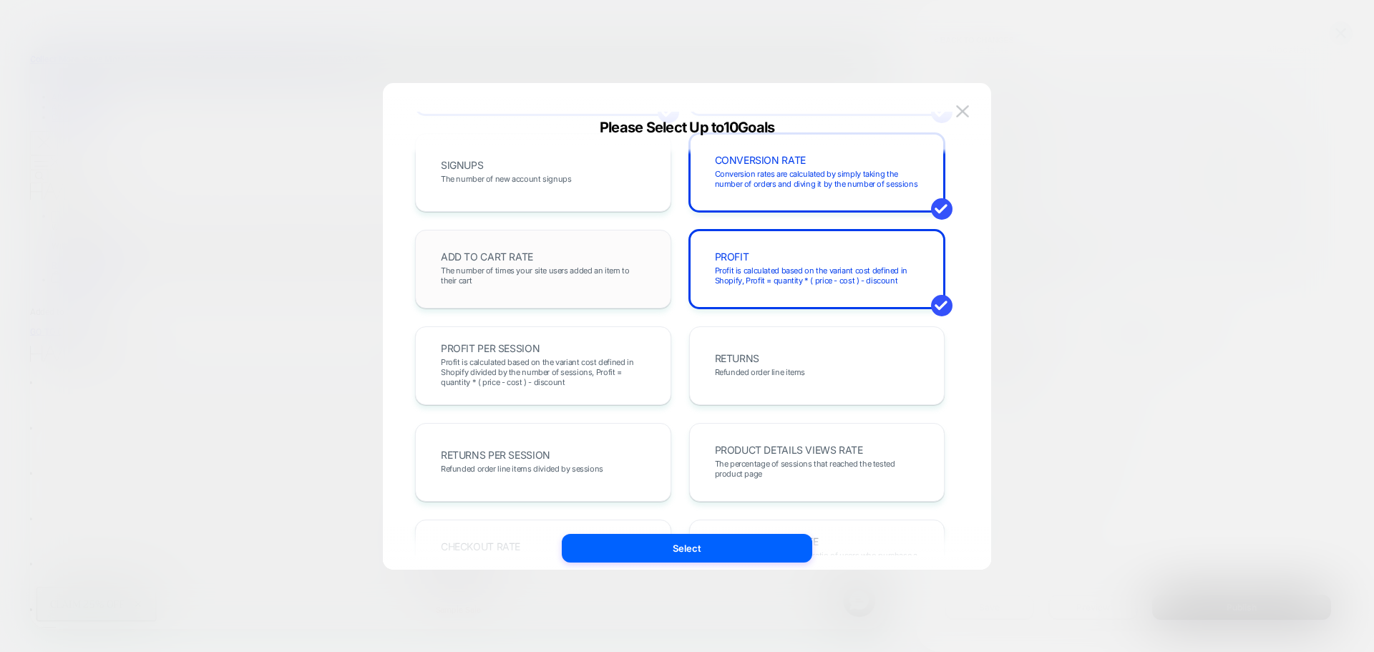
click at [569, 278] on span "The number of times your site users added an item to their cart" at bounding box center [543, 275] width 205 height 20
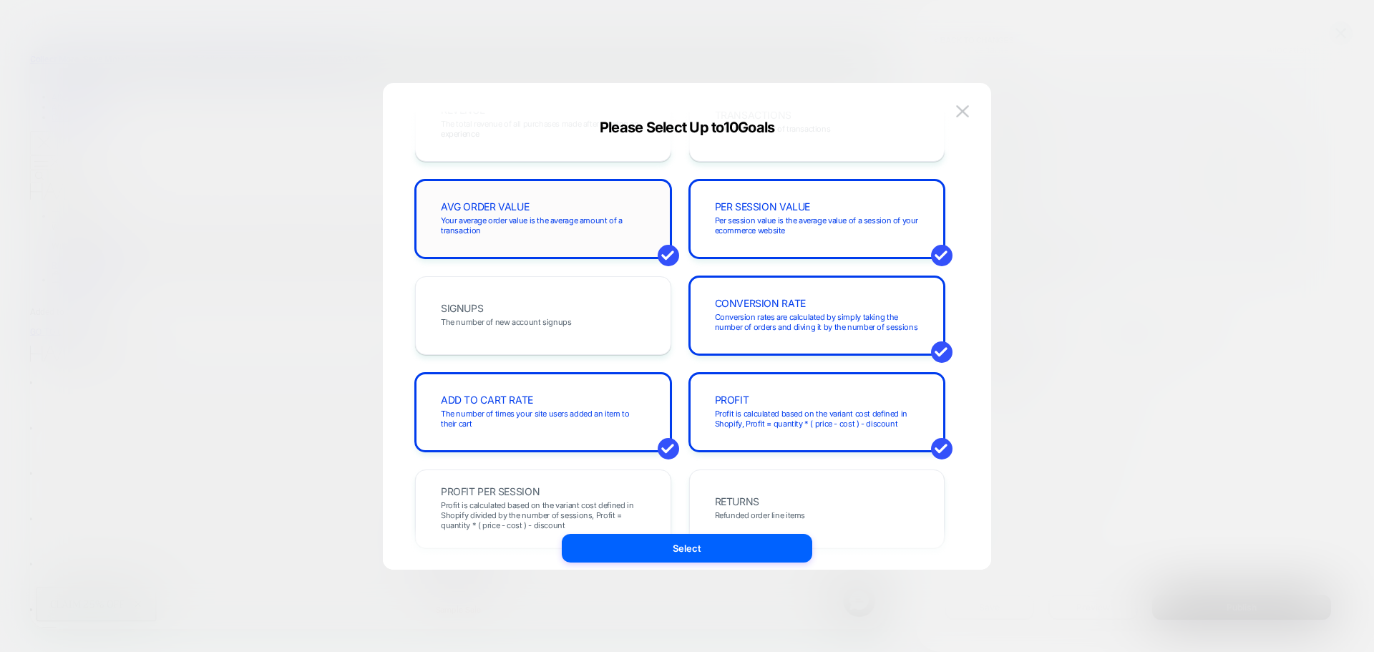
click at [547, 245] on div "AVG ORDER VALUE Your average order value is the average amount of a transaction" at bounding box center [543, 219] width 256 height 79
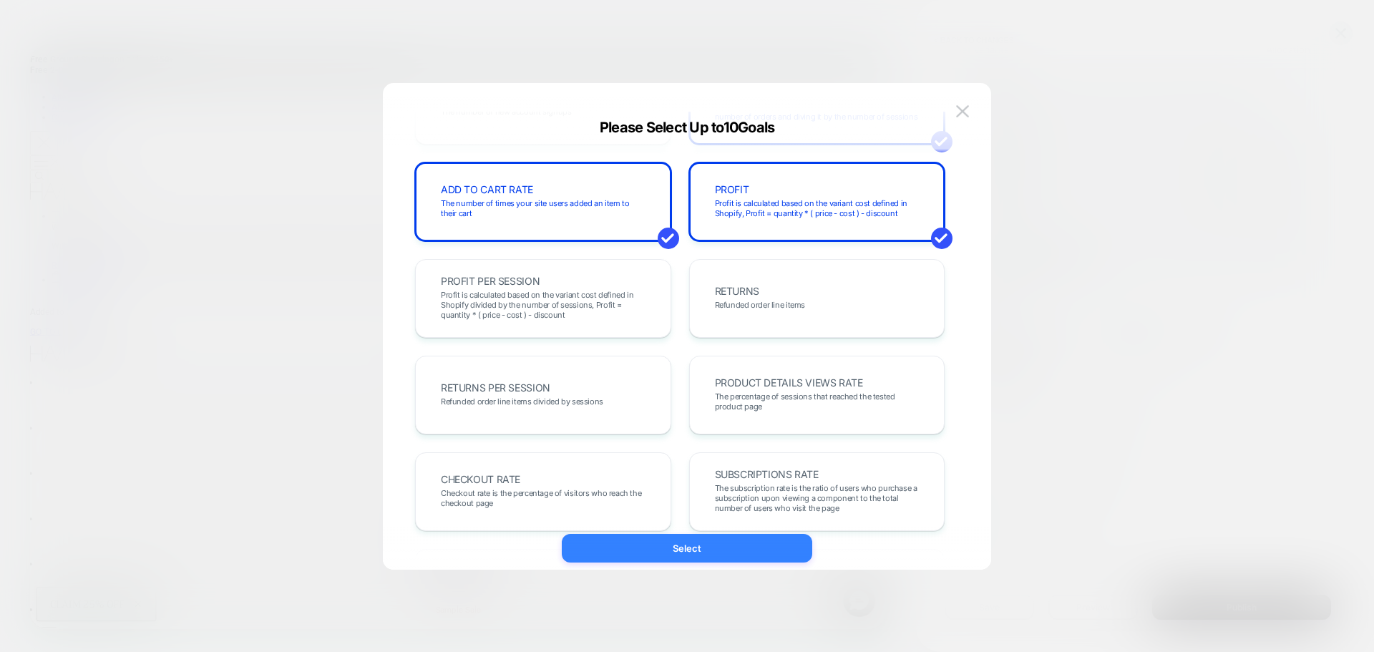
scroll to position [286, 0]
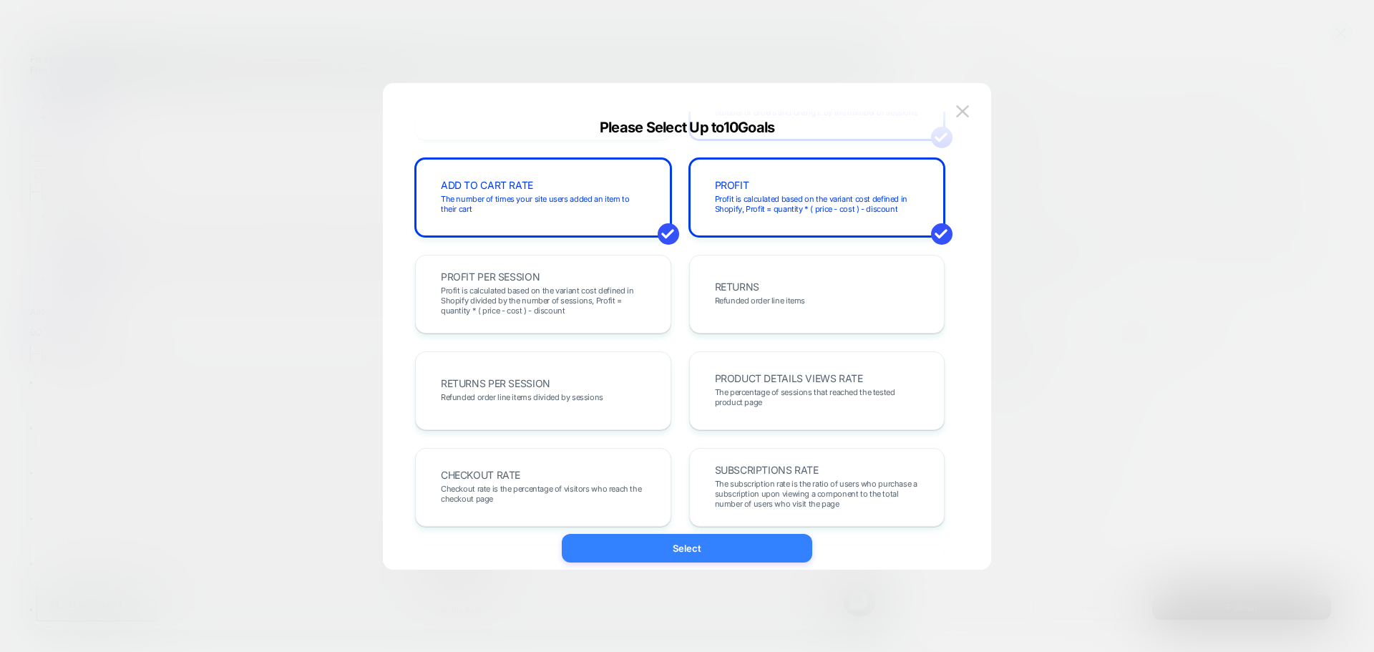
click at [669, 548] on button "Select" at bounding box center [687, 548] width 250 height 29
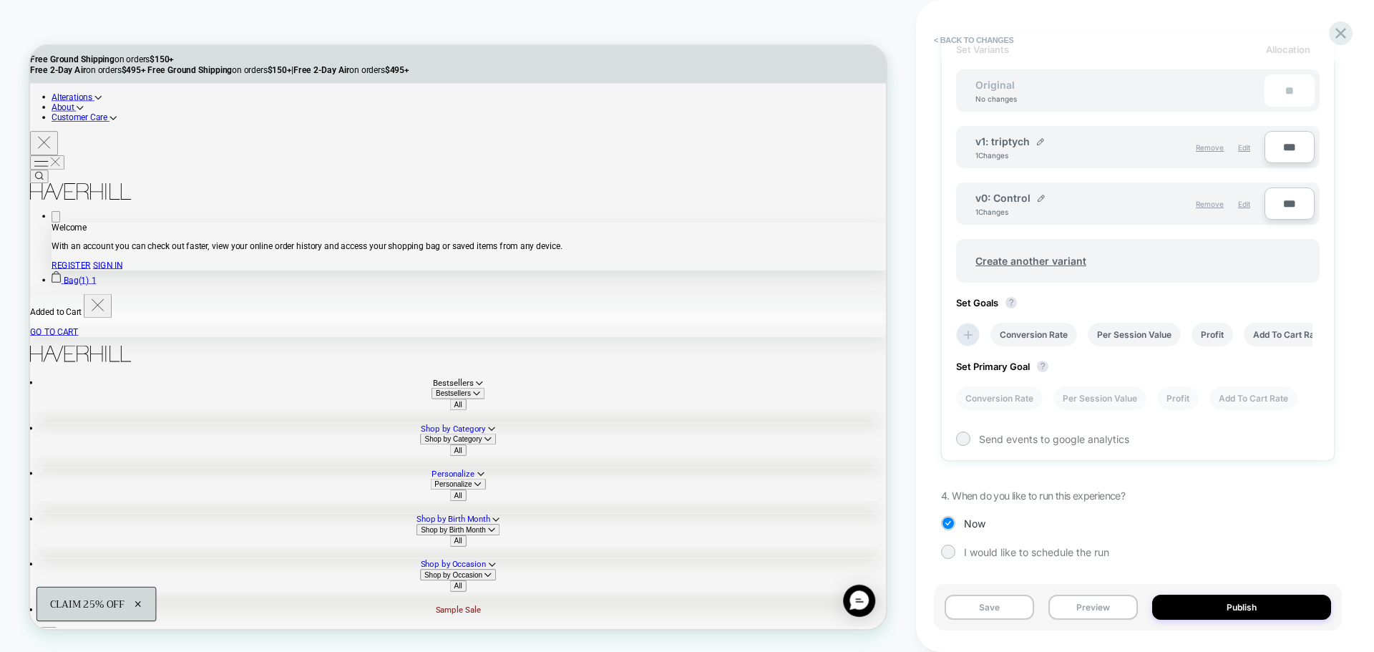
click at [1274, 410] on div "Set Variants Allocation Original No changes ** v1: triptych 1 Changes Remove Ed…" at bounding box center [1138, 245] width 394 height 432
click at [1252, 408] on li "Add To Cart Rate" at bounding box center [1253, 398] width 88 height 24
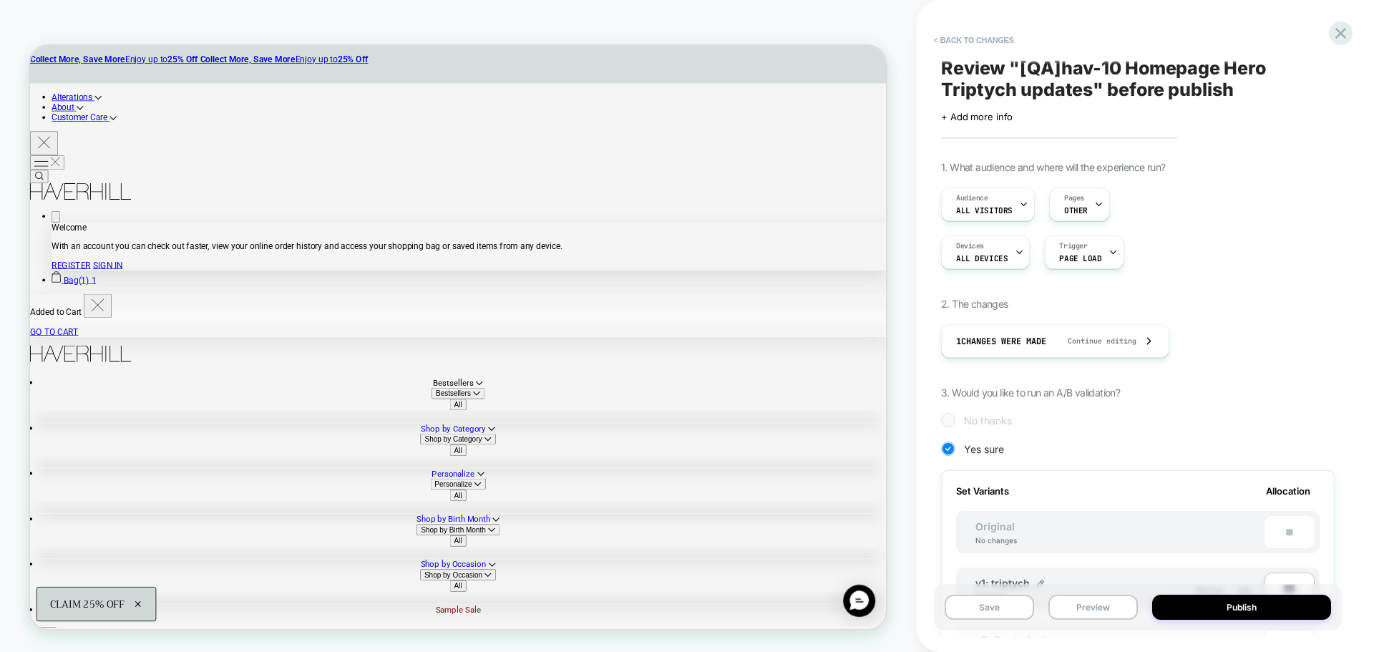
scroll to position [0, 0]
click at [1234, 606] on button "Publish" at bounding box center [1241, 607] width 179 height 25
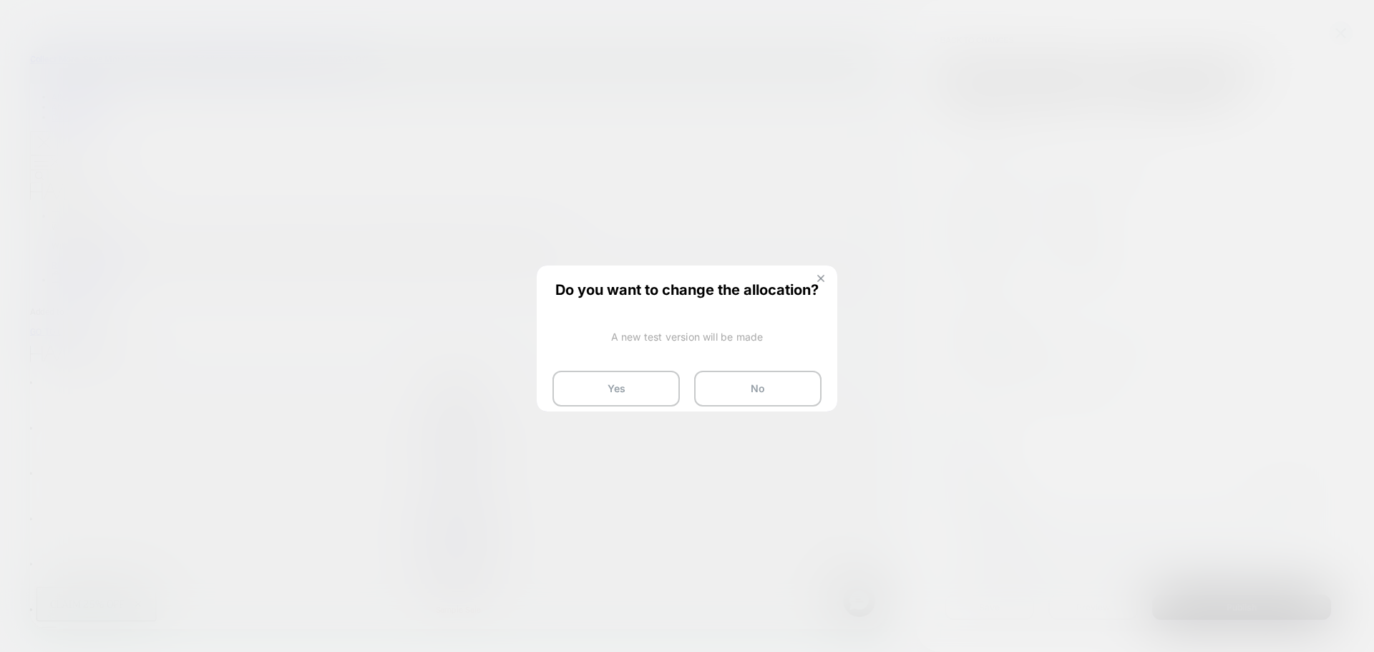
click at [819, 281] on img at bounding box center [820, 278] width 7 height 7
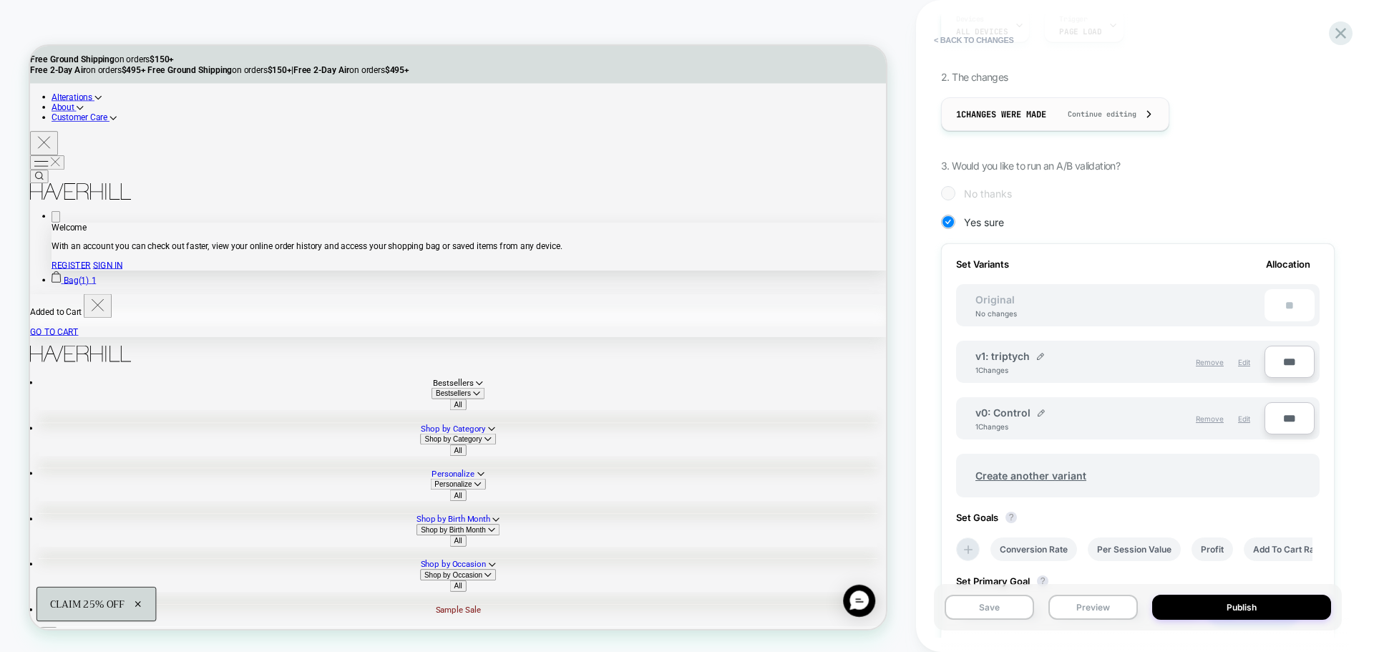
scroll to position [14, 0]
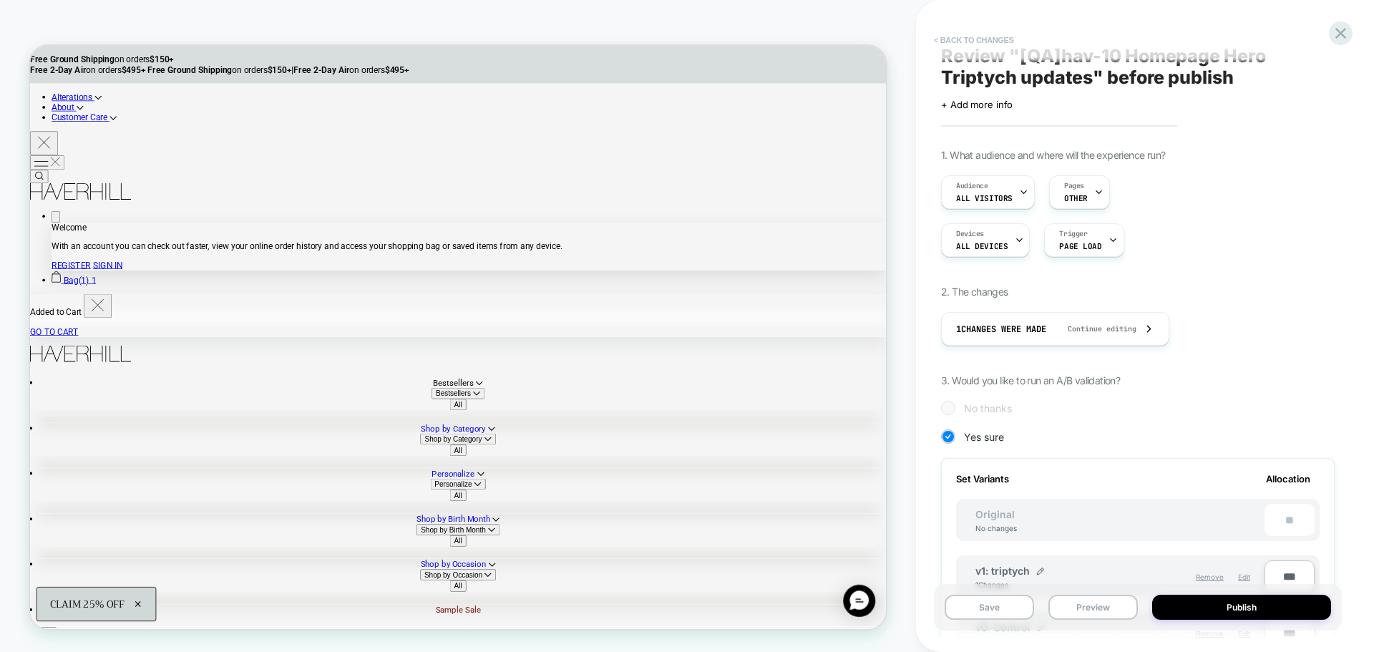
click at [955, 36] on button "< Back to changes" at bounding box center [974, 40] width 94 height 23
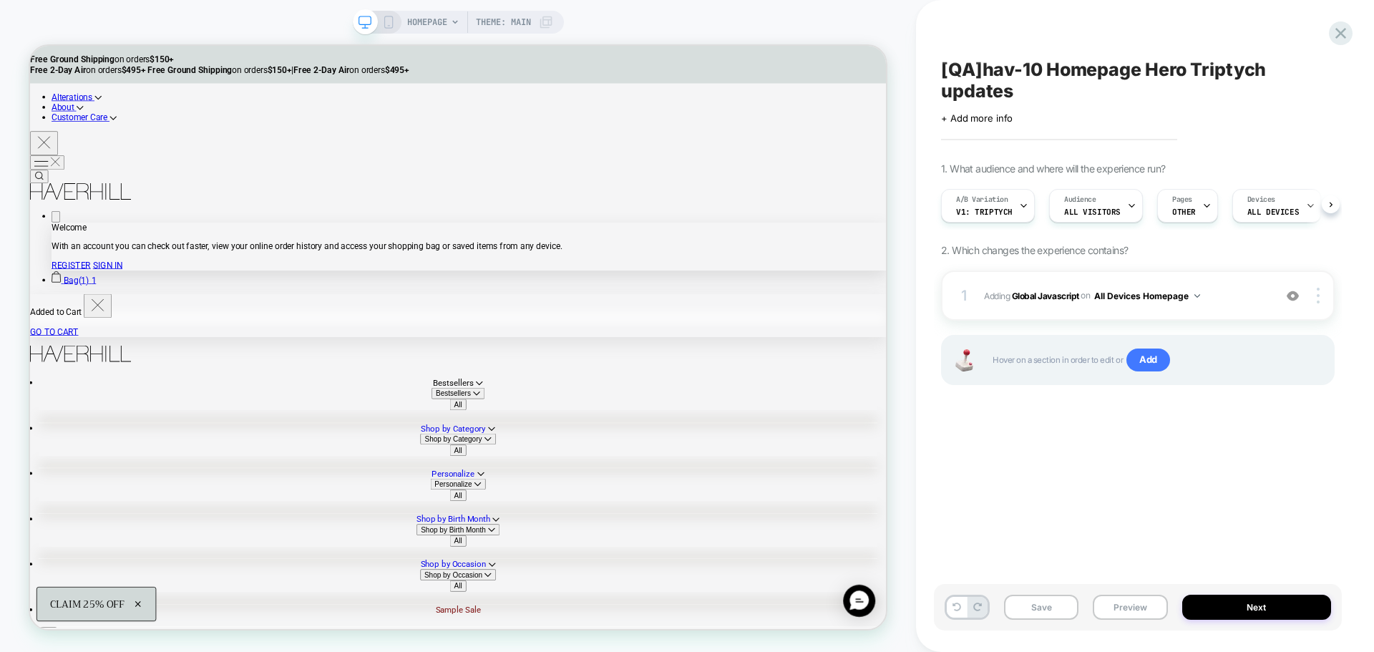
scroll to position [0, 1]
click at [1024, 64] on span "[QA]hav-10 Homepage Hero Triptych updates" at bounding box center [1138, 80] width 394 height 43
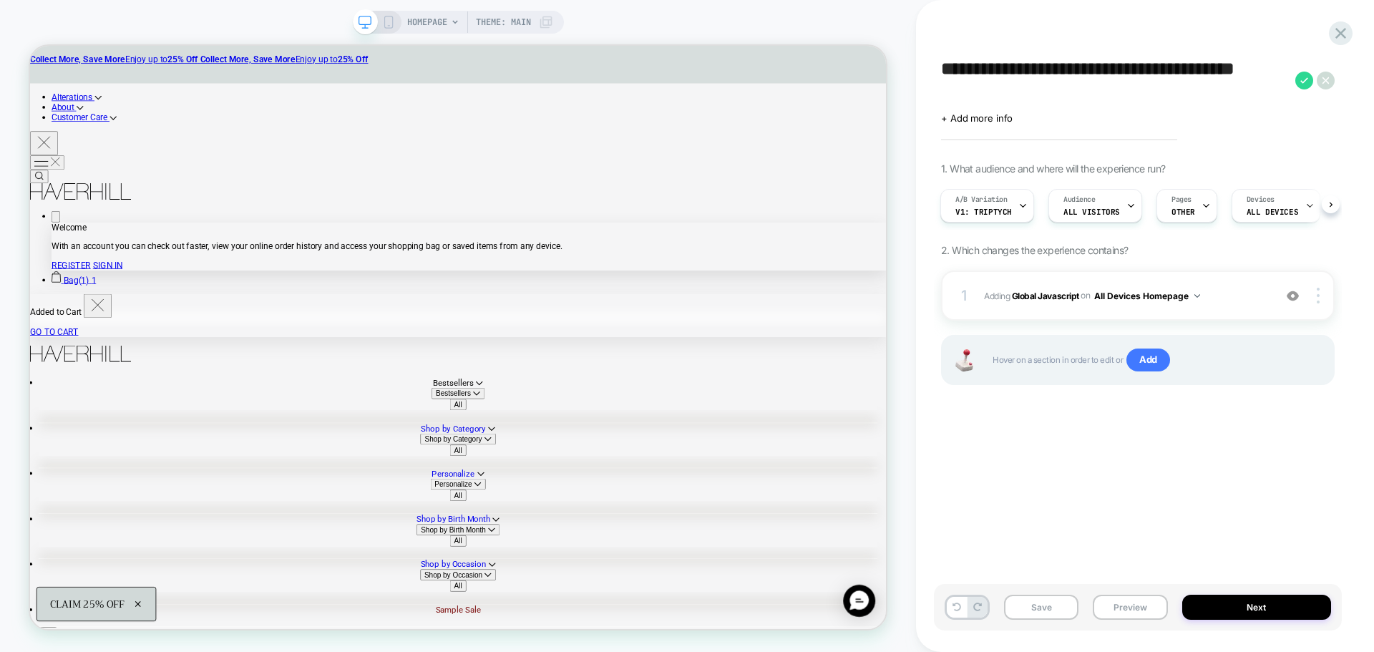
click at [979, 68] on textarea "**********" at bounding box center [1114, 80] width 347 height 43
type textarea "**********"
click at [1310, 82] on icon at bounding box center [1304, 81] width 18 height 18
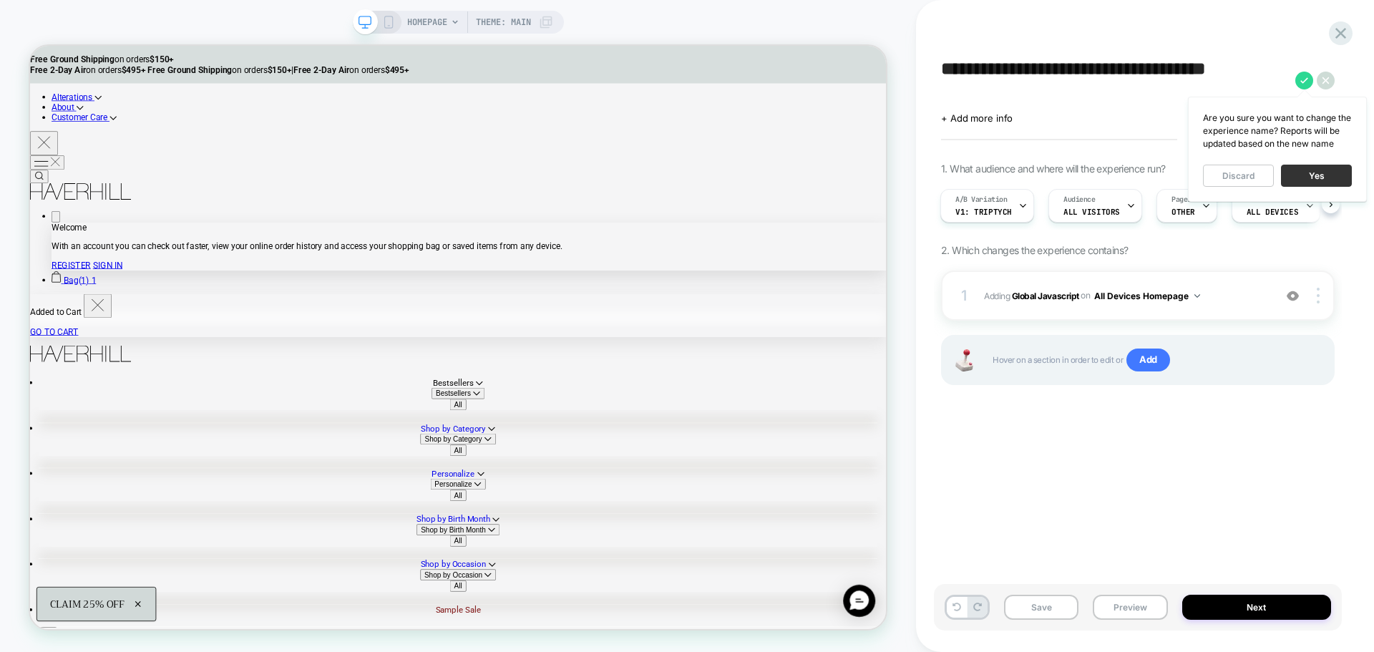
click at [1319, 172] on button "Yes" at bounding box center [1316, 176] width 71 height 22
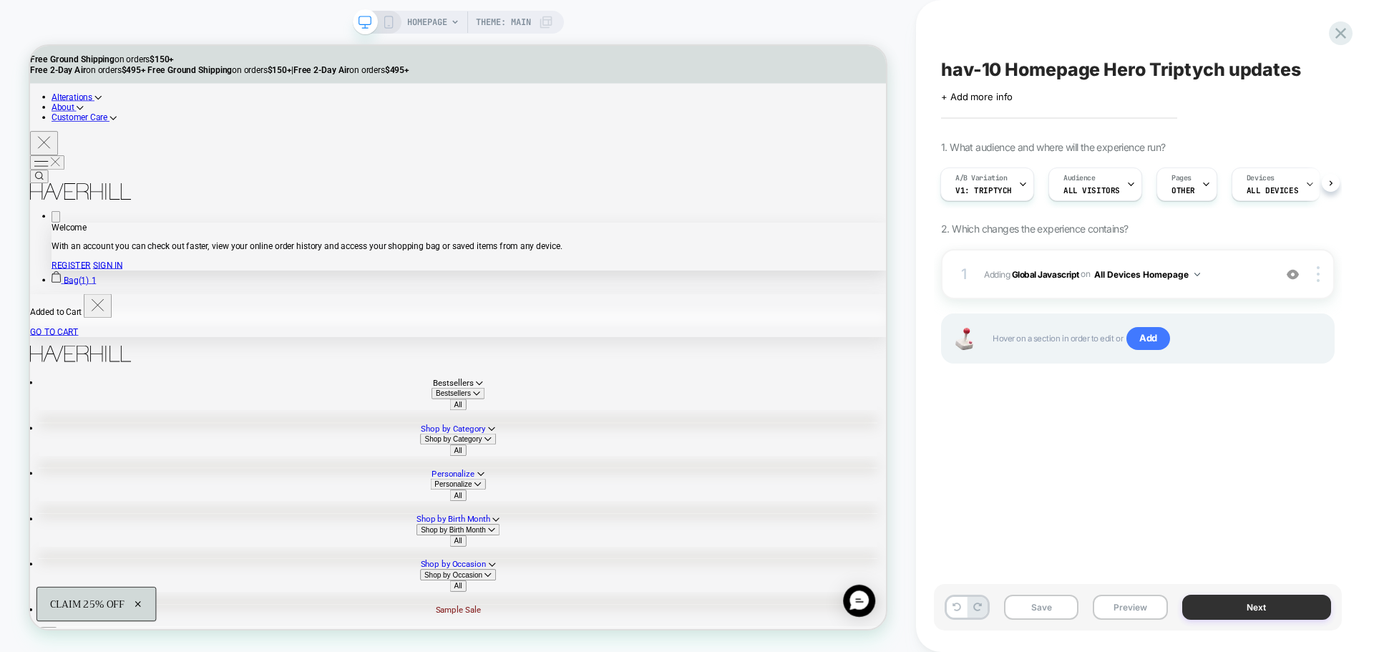
click at [1270, 603] on button "Next" at bounding box center [1257, 607] width 150 height 25
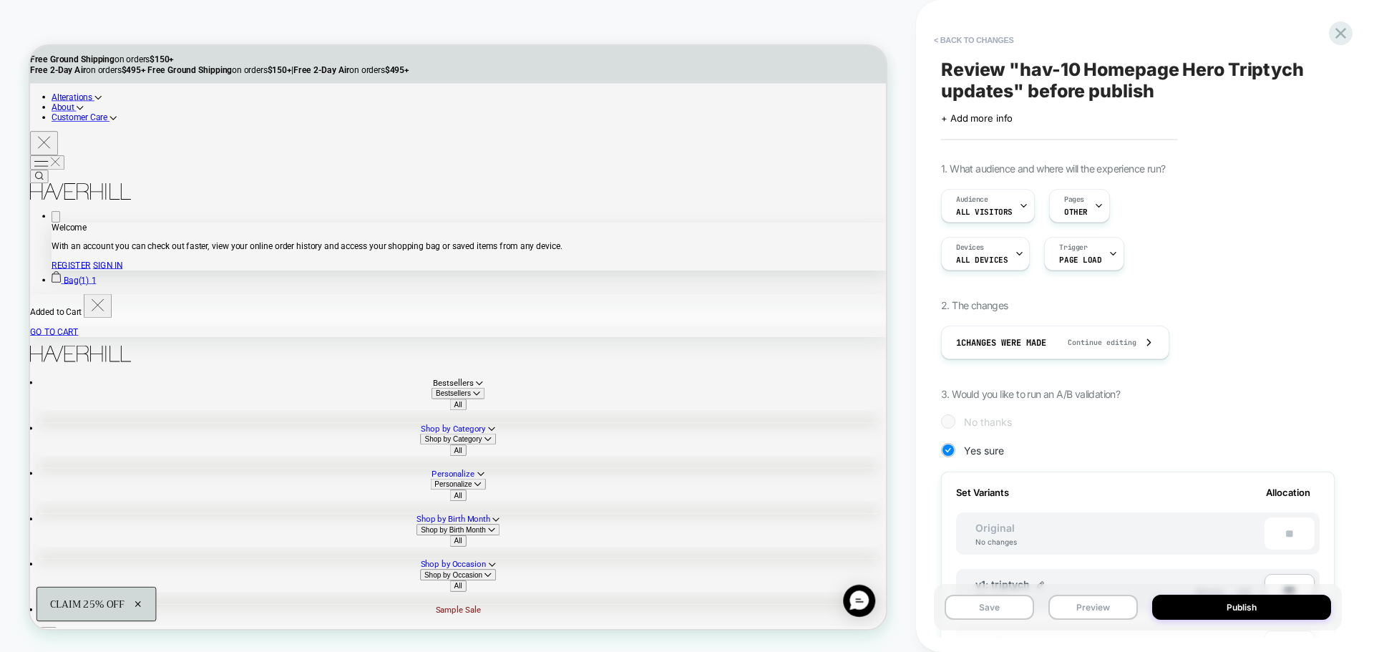
scroll to position [0, 1]
click at [1270, 603] on button "Publish" at bounding box center [1241, 607] width 179 height 25
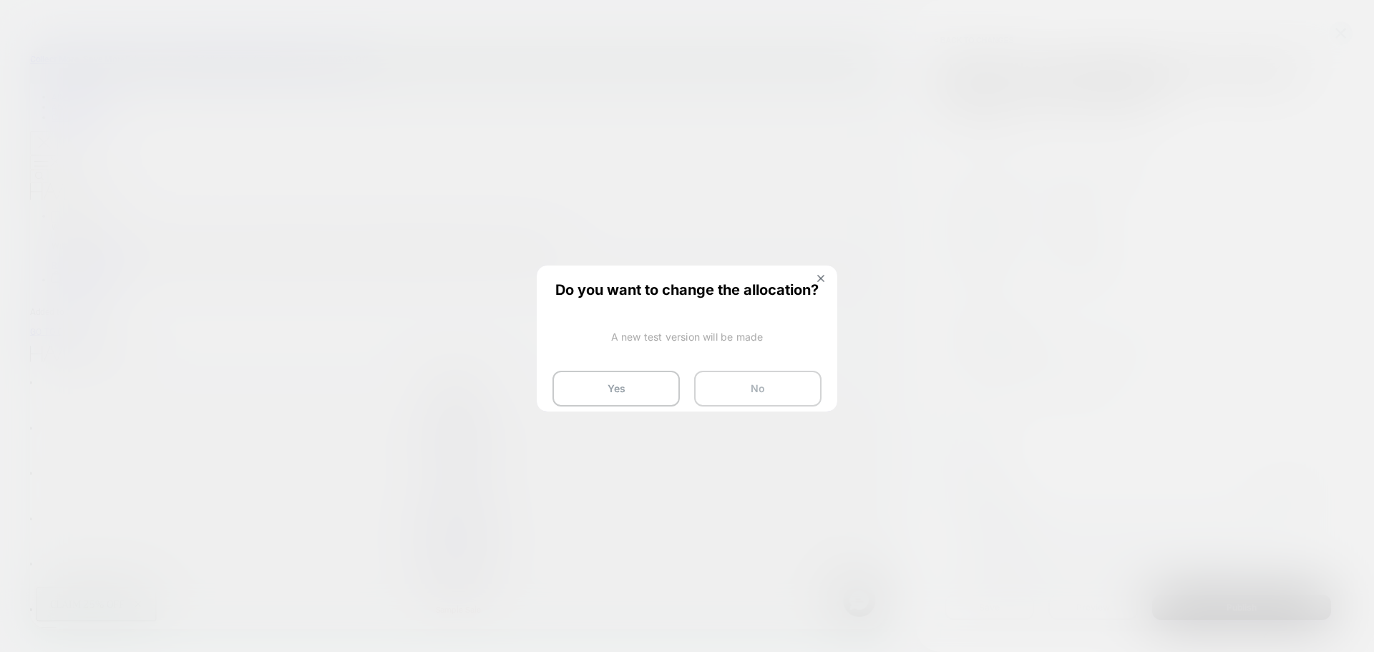
click at [799, 388] on button "No" at bounding box center [757, 389] width 127 height 36
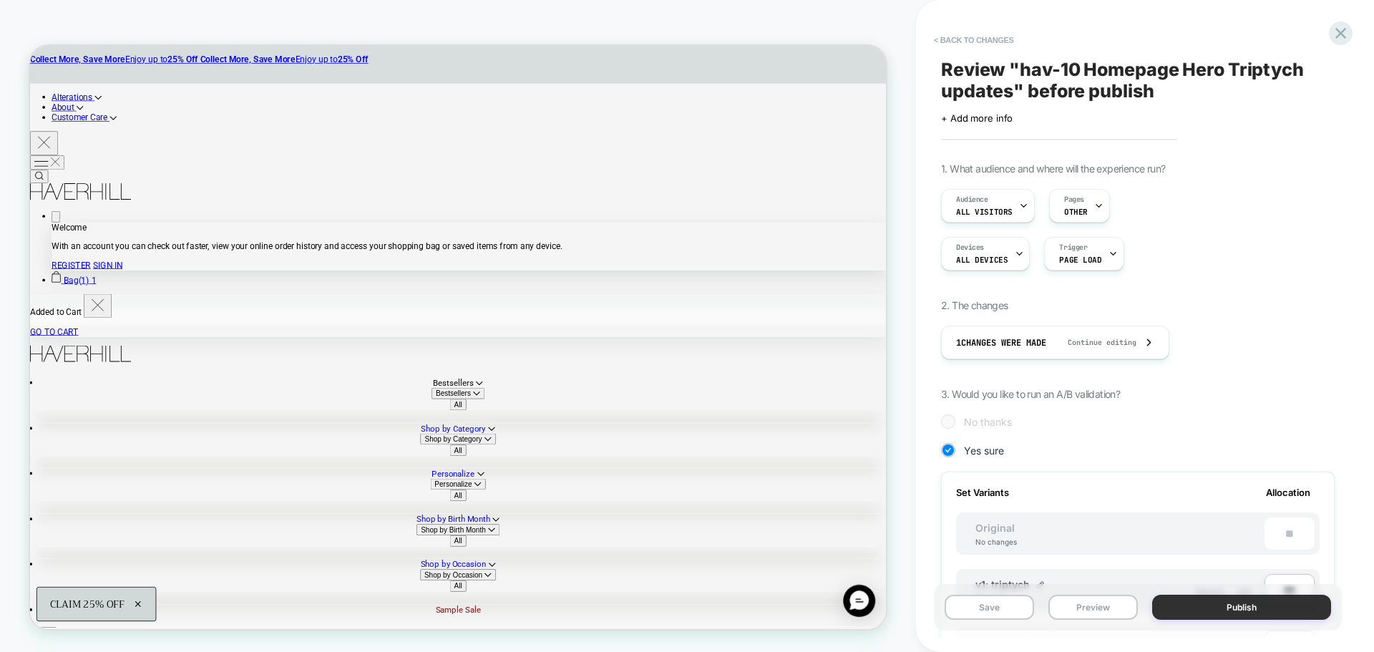
click at [1287, 606] on button "Publish" at bounding box center [1241, 607] width 179 height 25
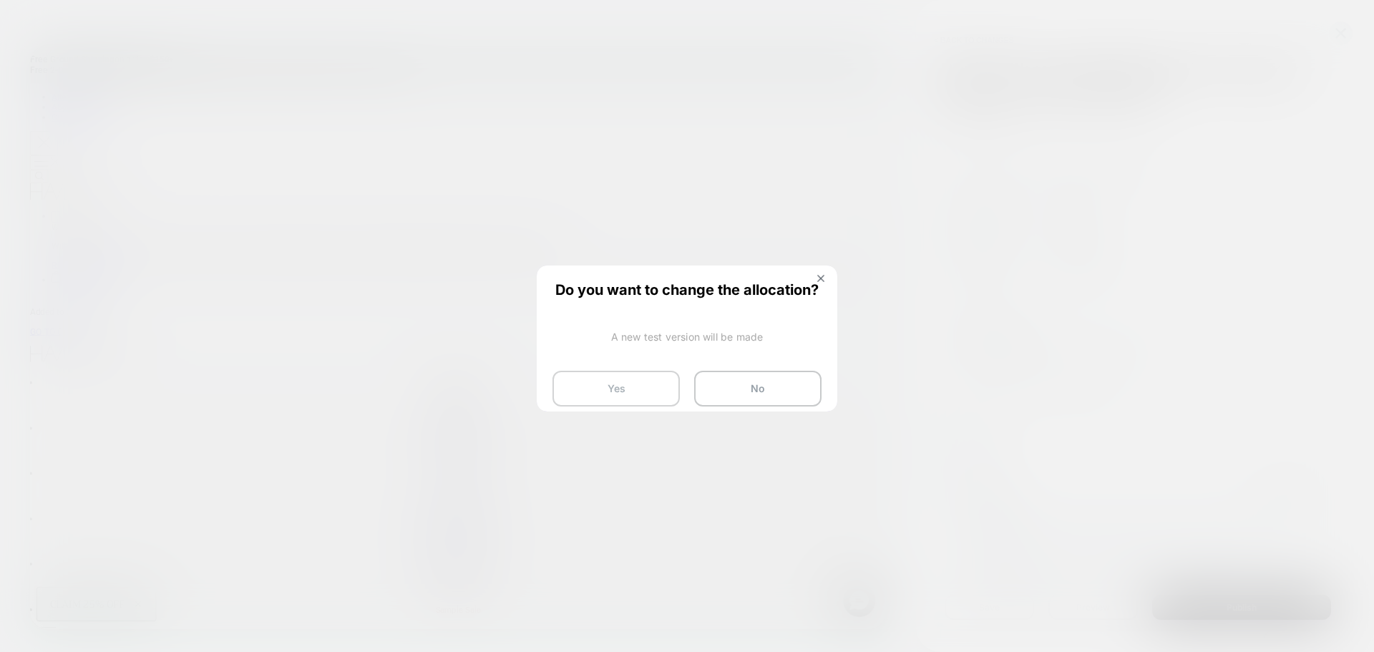
click at [661, 392] on button "Yes" at bounding box center [615, 389] width 127 height 36
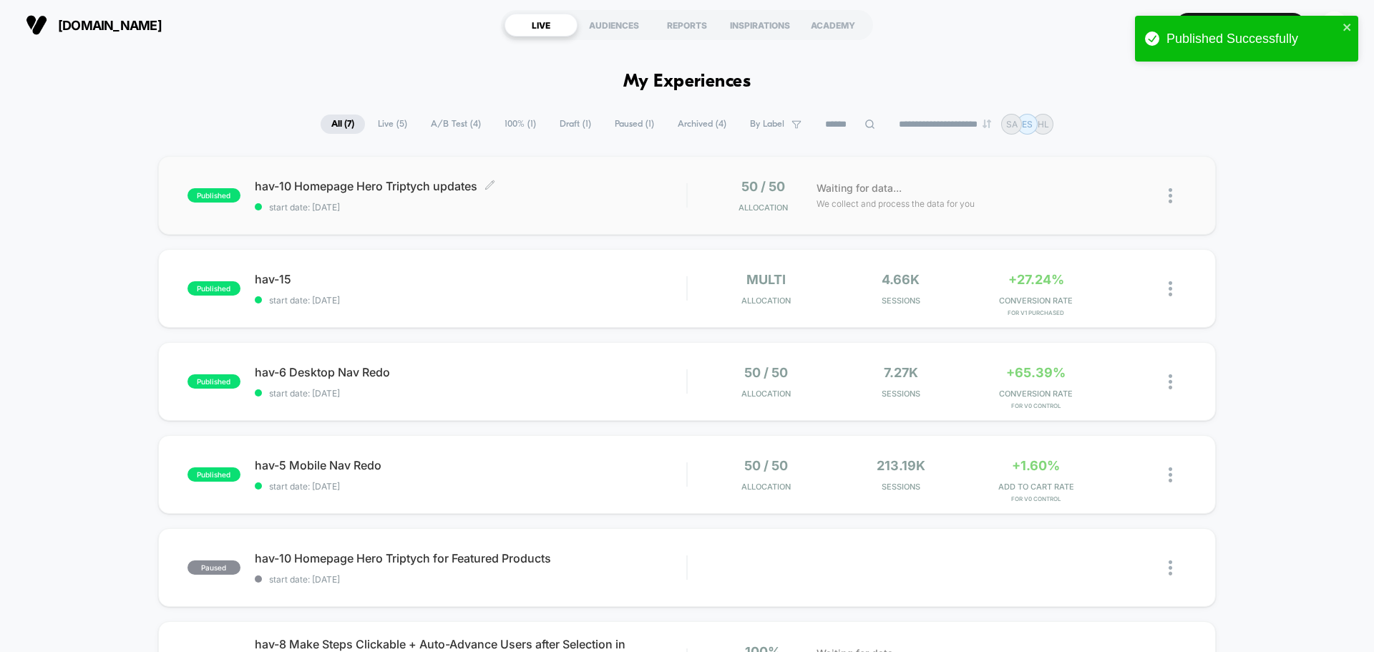
click at [410, 185] on span "hav-10 Homepage Hero Triptych updates Click to edit experience details" at bounding box center [471, 186] width 432 height 14
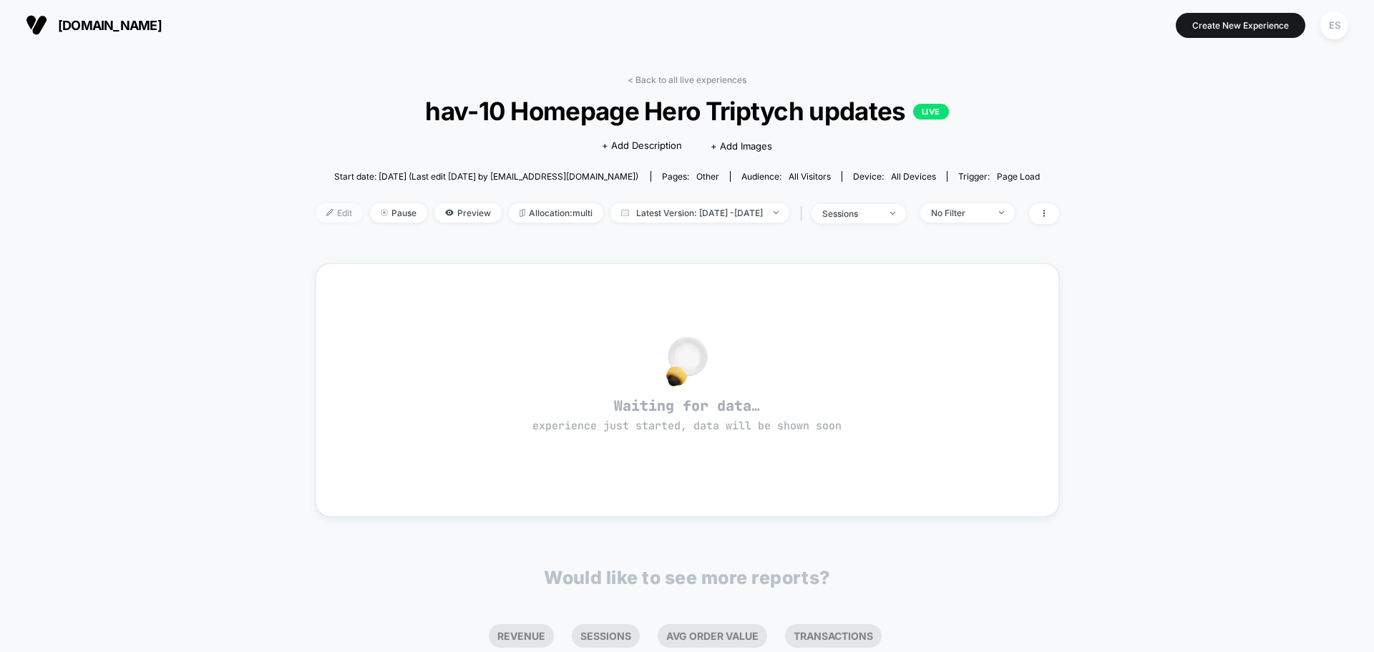
click at [320, 215] on span "Edit" at bounding box center [339, 212] width 47 height 19
